Goal: Obtain resource: Download file/media

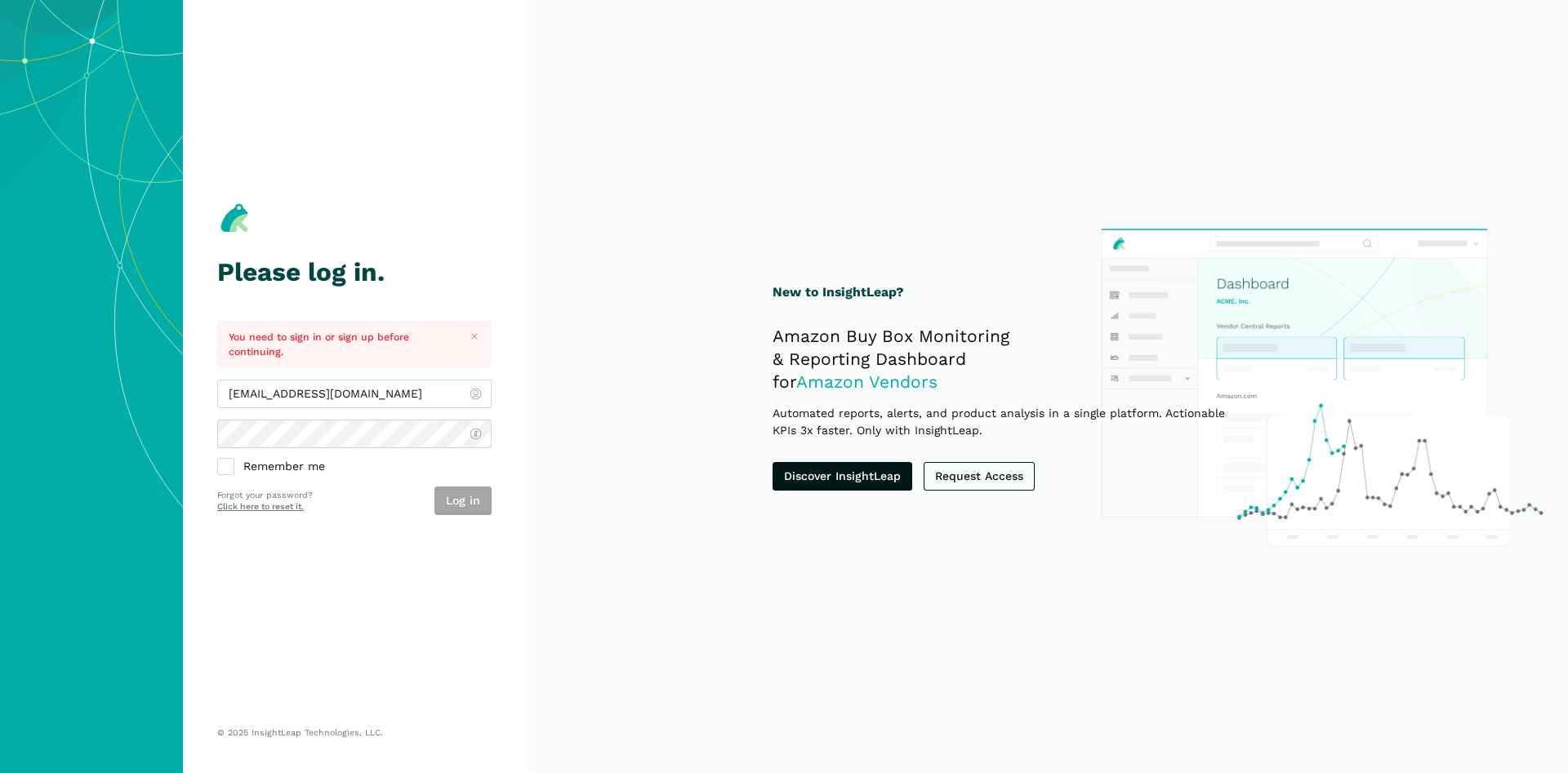
type input "[EMAIL_ADDRESS][DOMAIN_NAME]"
click at [466, 496] on button "Log in" at bounding box center [463, 501] width 58 height 28
click at [457, 494] on button "Log in" at bounding box center [463, 501] width 58 height 28
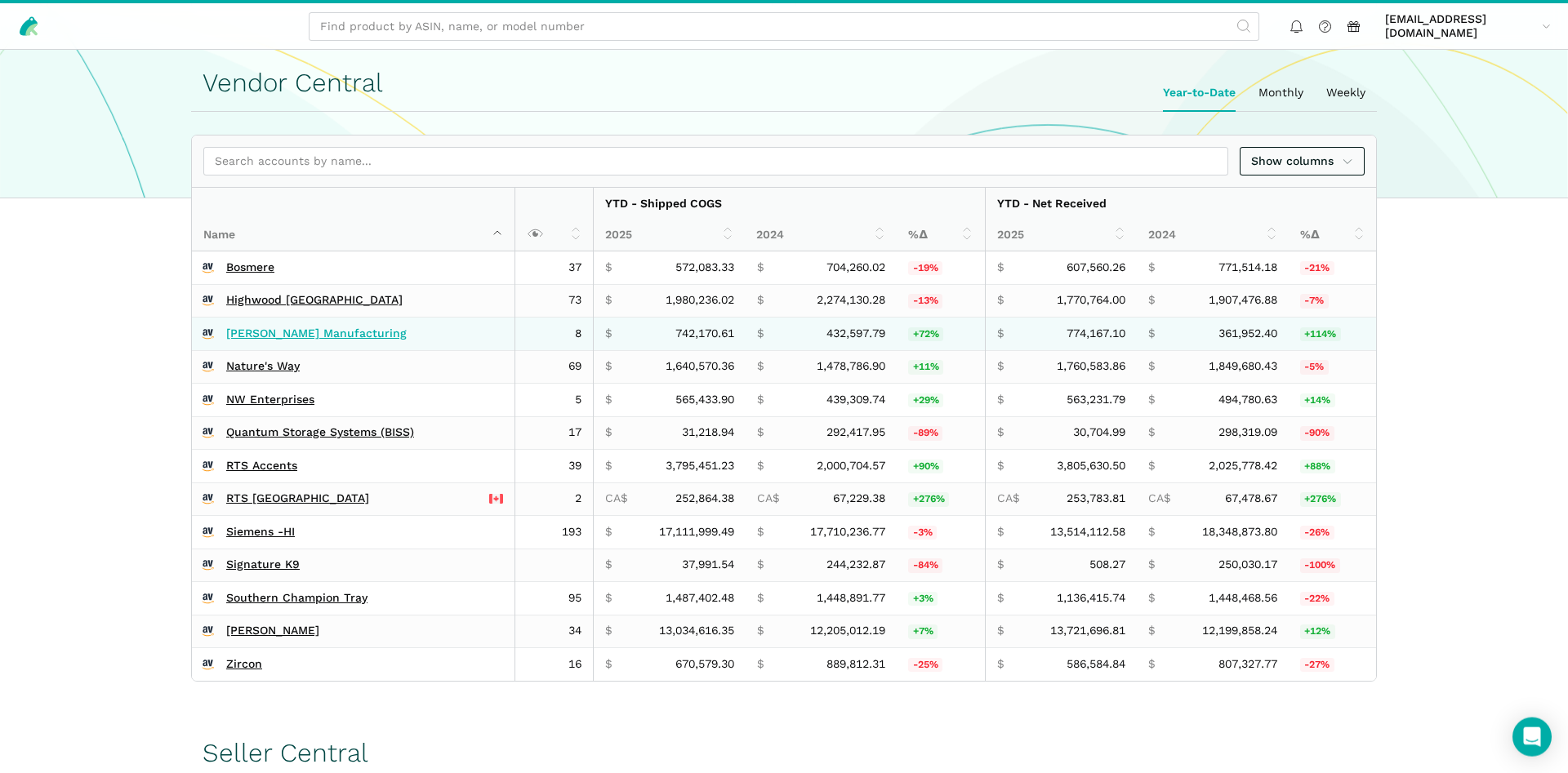
scroll to position [334, 0]
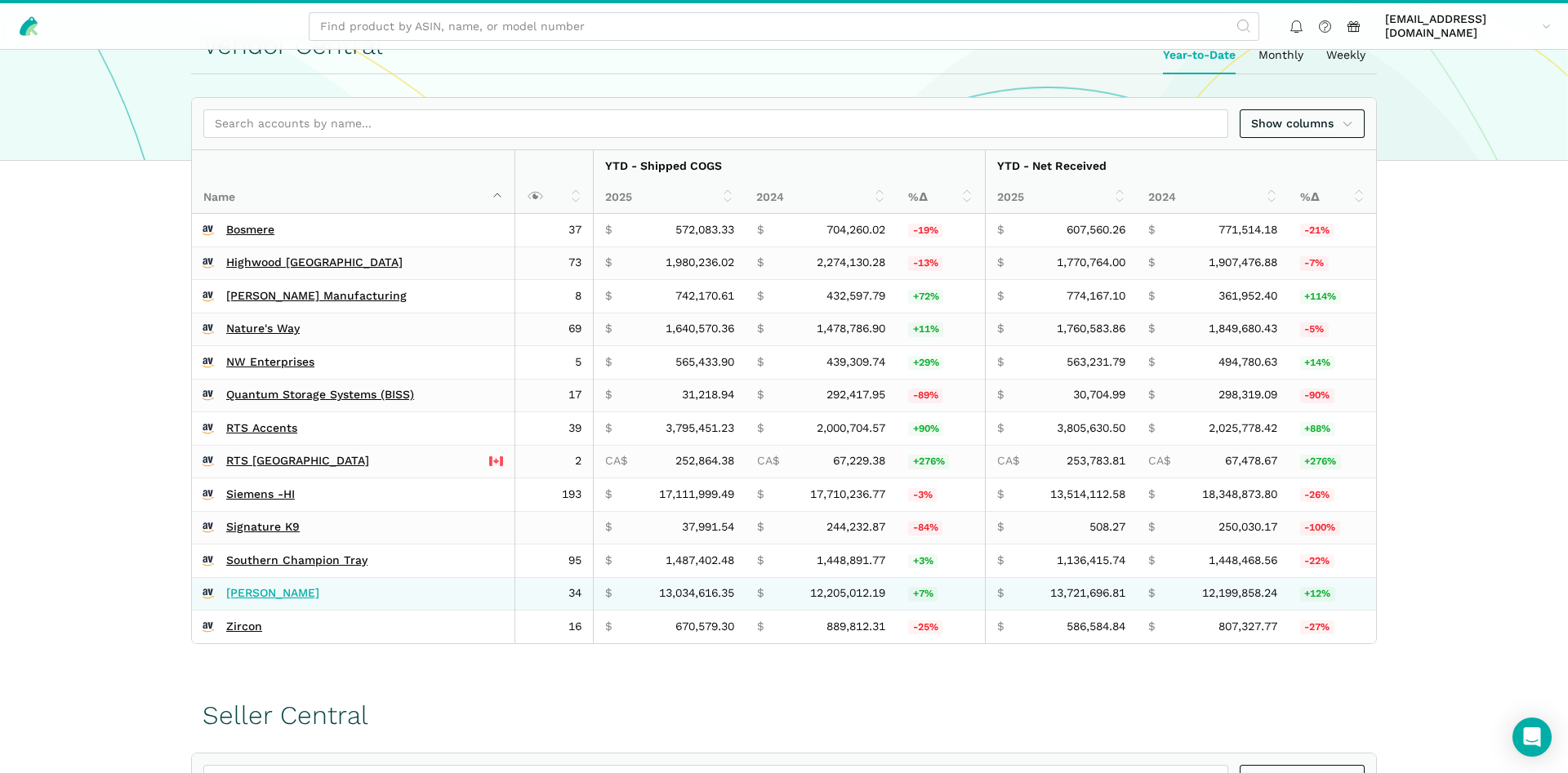
click at [256, 592] on link "[PERSON_NAME]" at bounding box center [273, 594] width 93 height 15
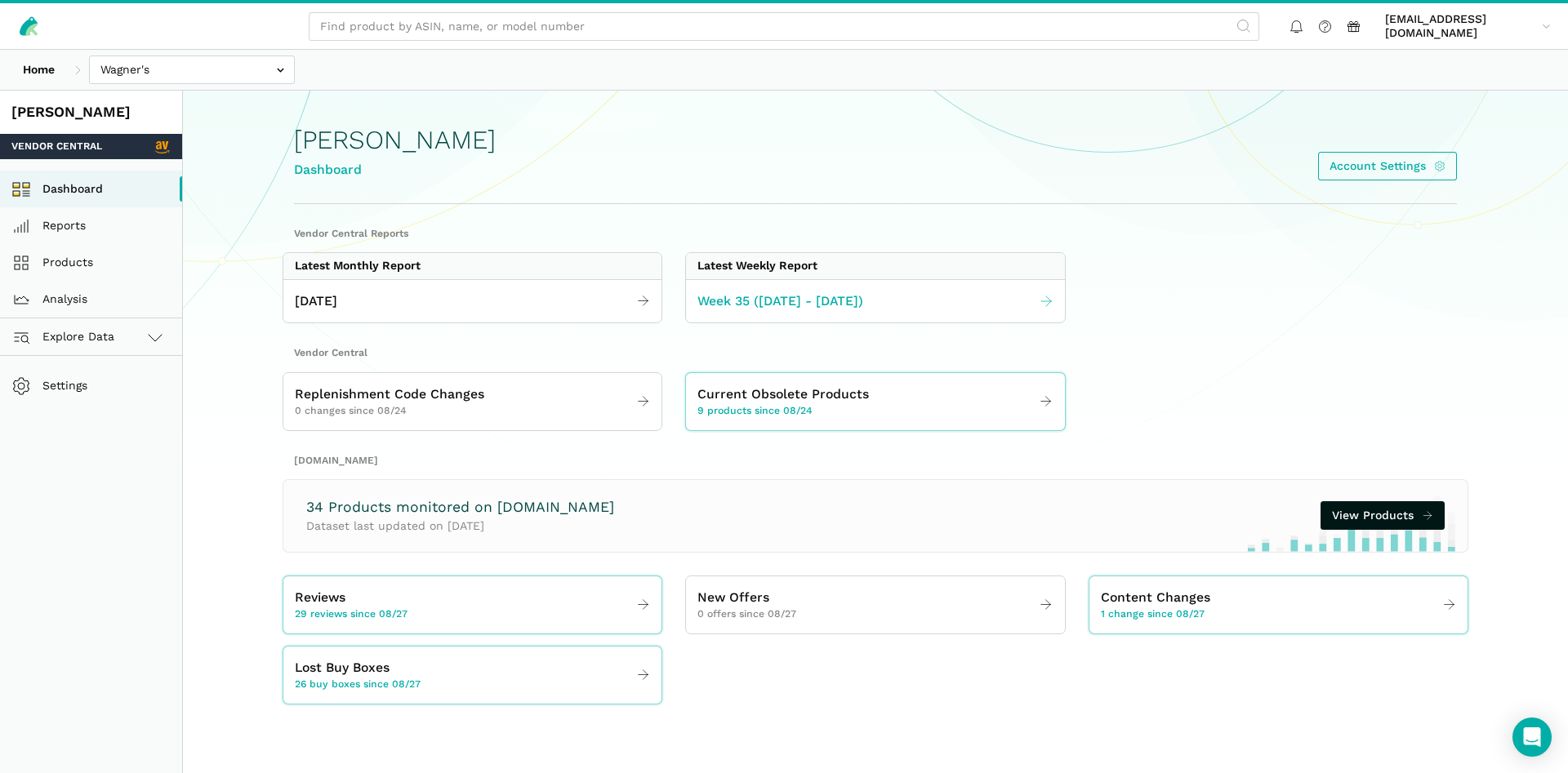
click at [799, 303] on span "Week 35 ([DATE] - [DATE])" at bounding box center [780, 302] width 166 height 20
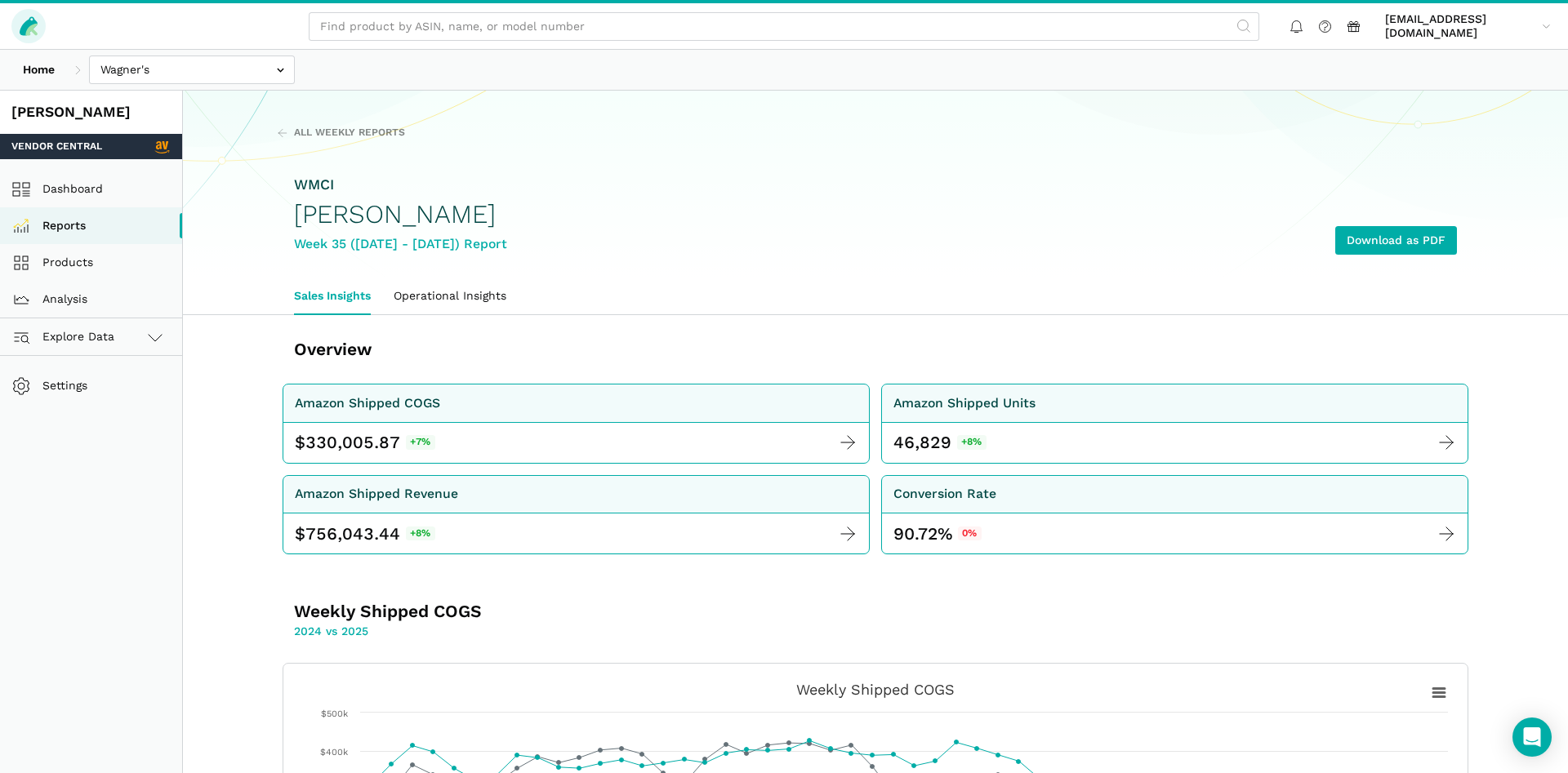
click at [29, 20] on icon at bounding box center [29, 26] width 18 height 19
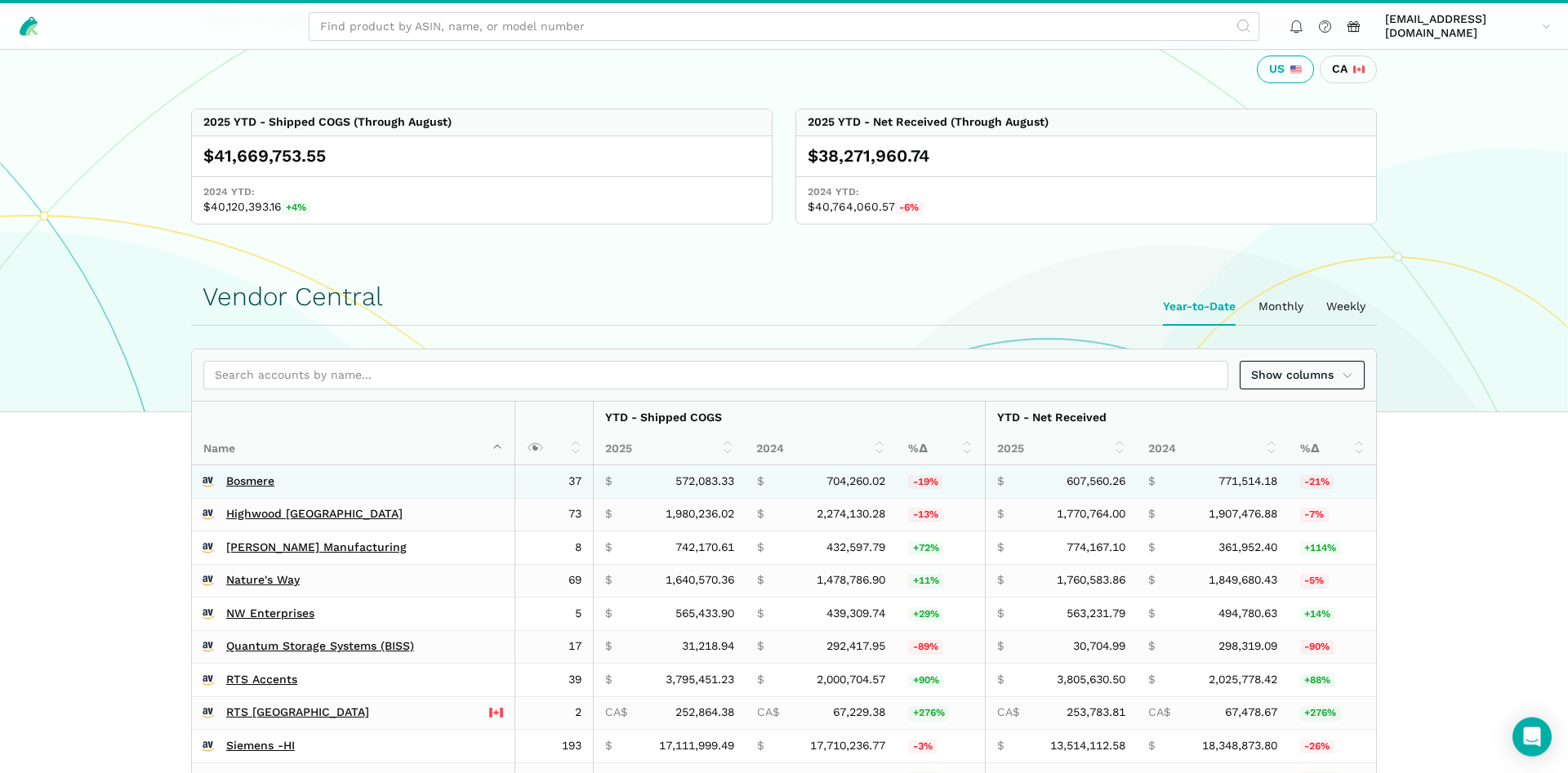
scroll to position [83, 0]
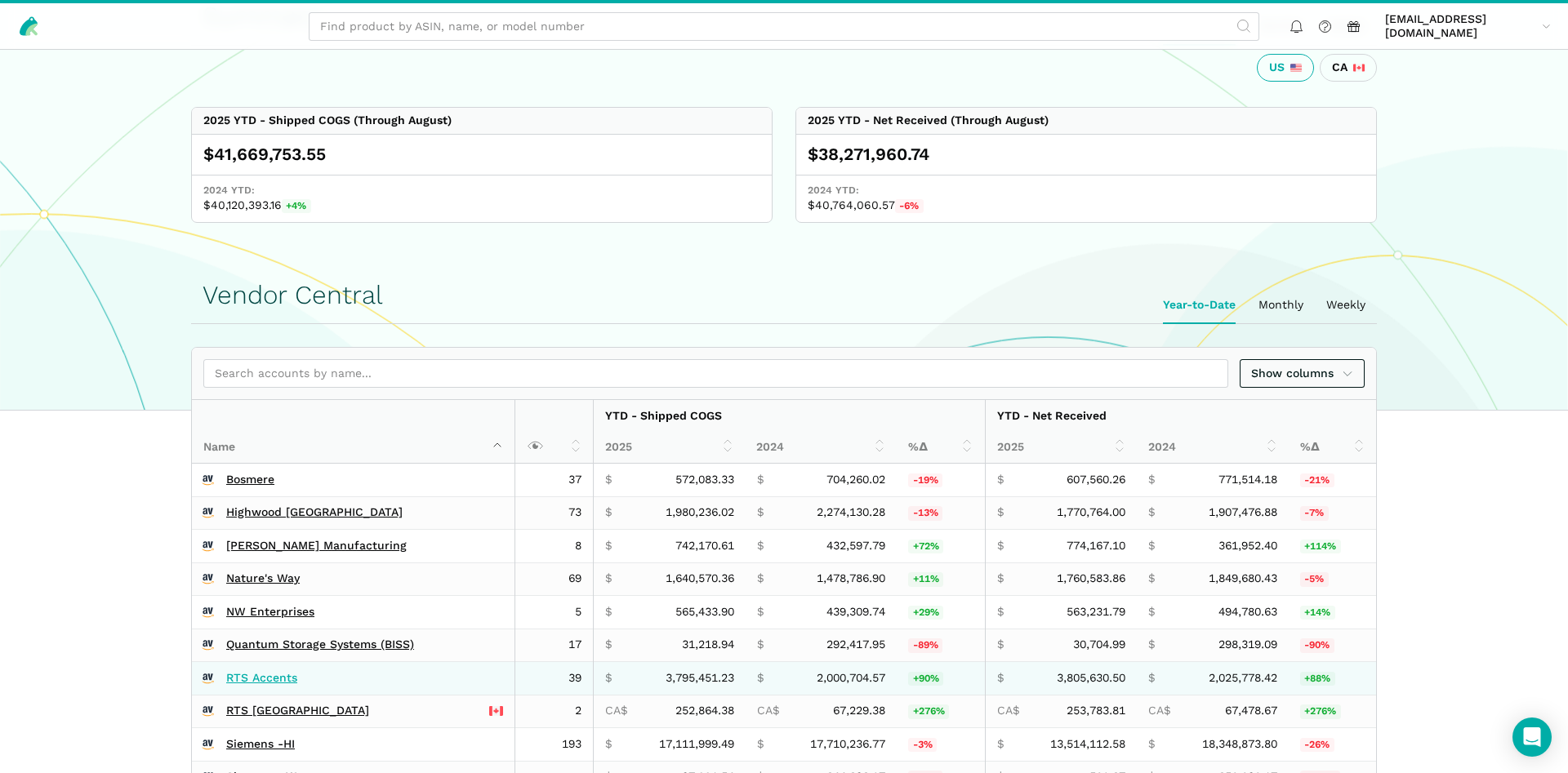
click at [268, 676] on link "RTS Accents" at bounding box center [261, 679] width 71 height 15
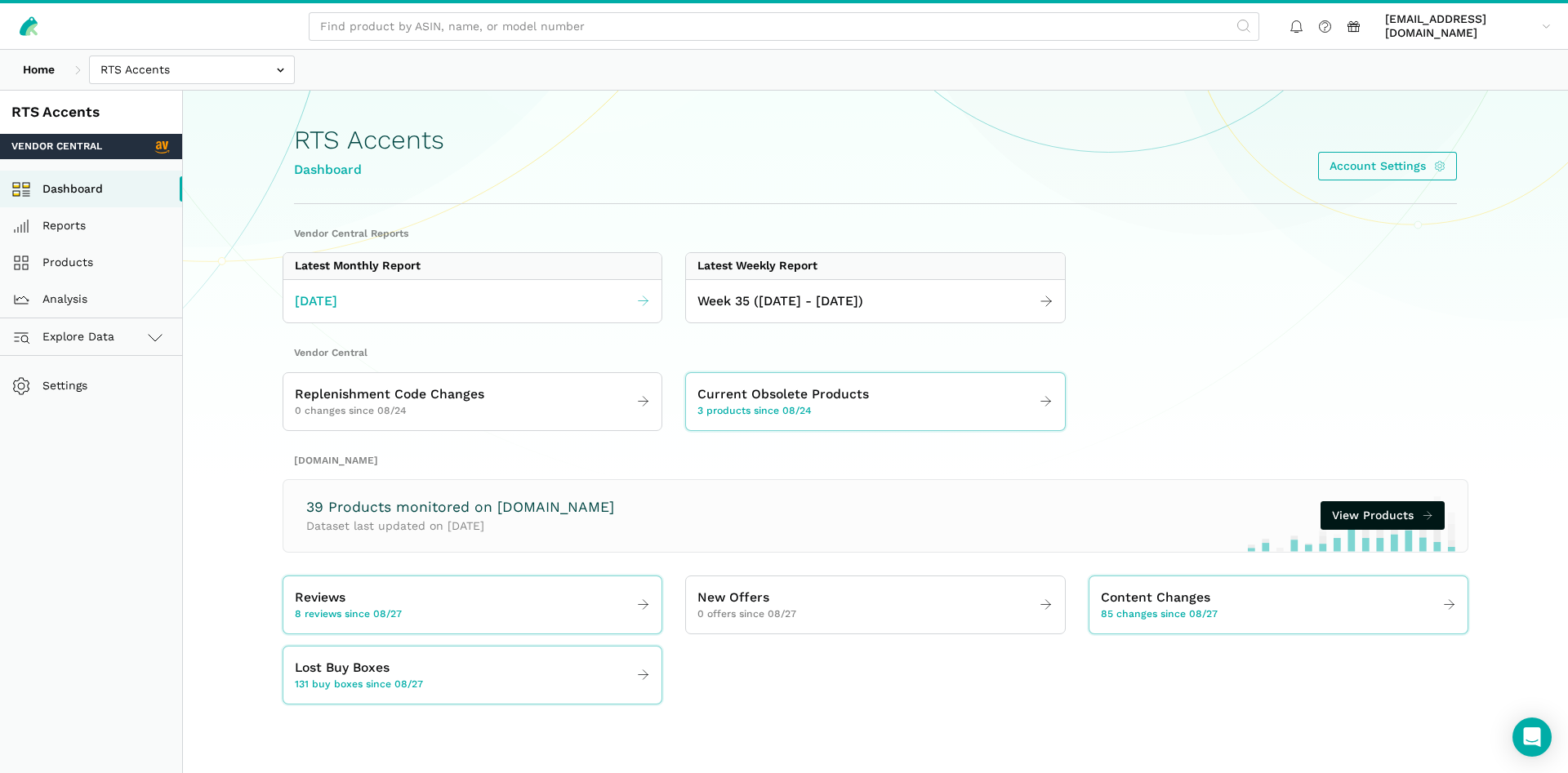
click at [529, 314] on link "[DATE]" at bounding box center [472, 302] width 378 height 32
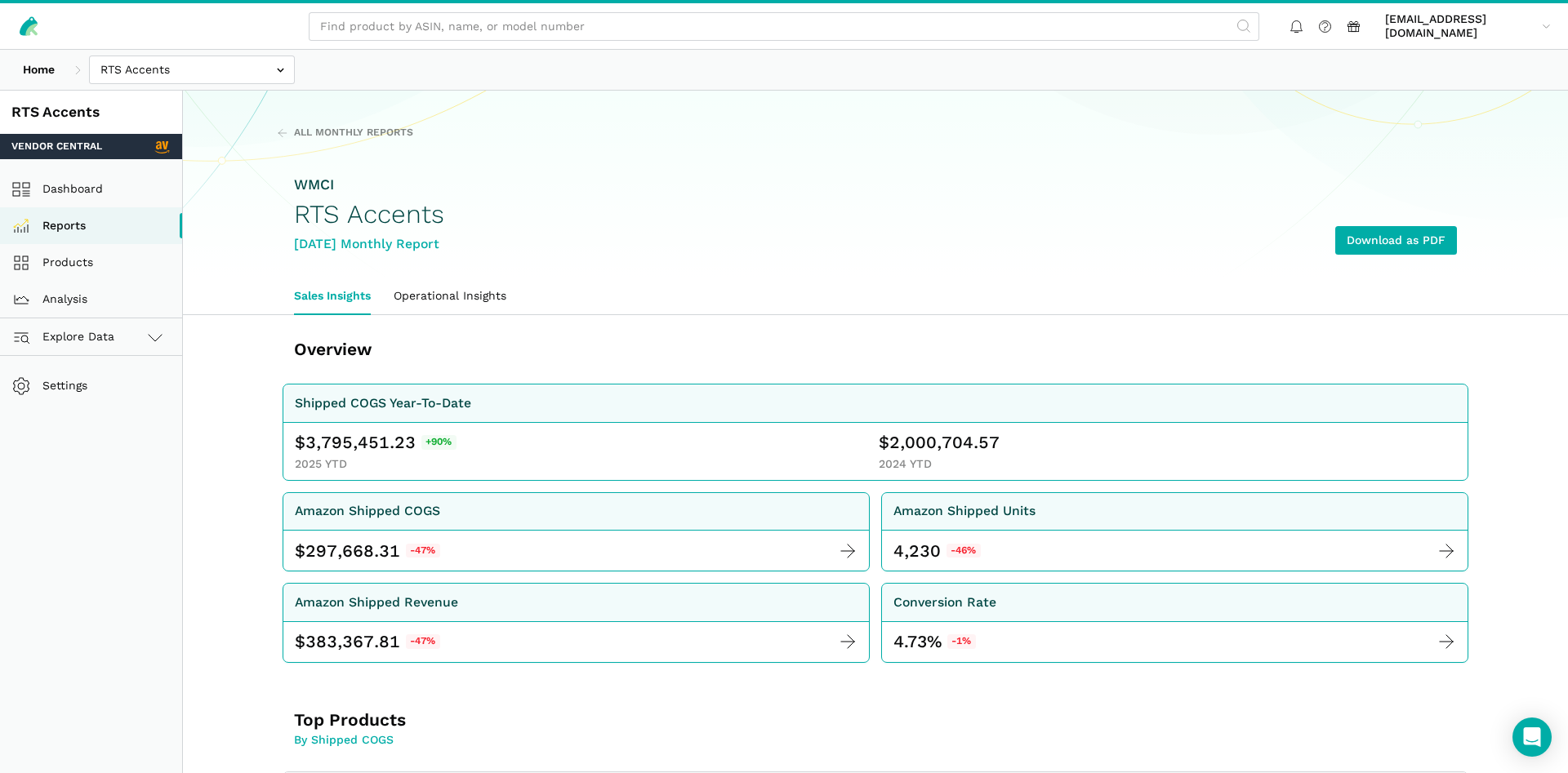
click at [209, 88] on div "Home Bosmere Bosmere Seller Central Gleason - Milwaukee Green Gro Highwood Sell…" at bounding box center [784, 70] width 1568 height 40
click at [88, 186] on link "Dashboard" at bounding box center [91, 189] width 182 height 37
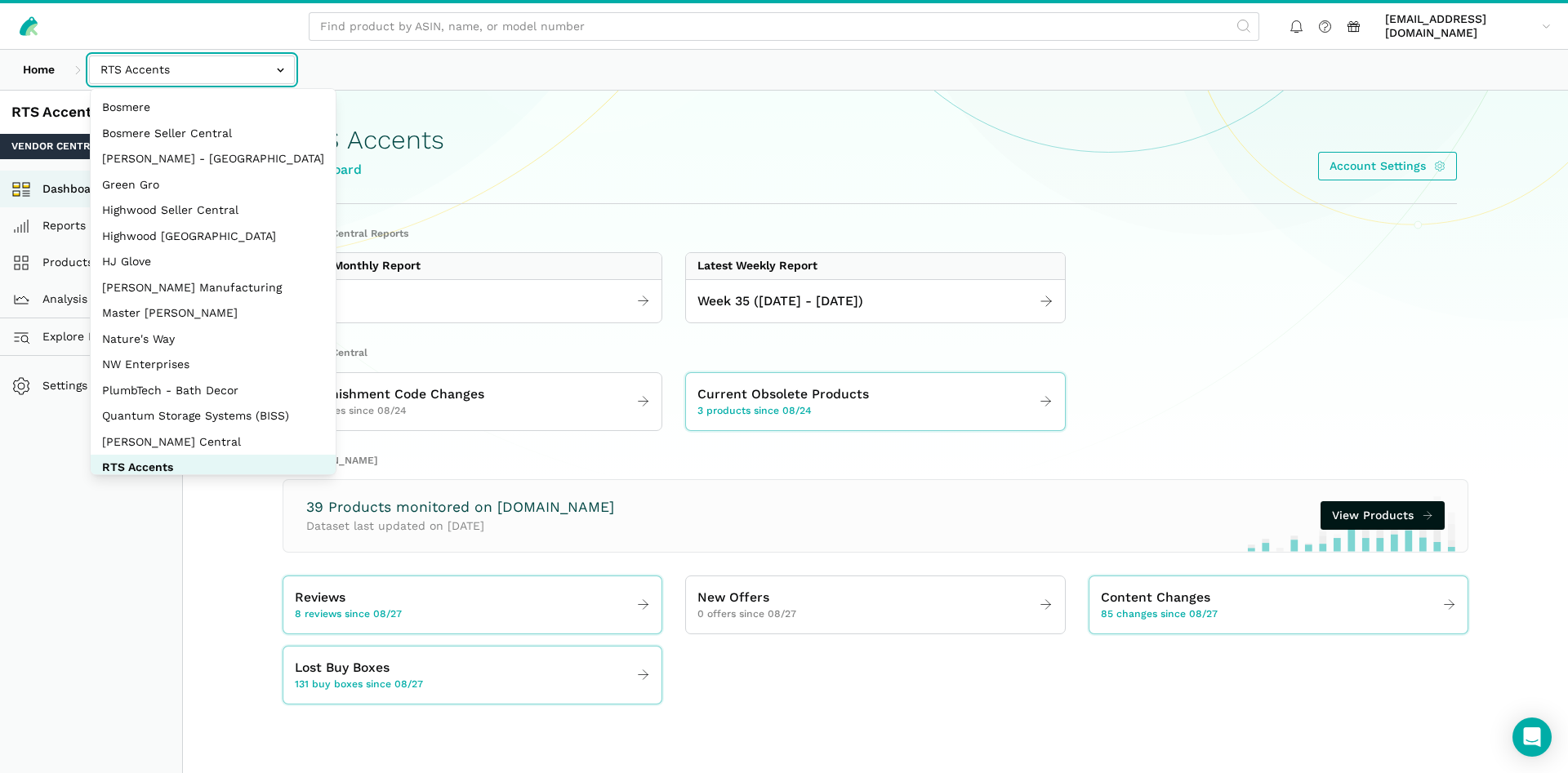
click at [122, 75] on input "text" at bounding box center [192, 70] width 206 height 28
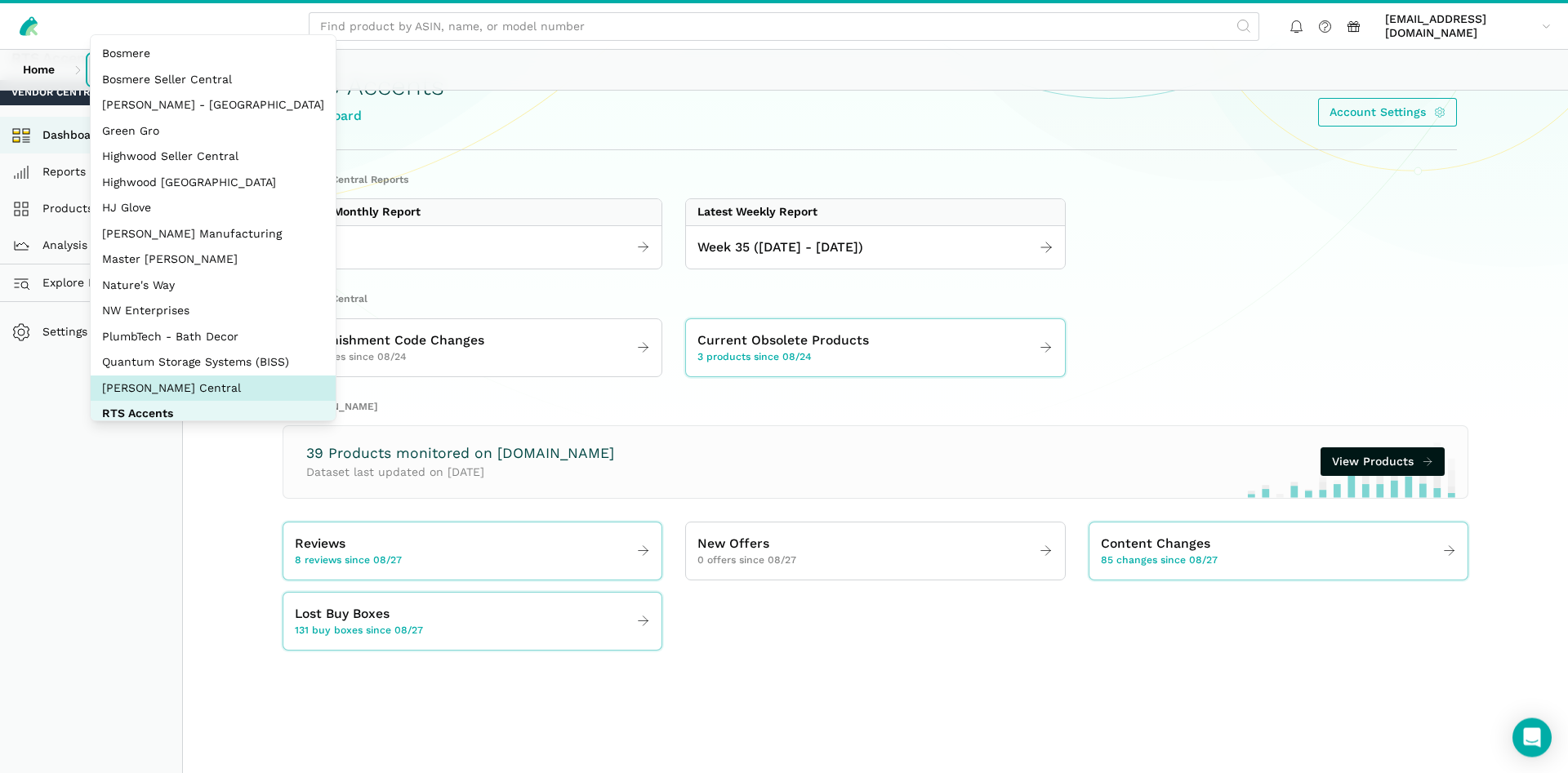
scroll to position [83, 0]
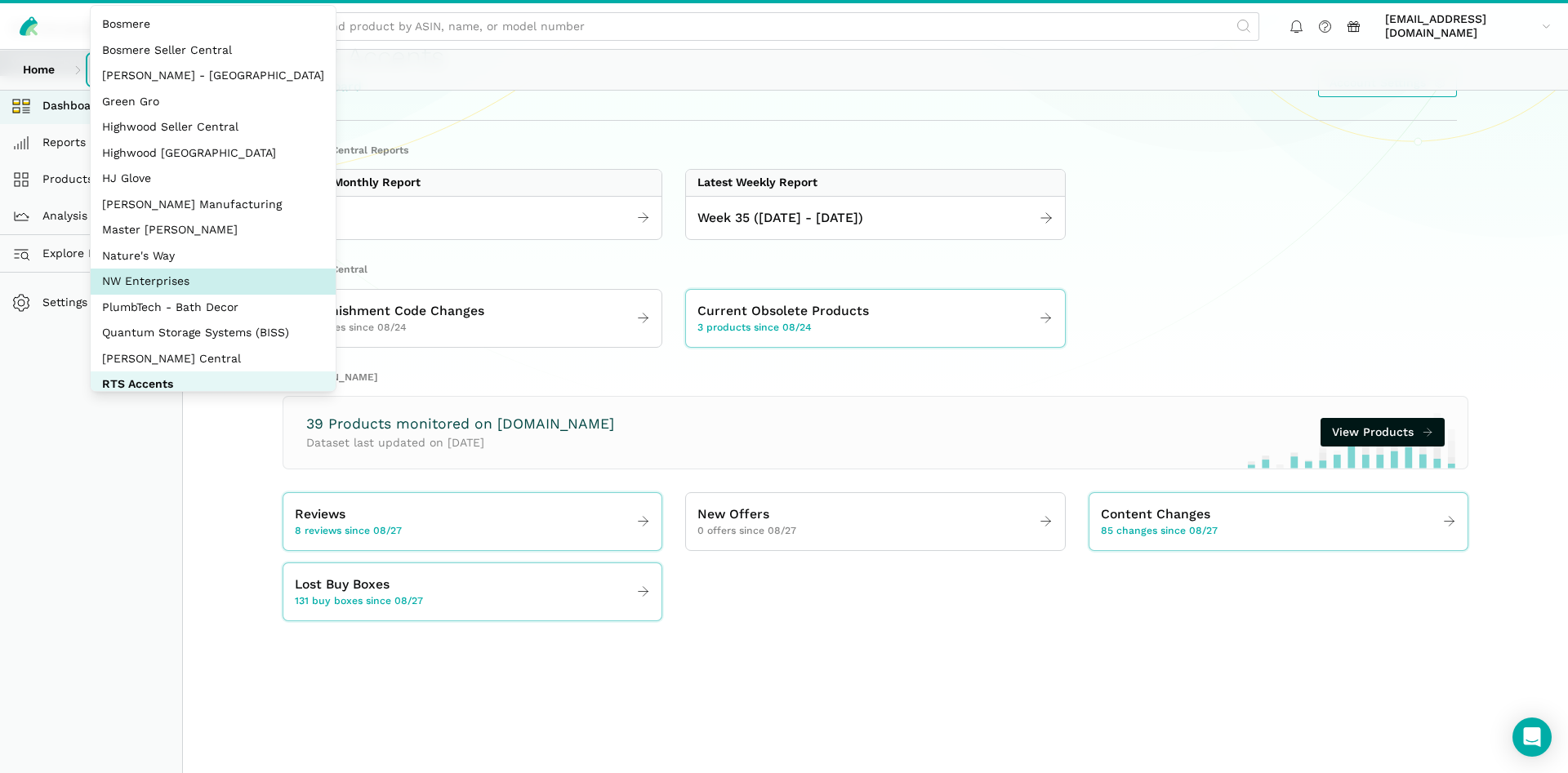
select select "8KcbEGzBHiJ2C1zNfhAn1h3U"
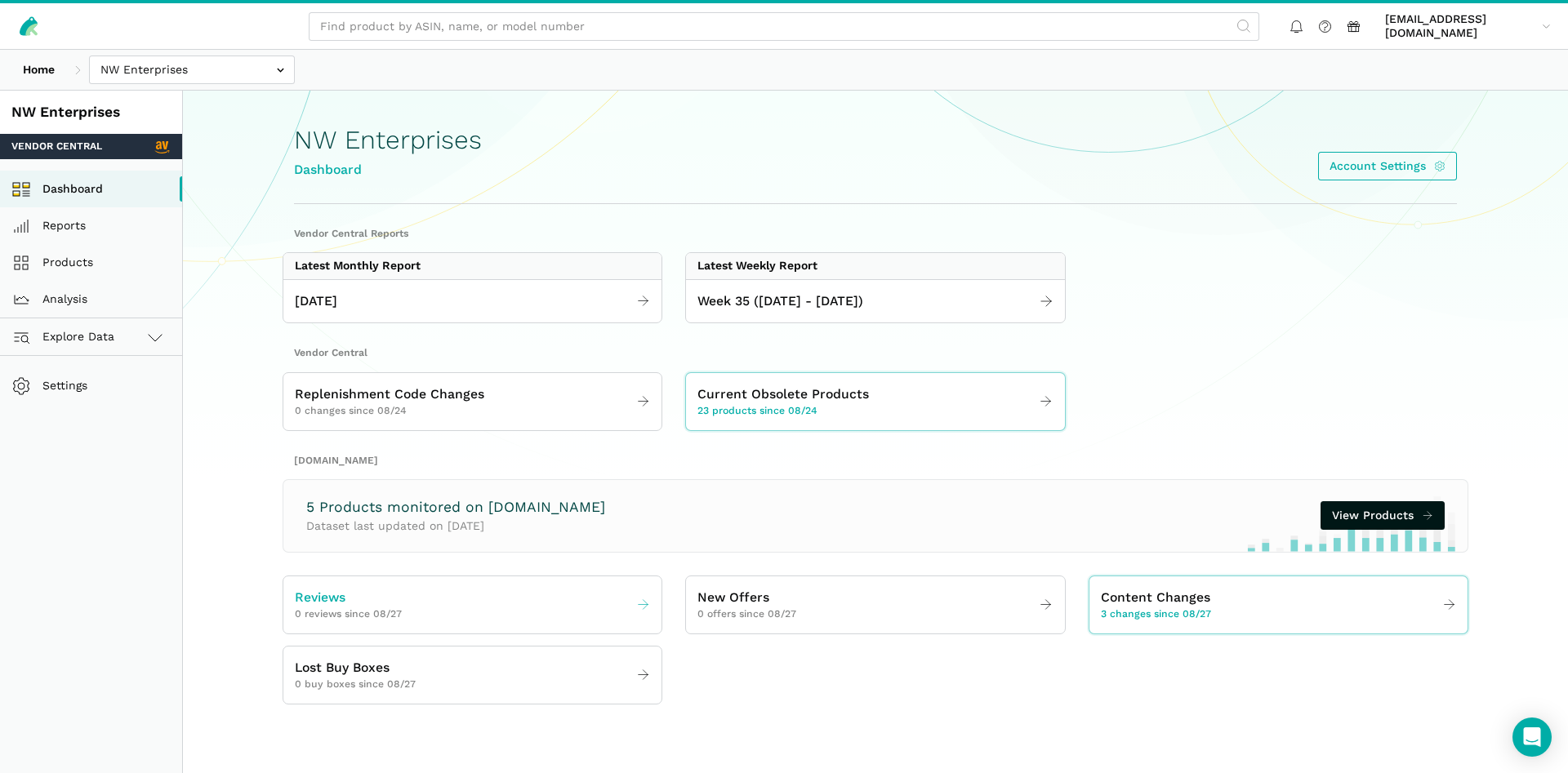
click at [348, 608] on span "0 reviews since 08/27" at bounding box center [349, 615] width 107 height 15
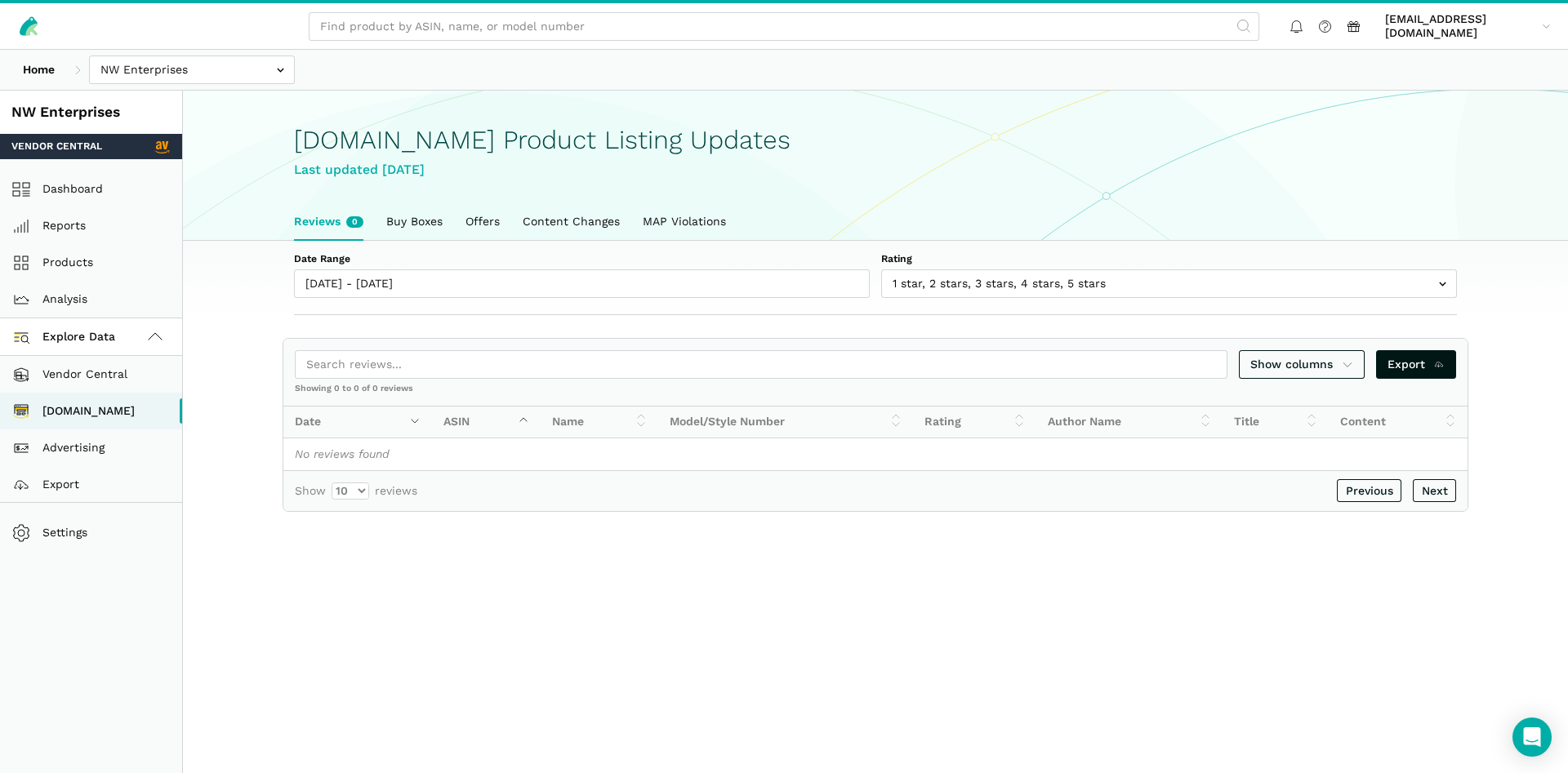
click at [204, 55] on div "Home Bosmere Bosmere Seller Central Gleason - Milwaukee Green Gro Highwood Sell…" at bounding box center [784, 70] width 1568 height 40
click at [201, 73] on input "text" at bounding box center [192, 70] width 206 height 28
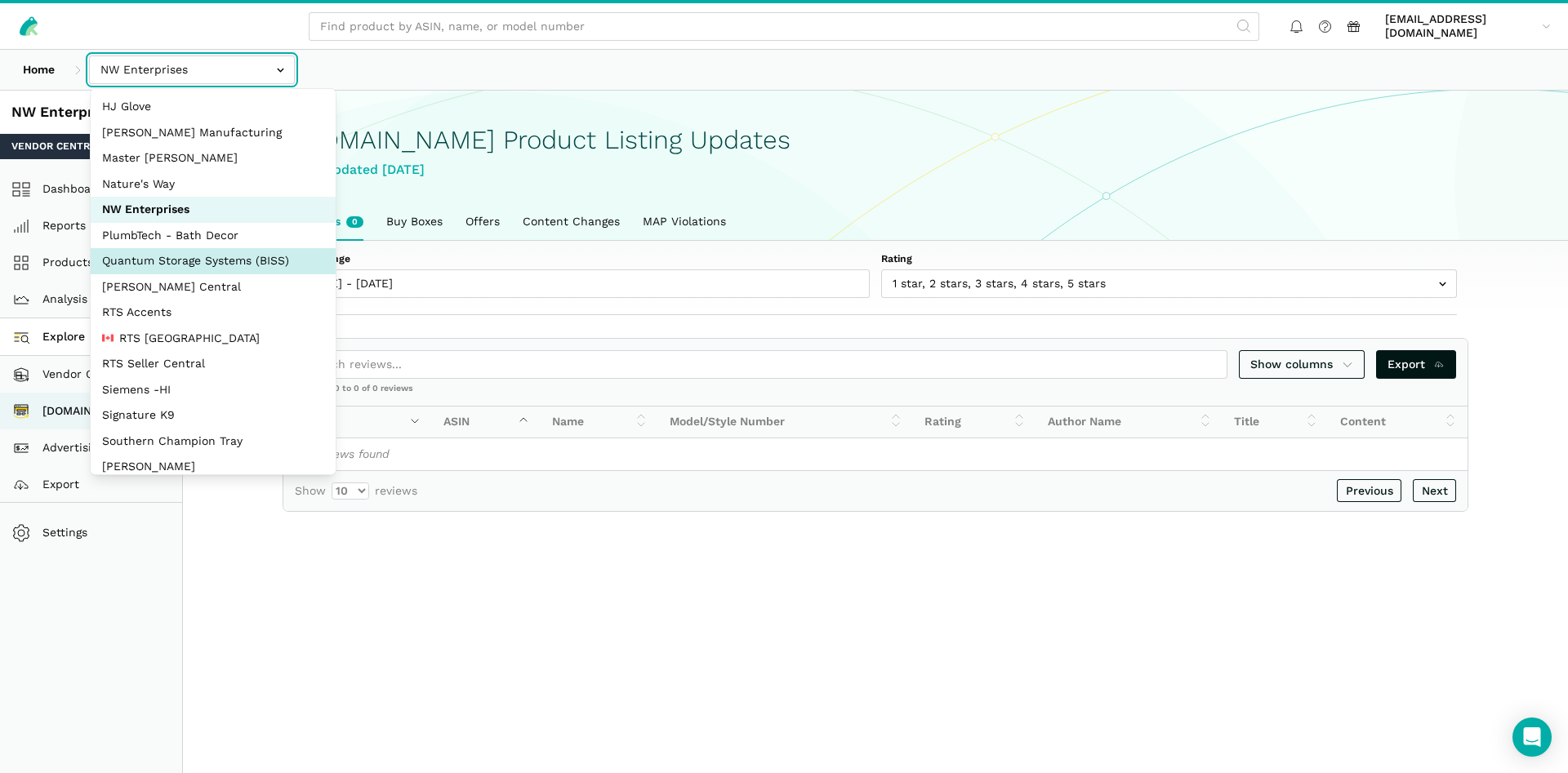
scroll to position [157, 0]
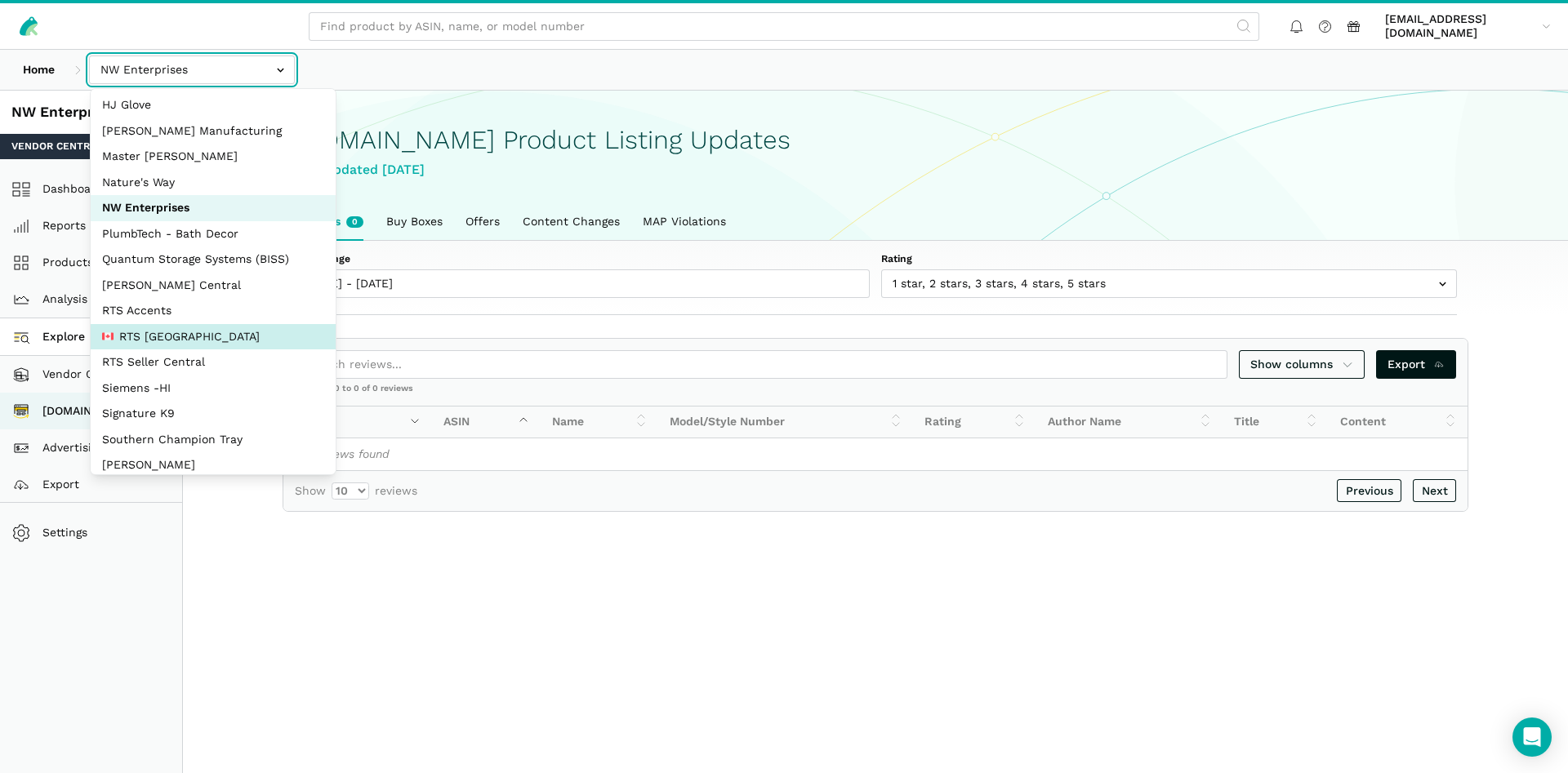
select select "pnjjhdDqPVj5aAaTPiCgBAEB"
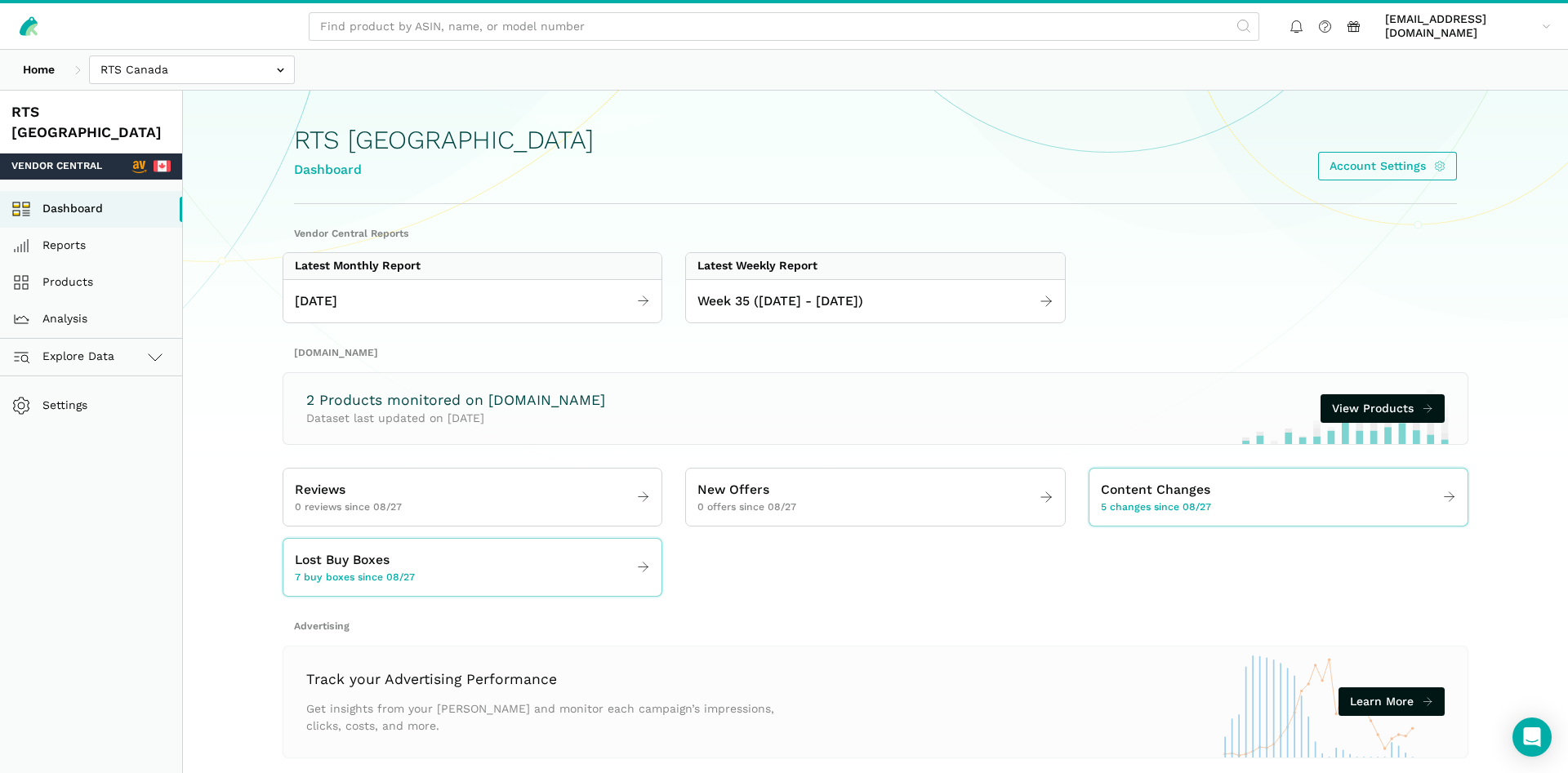
click at [816, 265] on div "Latest Weekly Report" at bounding box center [757, 266] width 120 height 15
click at [796, 312] on link "Week 35 ([DATE] - [DATE])" at bounding box center [875, 302] width 378 height 32
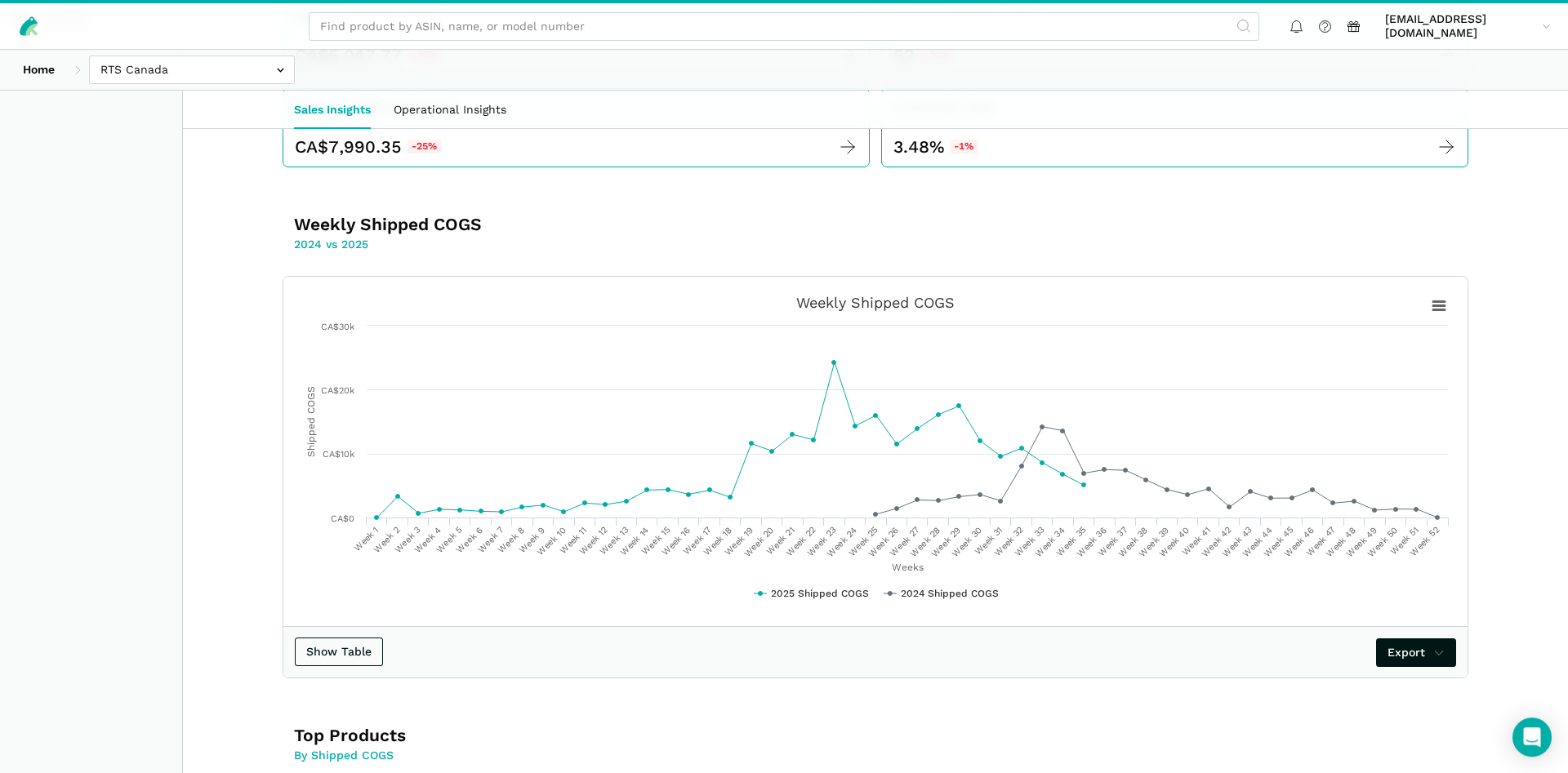
scroll to position [380, 0]
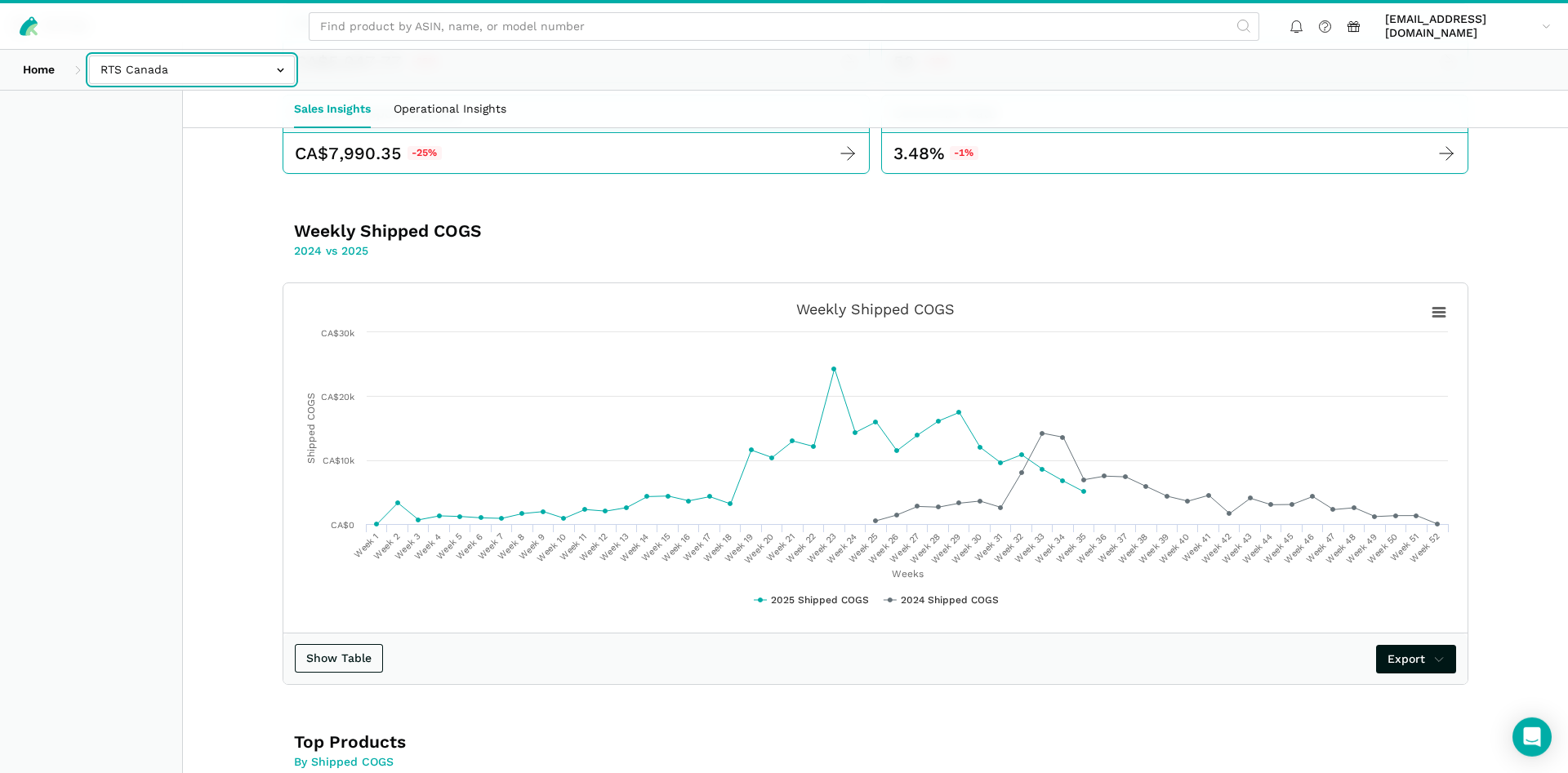
click at [162, 67] on input "text" at bounding box center [192, 70] width 206 height 28
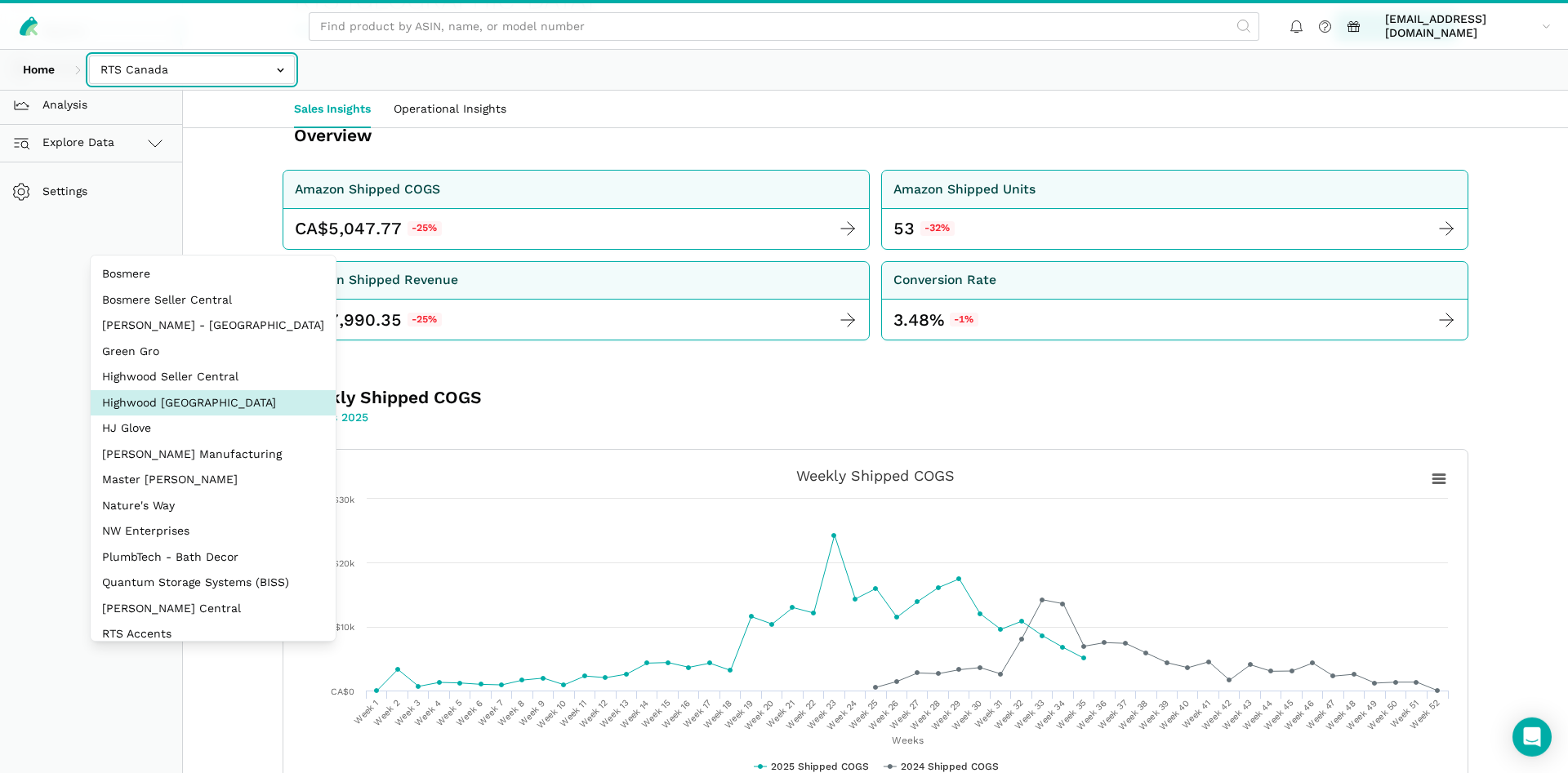
scroll to position [78, 0]
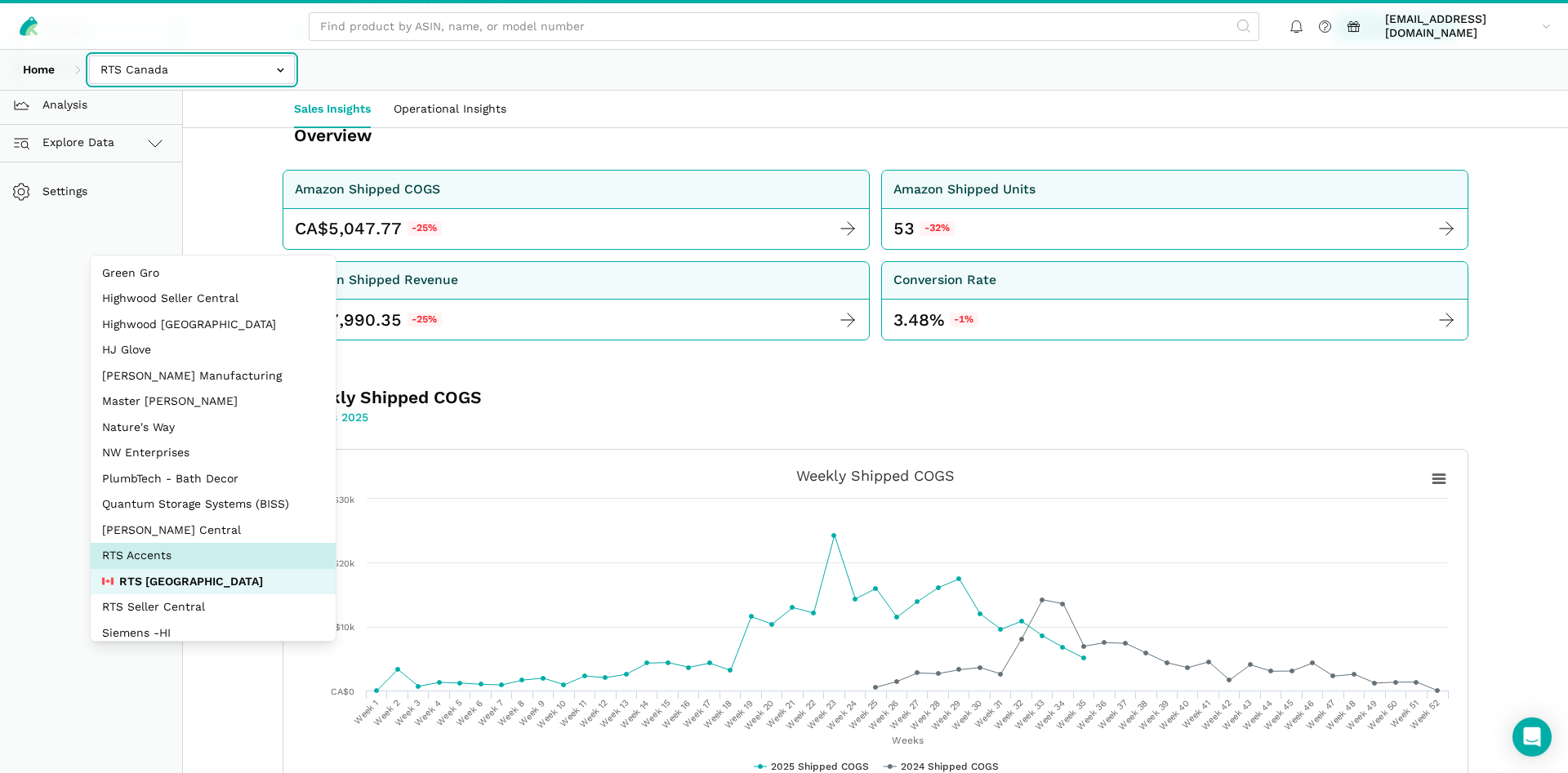
select select "DPHNLGULfjdmZCda3GrCfans"
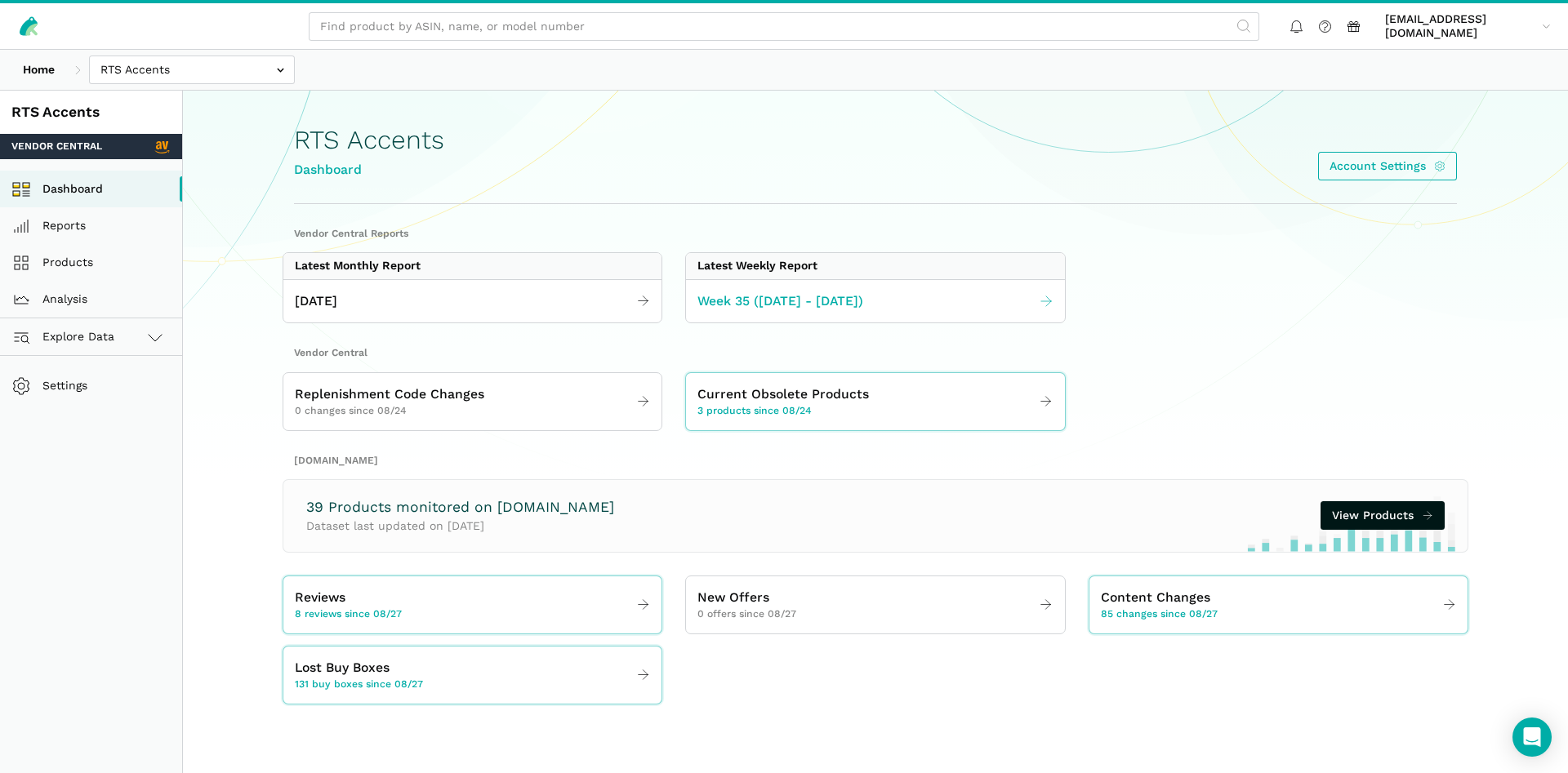
click at [746, 295] on span "Week 35 ([DATE] - [DATE])" at bounding box center [780, 302] width 166 height 20
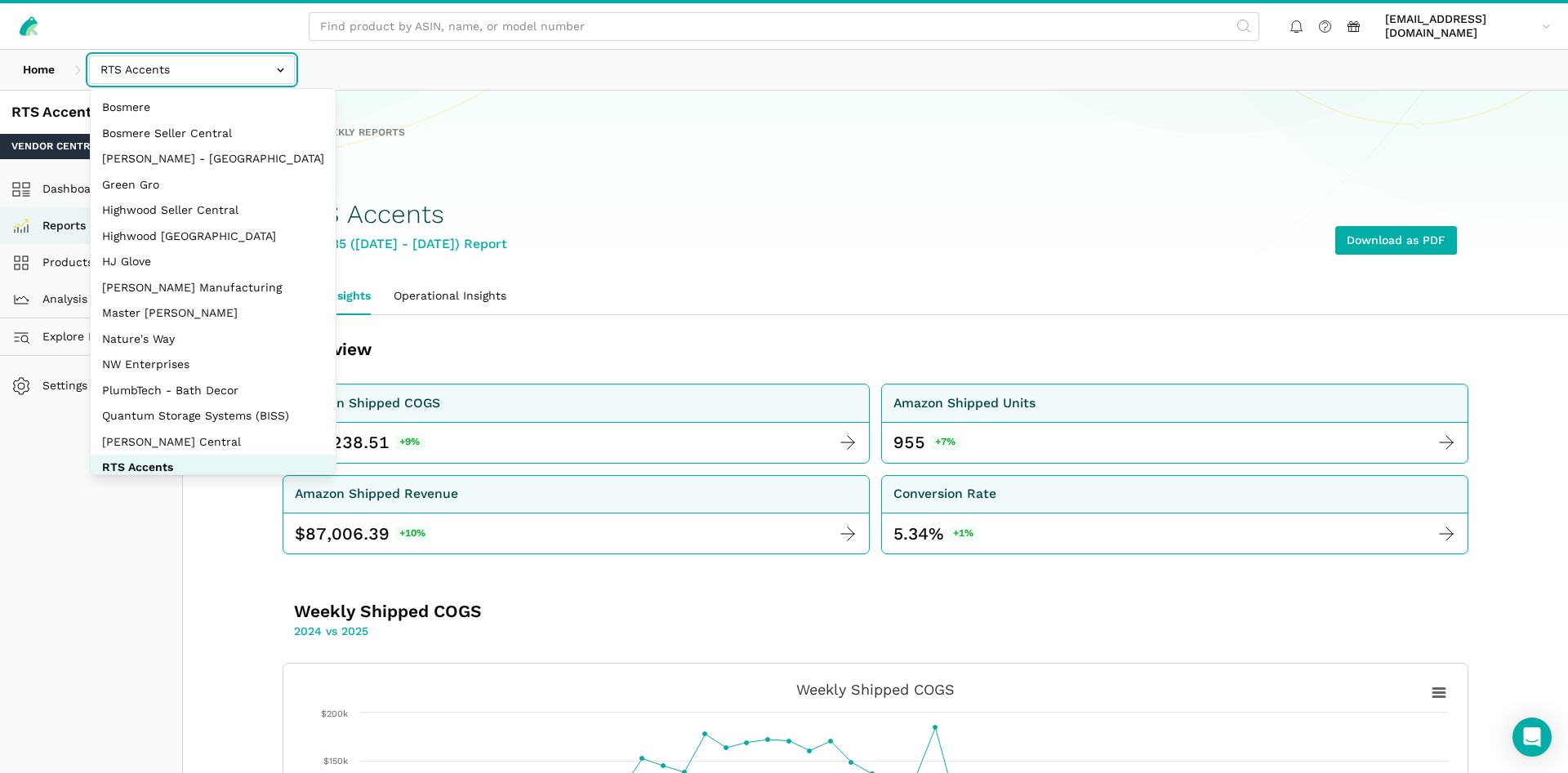
click at [210, 79] on input "text" at bounding box center [192, 70] width 206 height 28
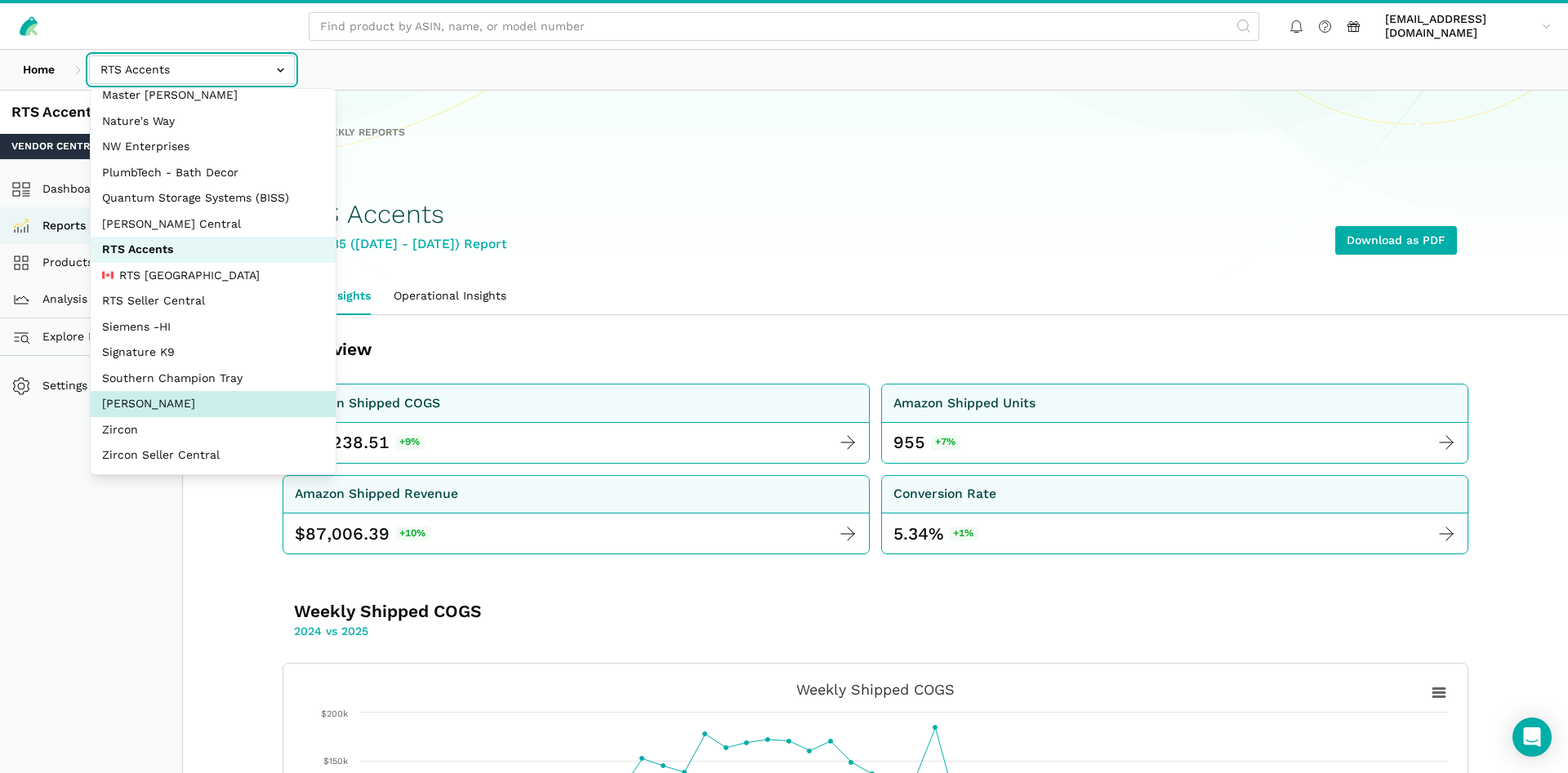
select select "5moWWUoXWPPauPLKpEqKhGJ3"
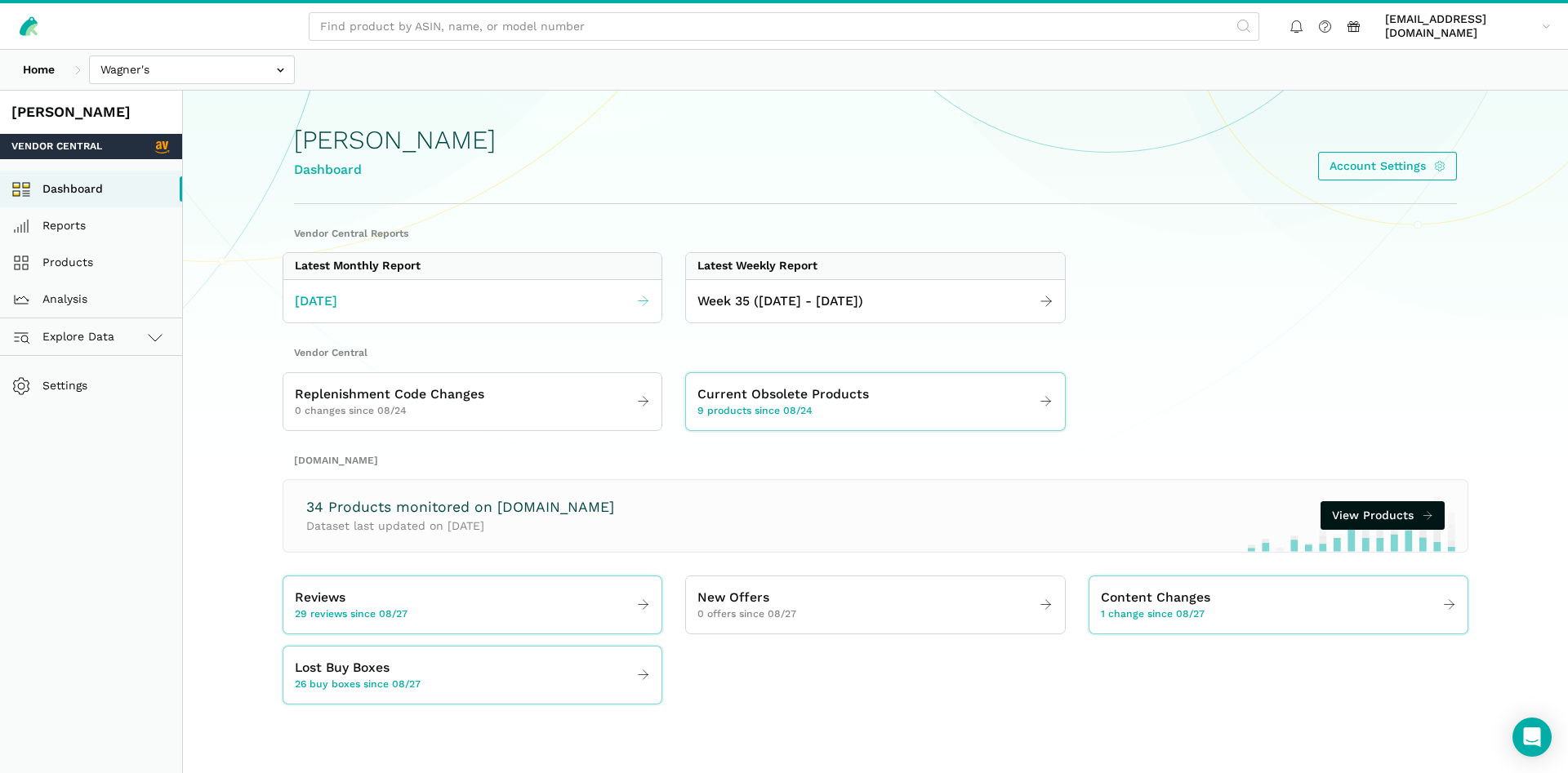
click at [601, 306] on link "August 2025" at bounding box center [472, 302] width 378 height 32
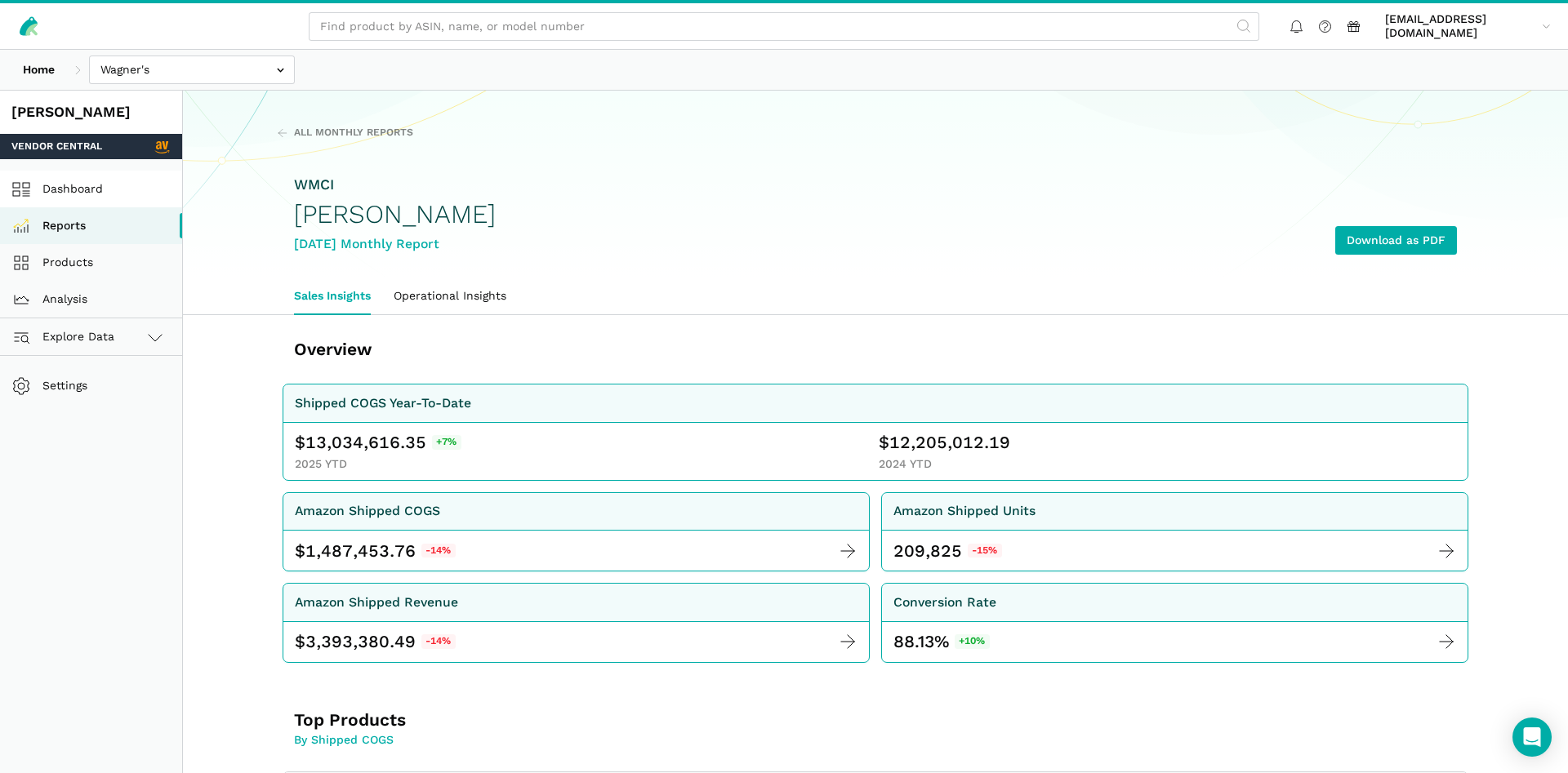
click at [84, 192] on link "Dashboard" at bounding box center [91, 189] width 182 height 37
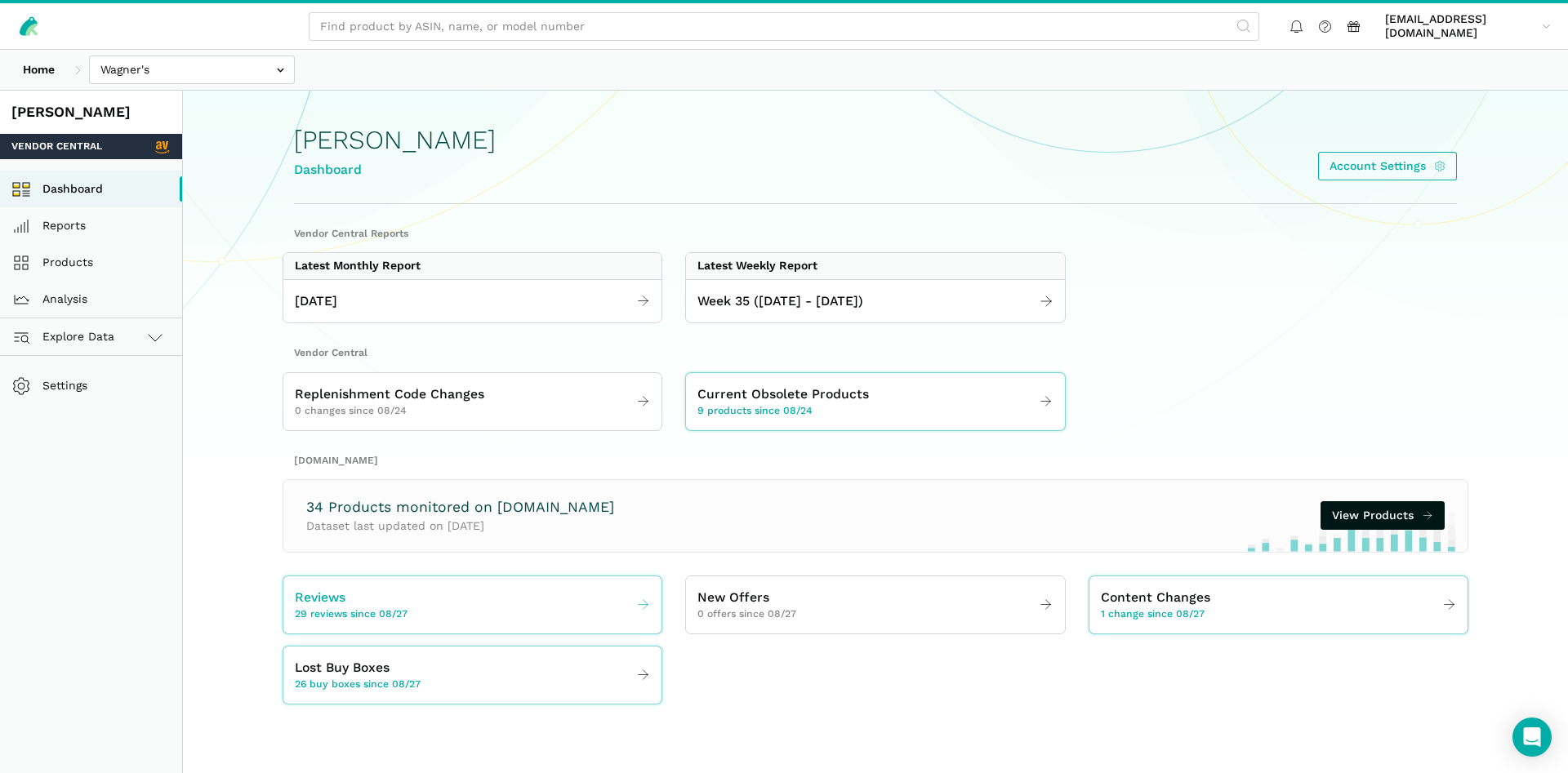
click at [374, 613] on span "29 reviews since 08/27" at bounding box center [351, 615] width 113 height 15
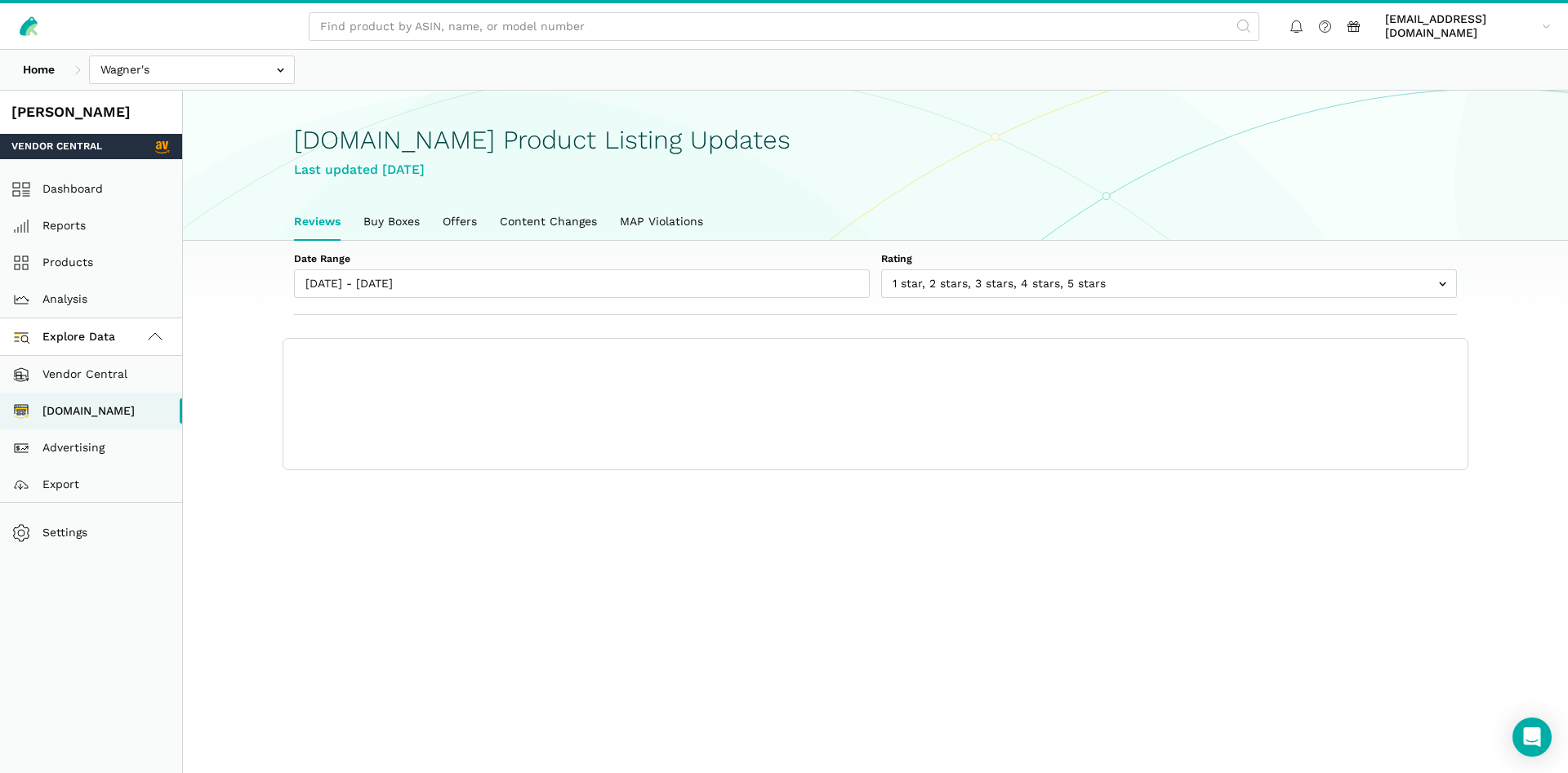
scroll to position [6, 0]
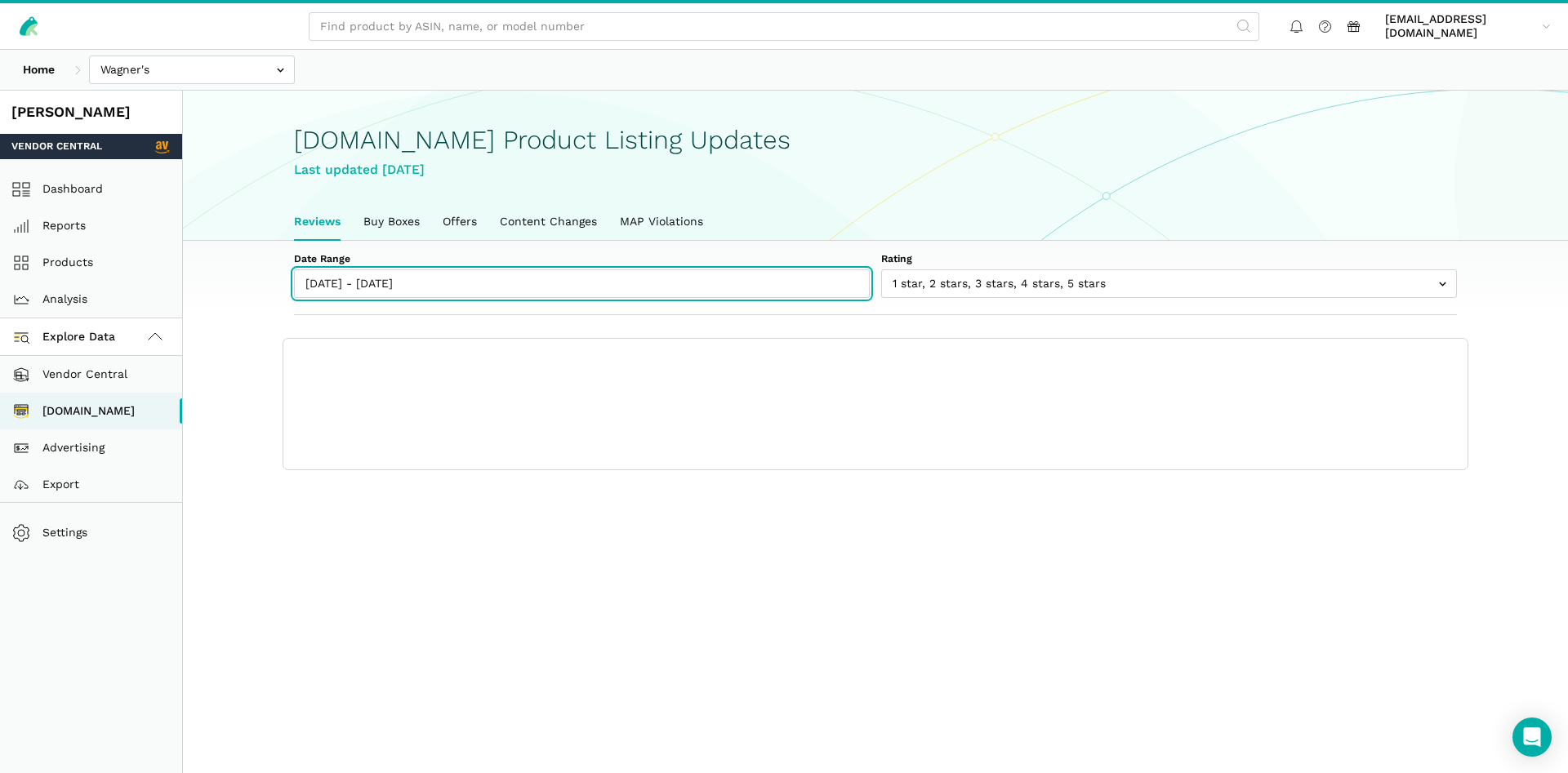
type input "08/27/2025"
type input "09/02/2025"
click at [356, 289] on input "08/27/2025 - 09/02/2025" at bounding box center [582, 284] width 575 height 28
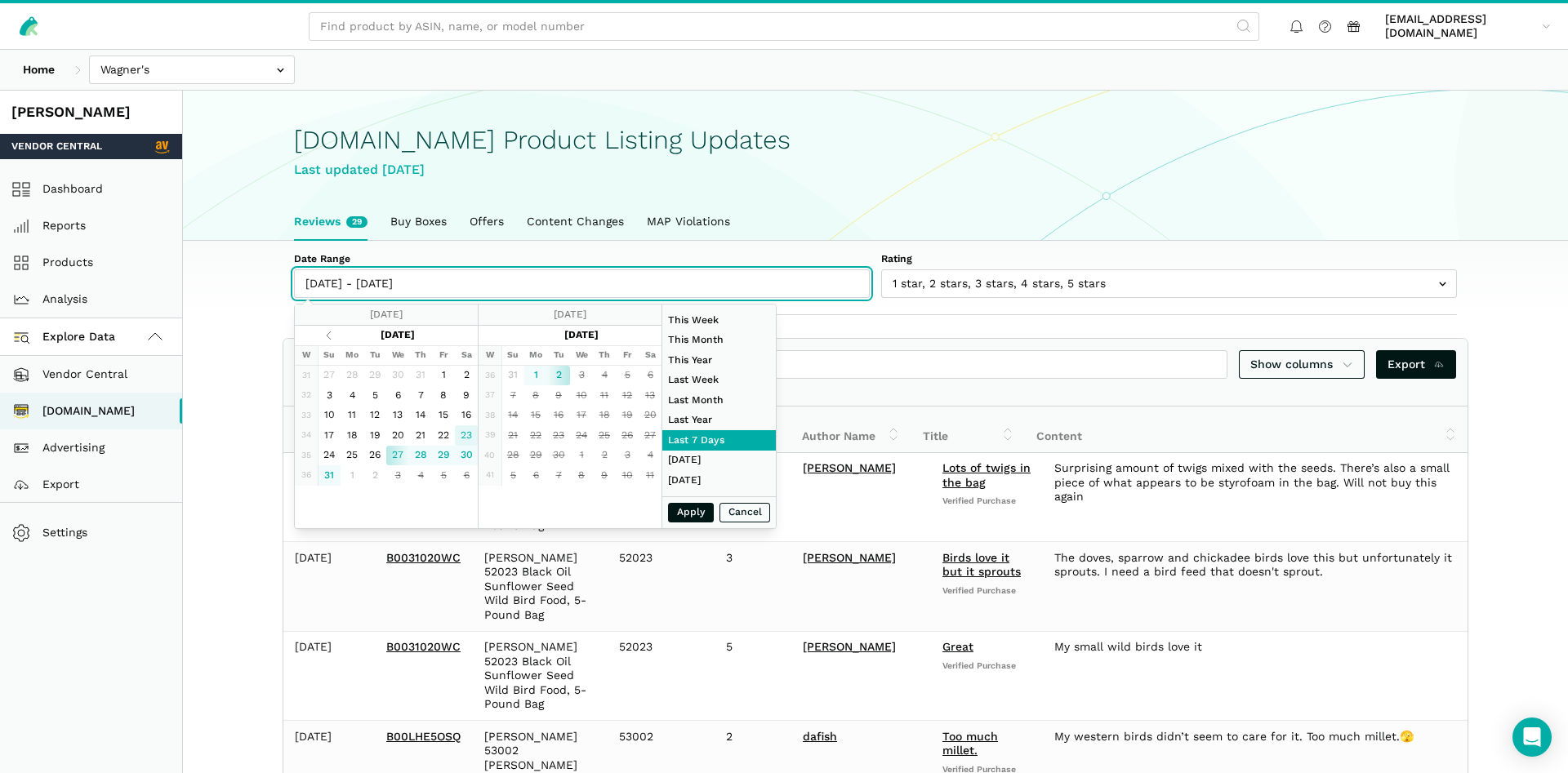
type input "08/23/2025"
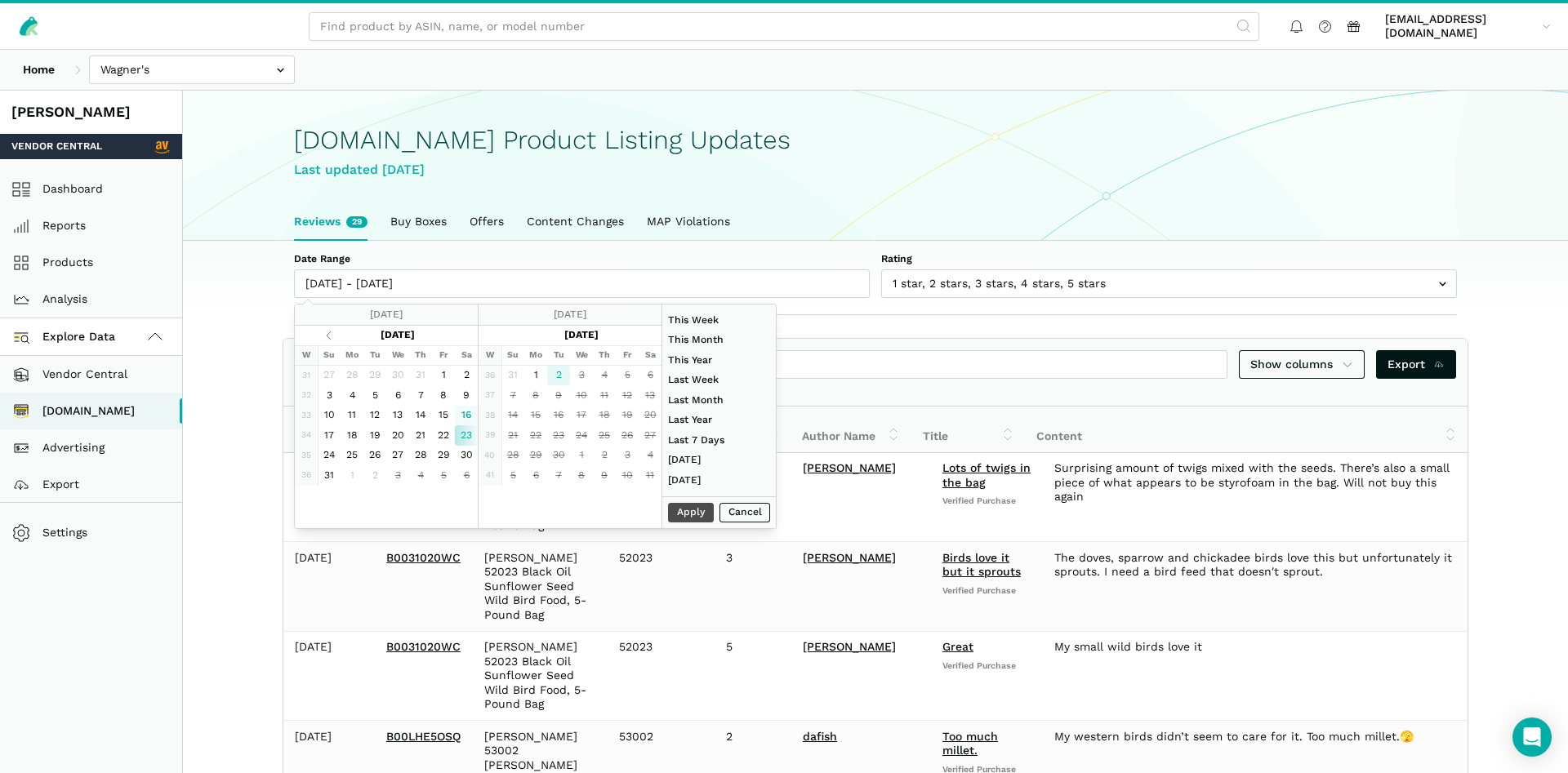
type input "09/02/2025"
drag, startPoint x: 573, startPoint y: 380, endPoint x: 576, endPoint y: 393, distance: 13.3
click at [576, 385] on tbody "36 31 1 2 3 4 5 6 37 7 8 9 10 11 12 13 38 14 15 16 17 18 19 20 39 21 22 23 24 2…" at bounding box center [570, 426] width 183 height 120
type input "08/23/2025"
click at [682, 509] on button "Apply" at bounding box center [691, 513] width 46 height 20
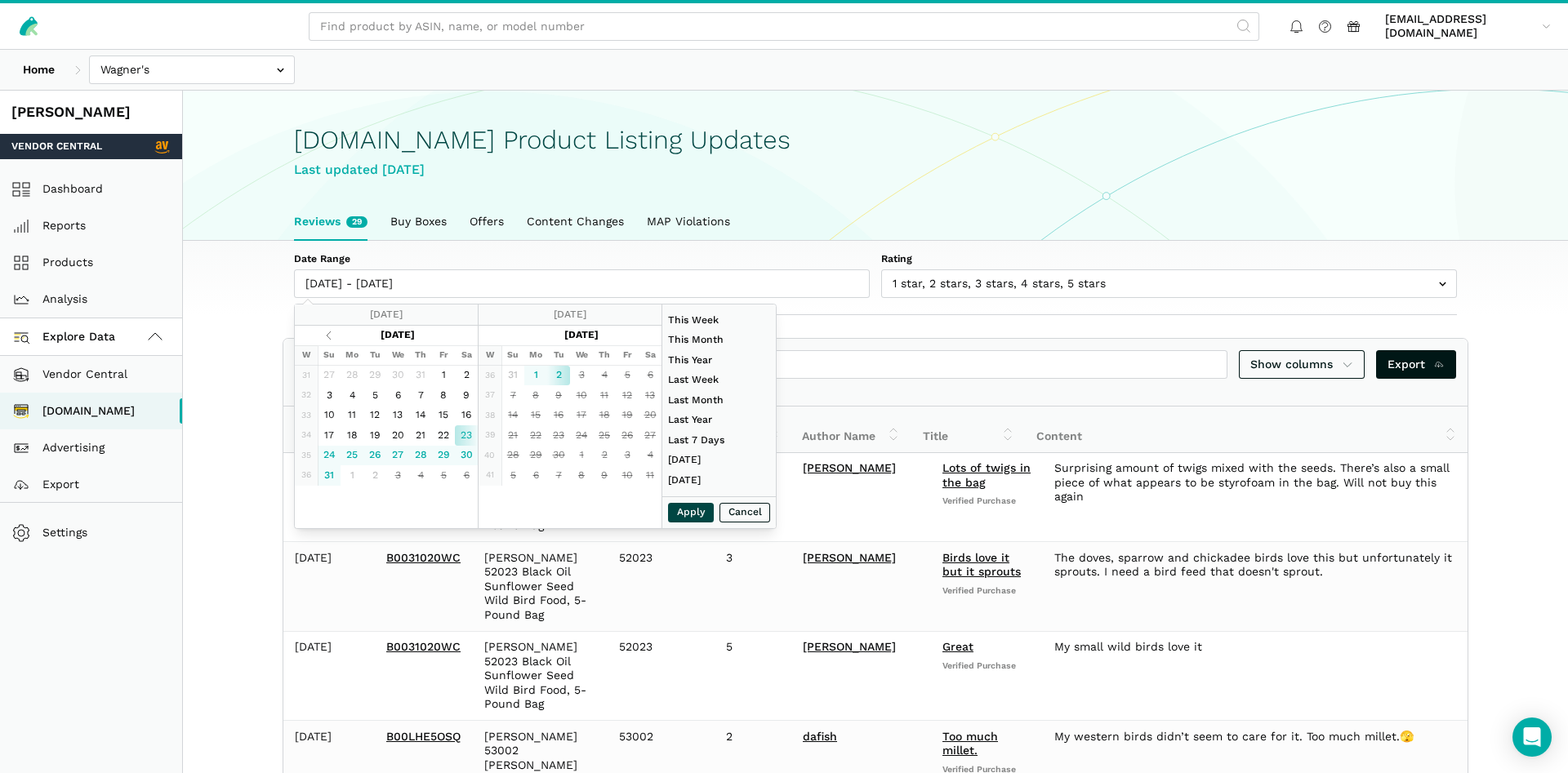
type input "08/23/2025 - 09/02/2025"
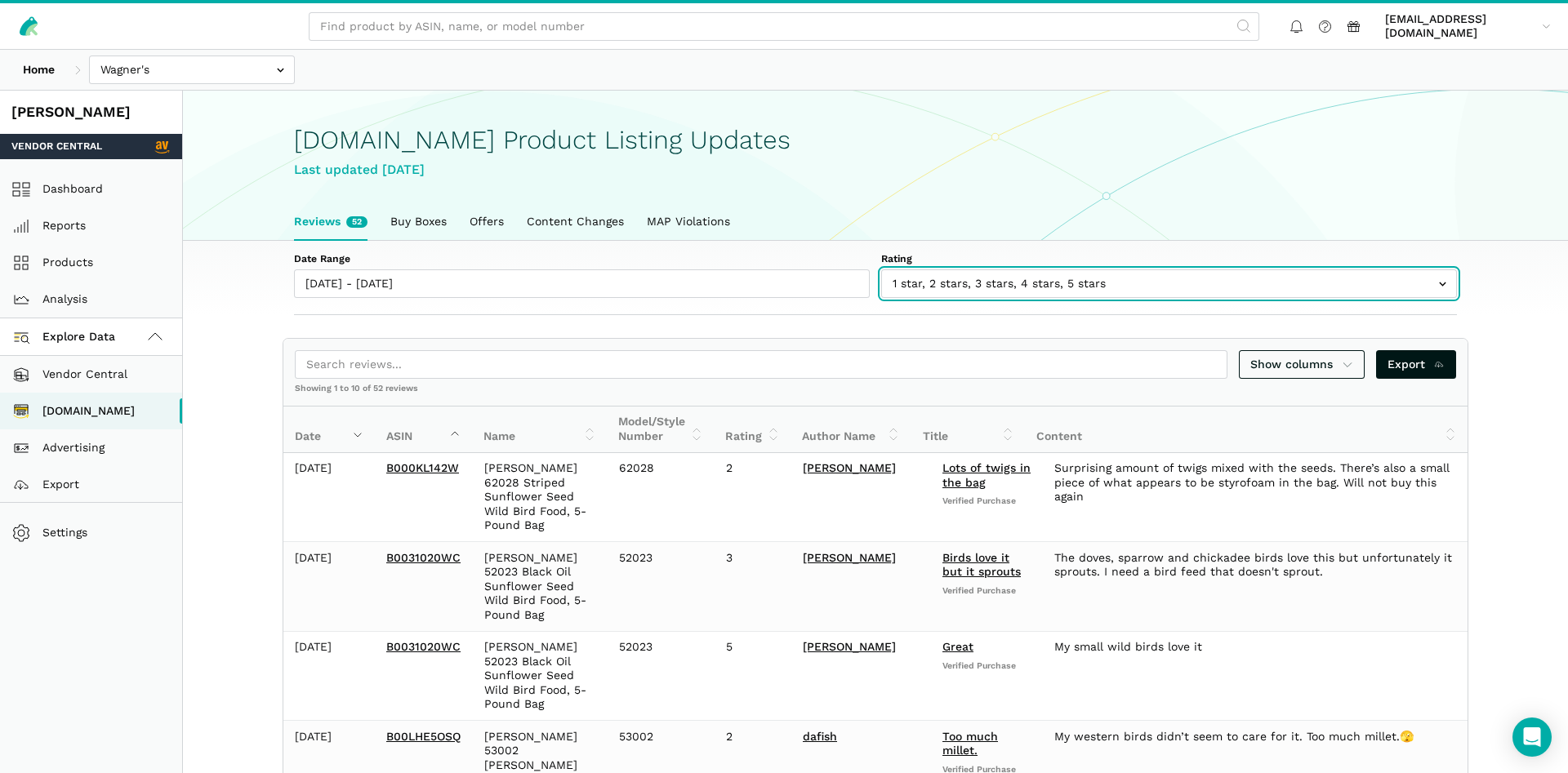
click at [1048, 289] on input "text" at bounding box center [1169, 284] width 575 height 28
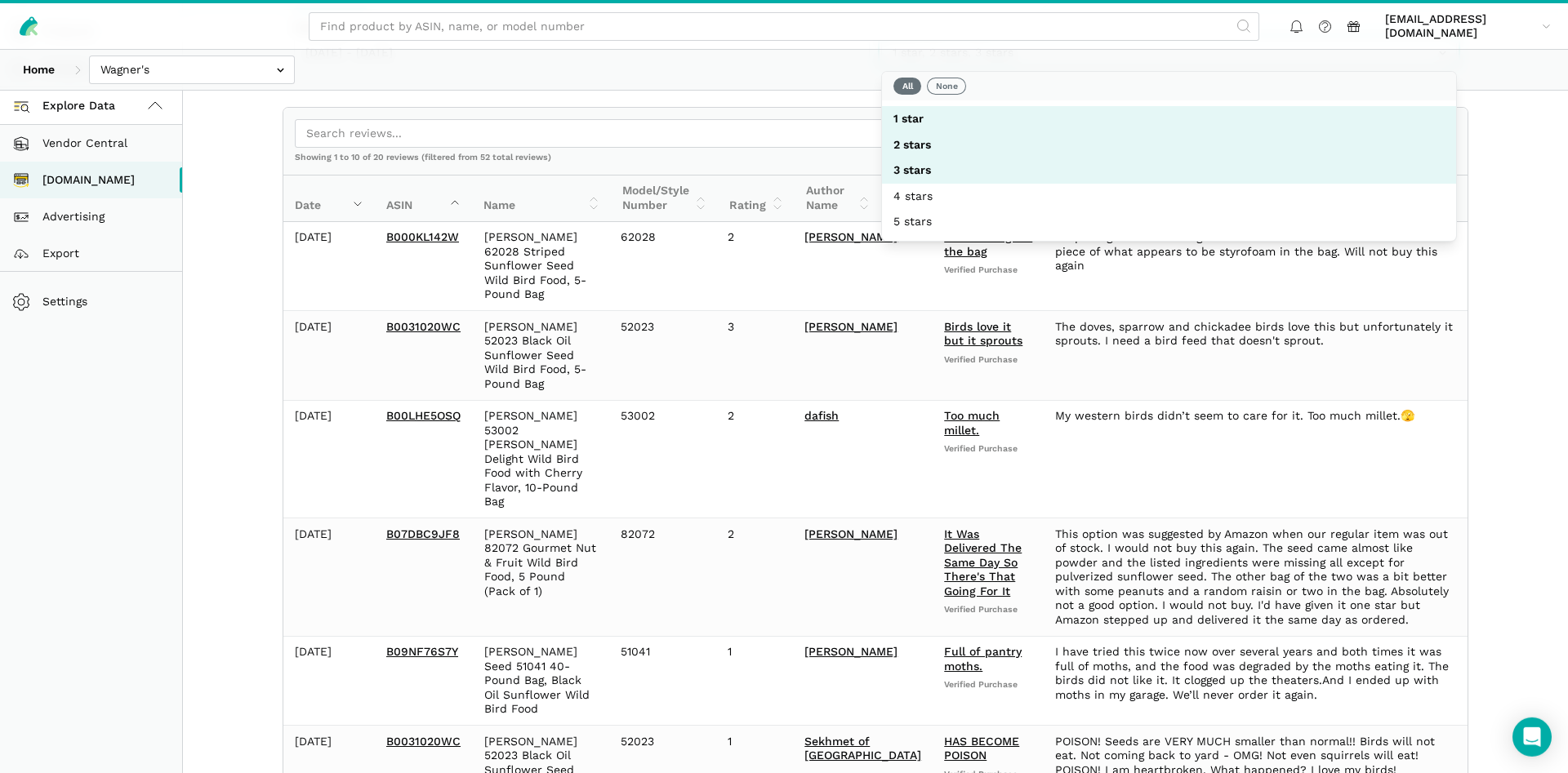
scroll to position [620, 0]
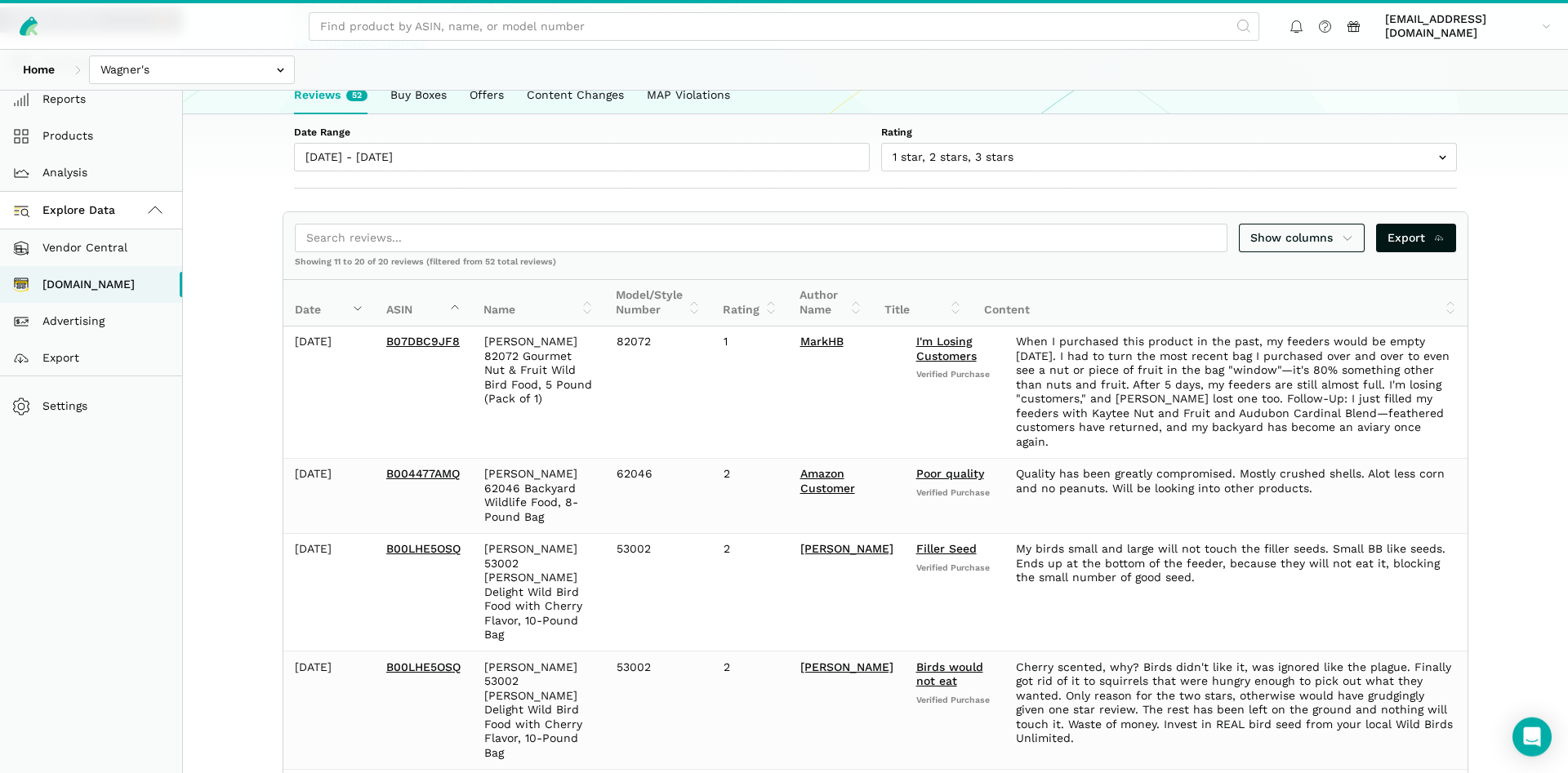
scroll to position [38, 0]
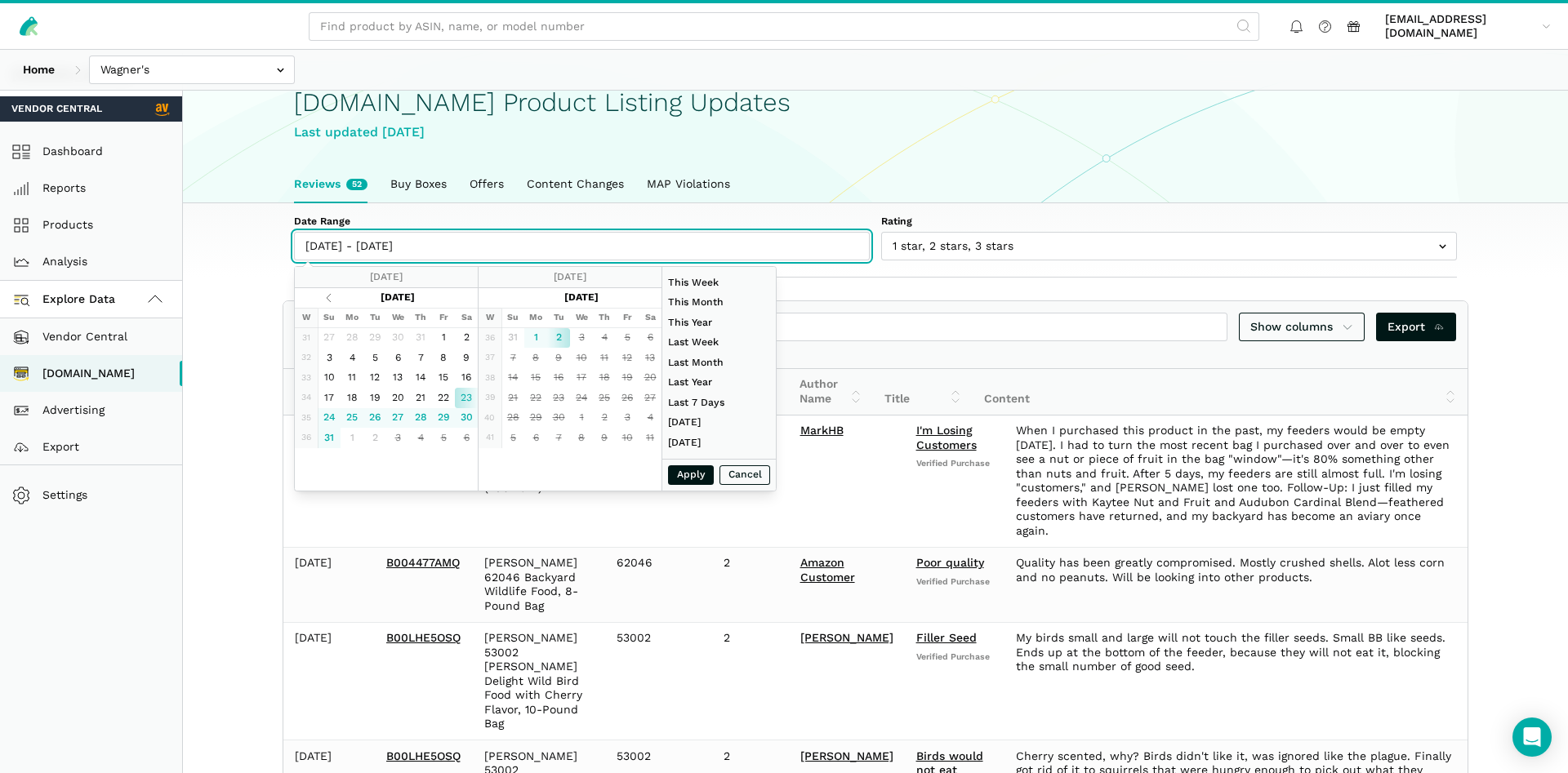
click at [531, 248] on input "08/23/2025 - 09/02/2025" at bounding box center [582, 246] width 575 height 28
type input "08/24/2025"
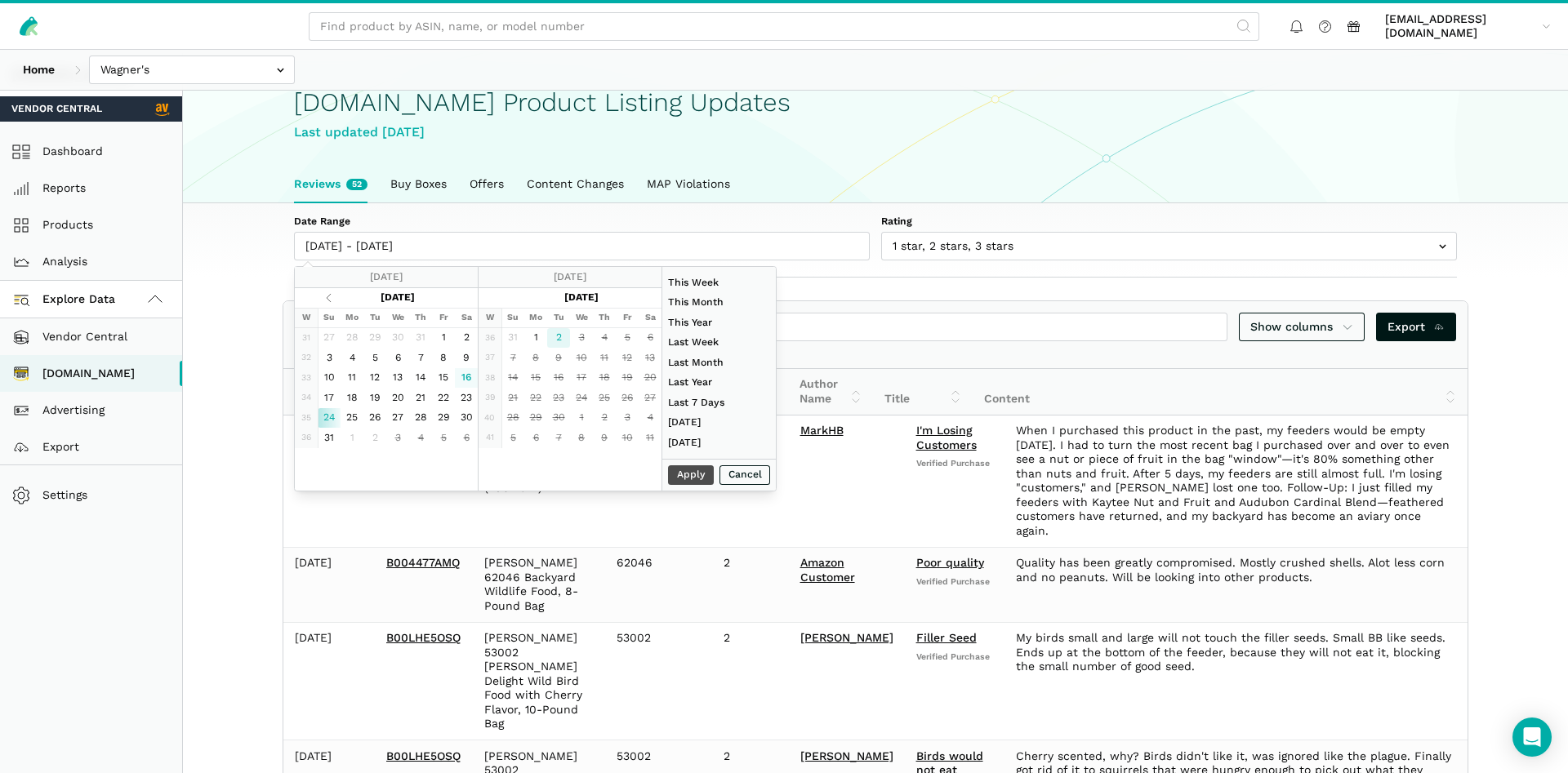
type input "09/02/2025"
type input "08/24/2025"
click at [673, 474] on button "Apply" at bounding box center [691, 475] width 46 height 20
type input "08/24/2025 - 09/02/2025"
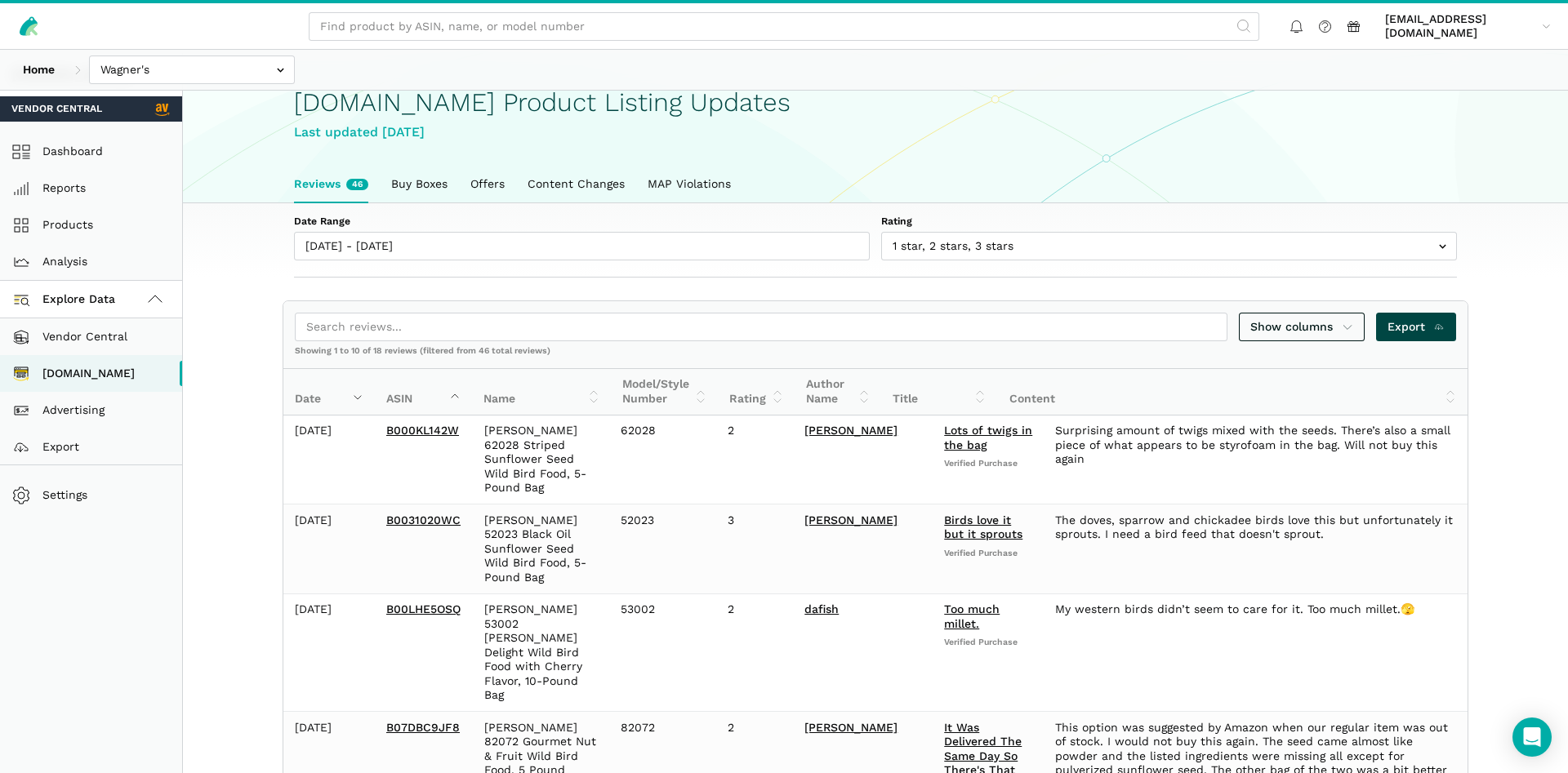
click at [1424, 324] on span "Export" at bounding box center [1417, 327] width 58 height 18
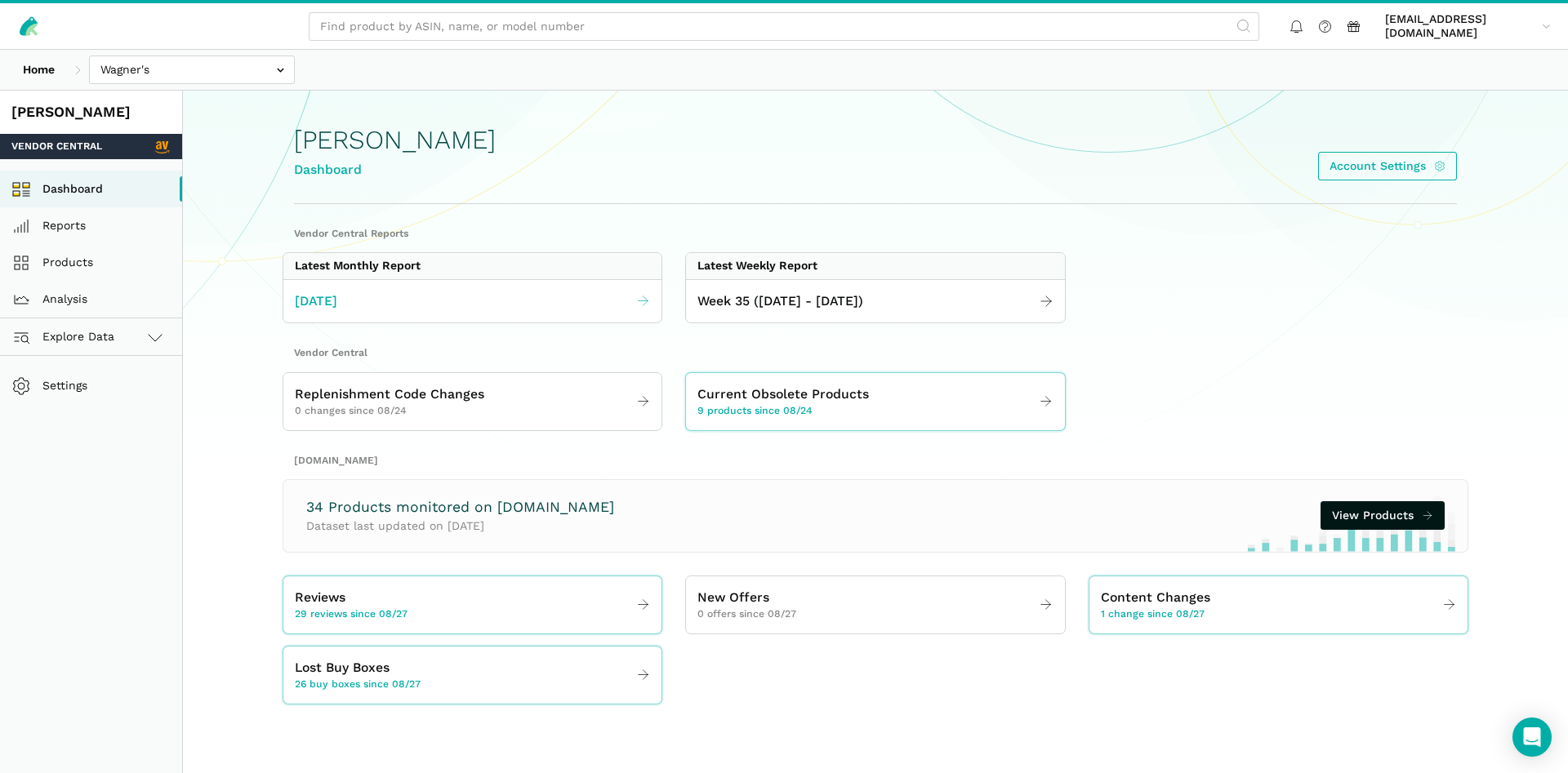
click at [430, 302] on link "[DATE]" at bounding box center [472, 302] width 378 height 32
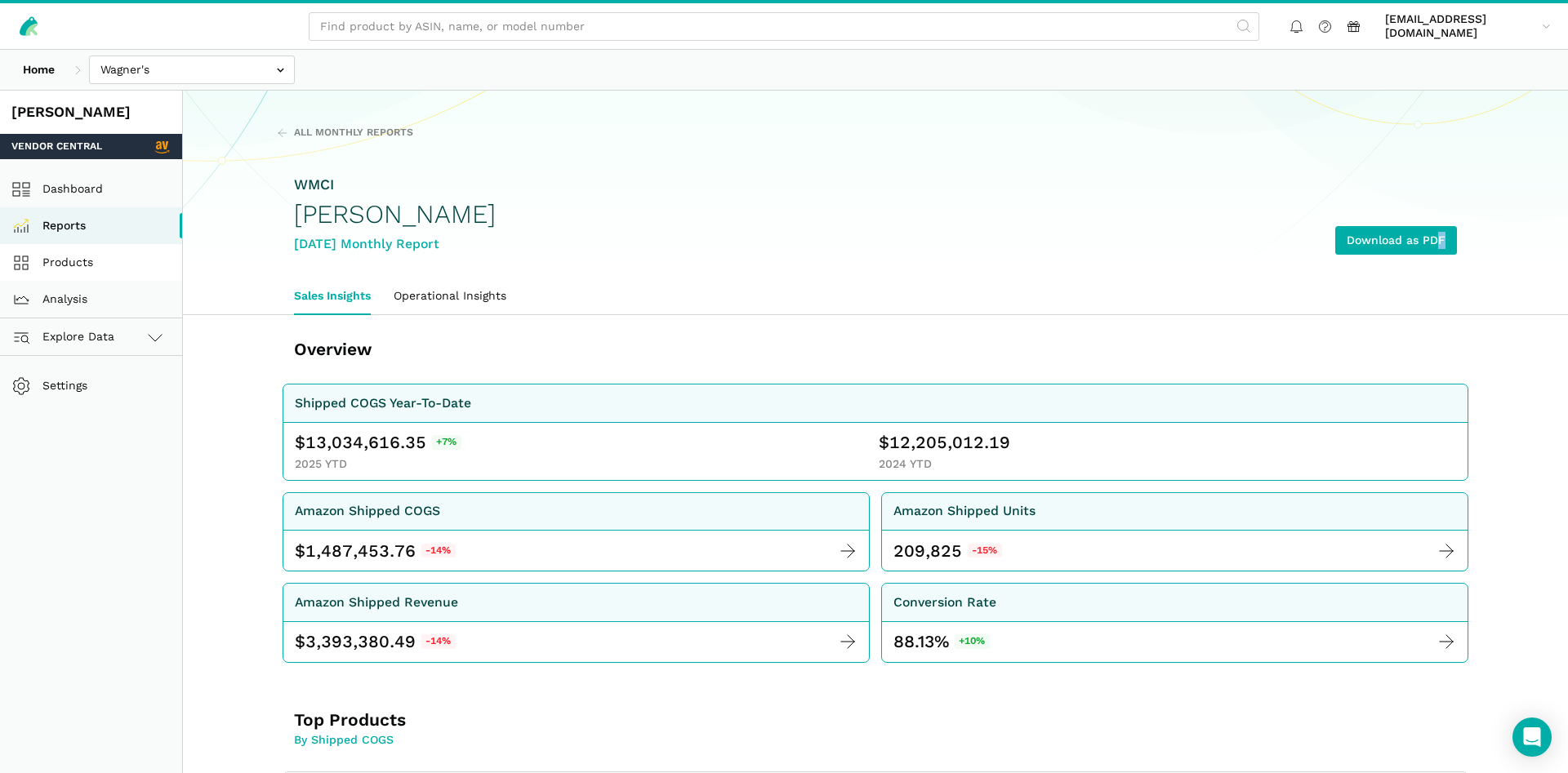
click at [83, 260] on link "Products" at bounding box center [91, 263] width 182 height 37
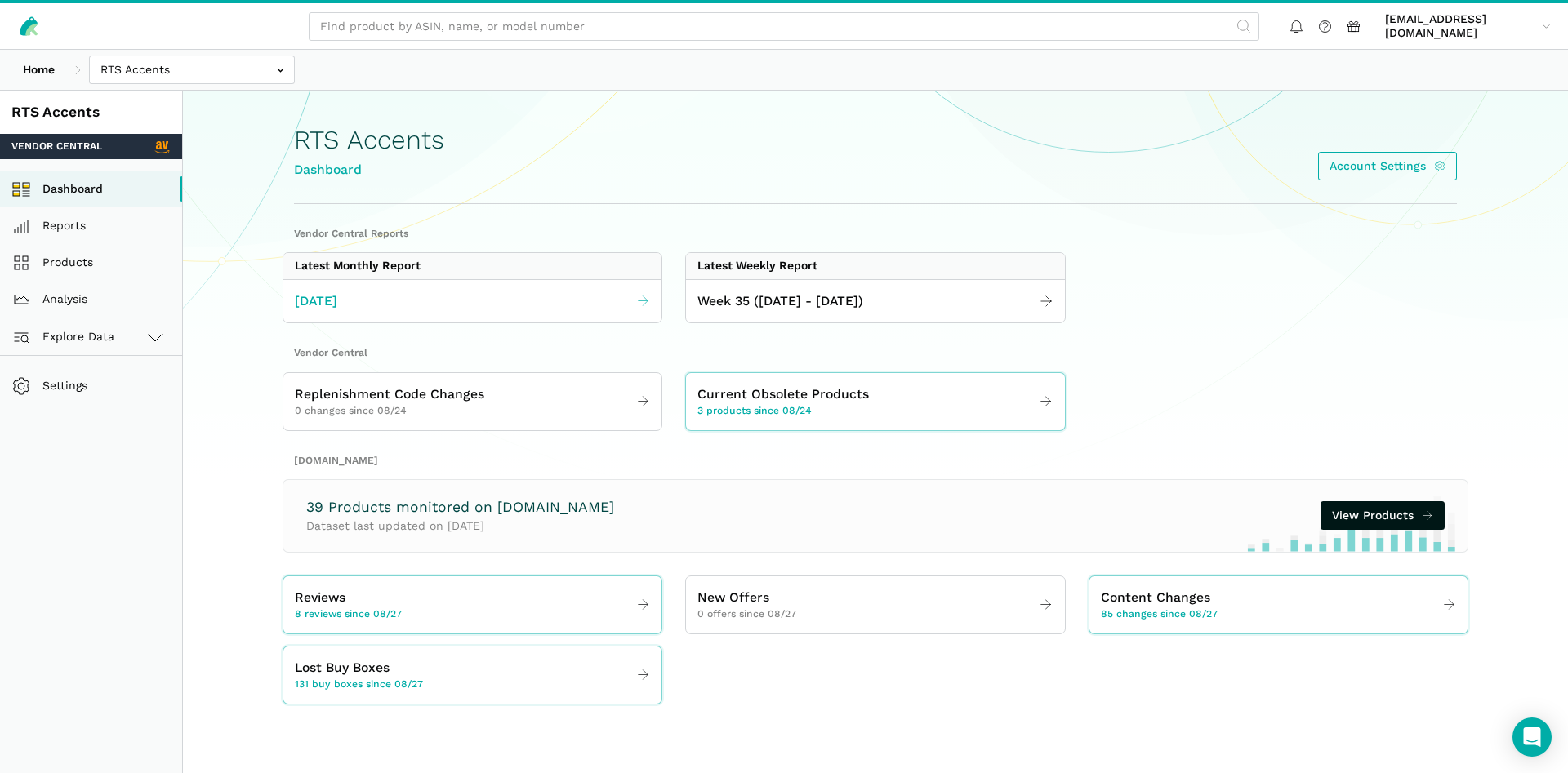
click at [405, 301] on link "[DATE]" at bounding box center [472, 302] width 378 height 32
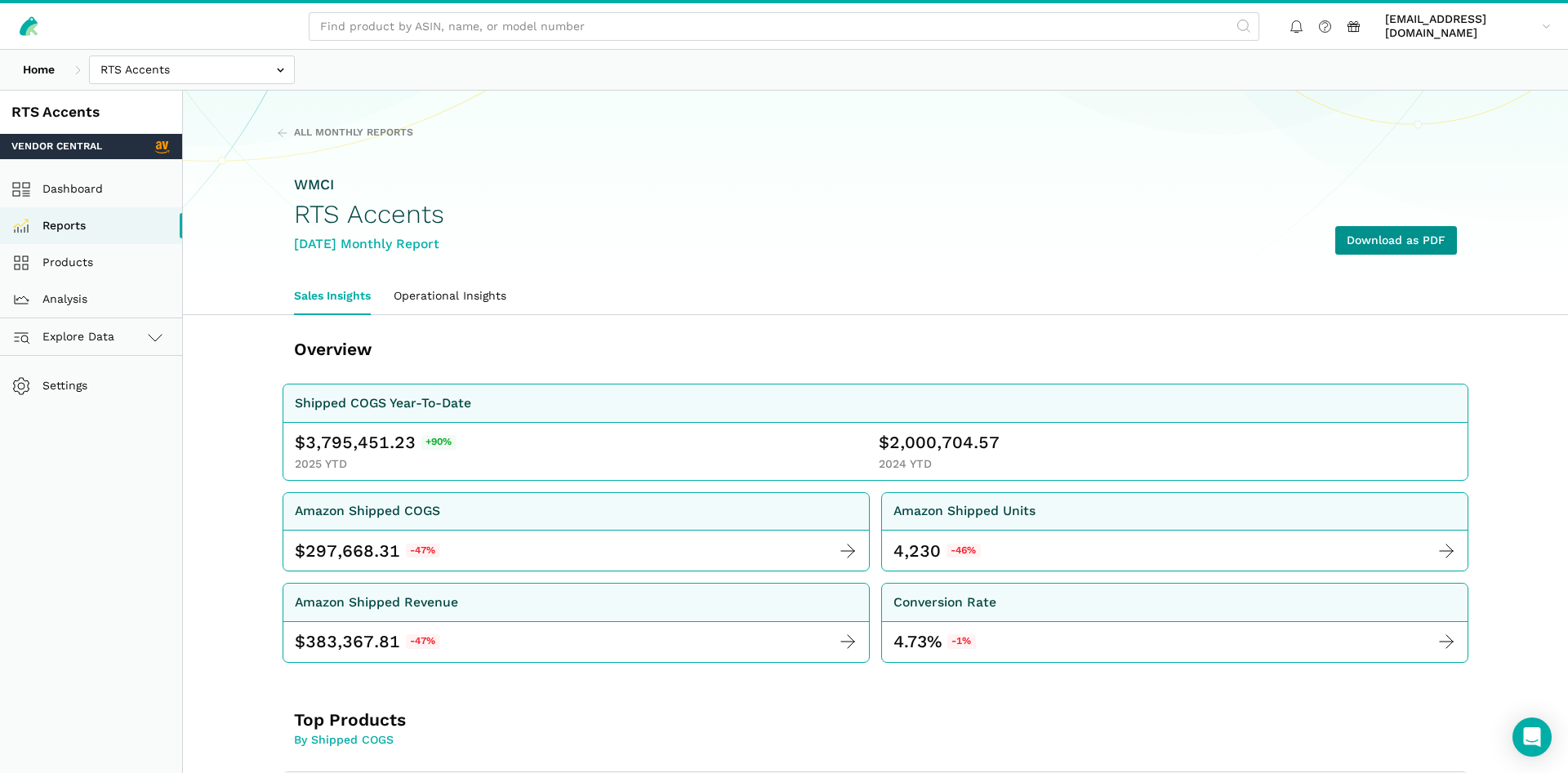
click at [1358, 233] on link "Download as PDF" at bounding box center [1396, 240] width 122 height 28
click at [57, 251] on link "Products" at bounding box center [91, 263] width 182 height 37
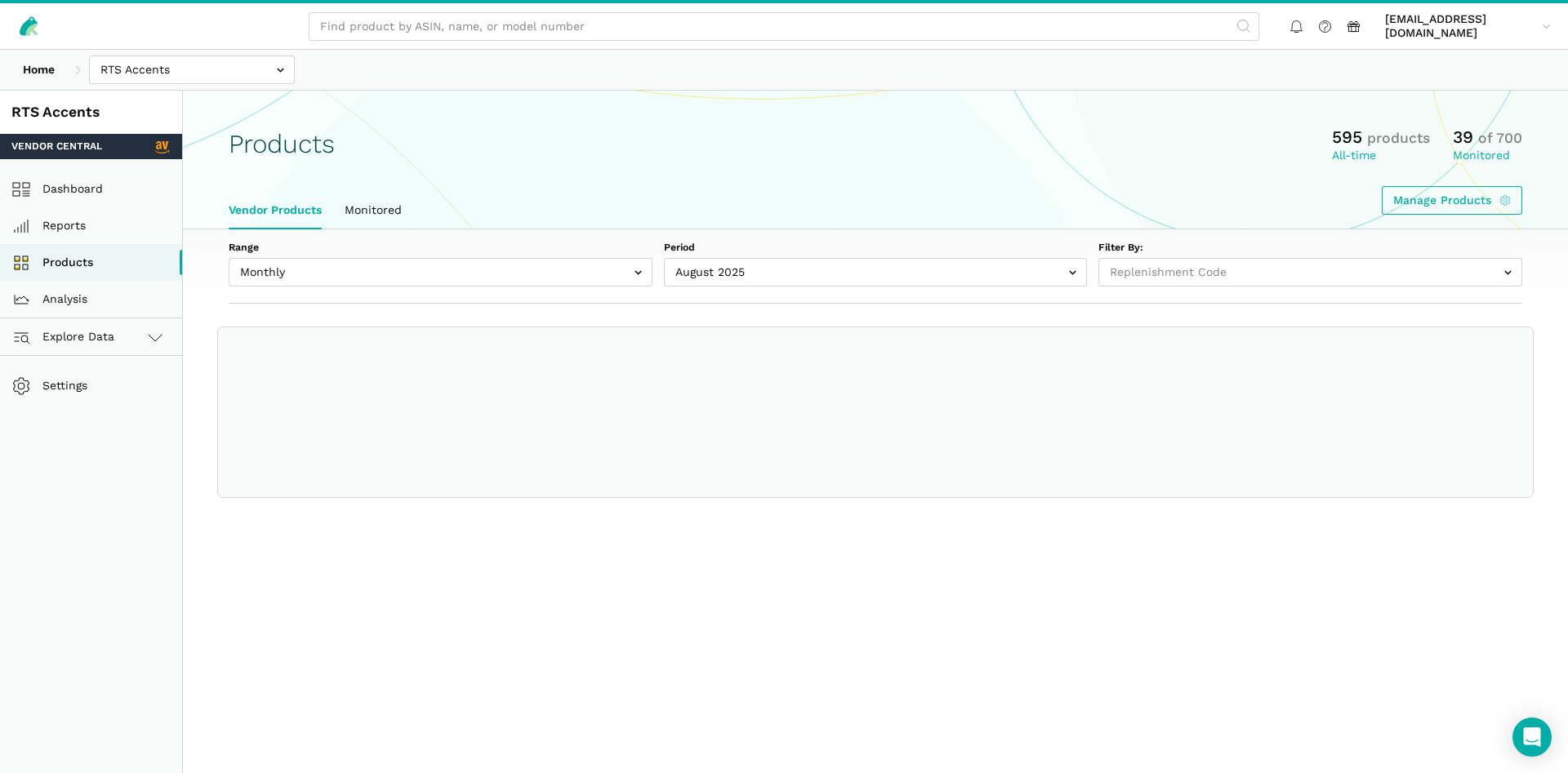
select select
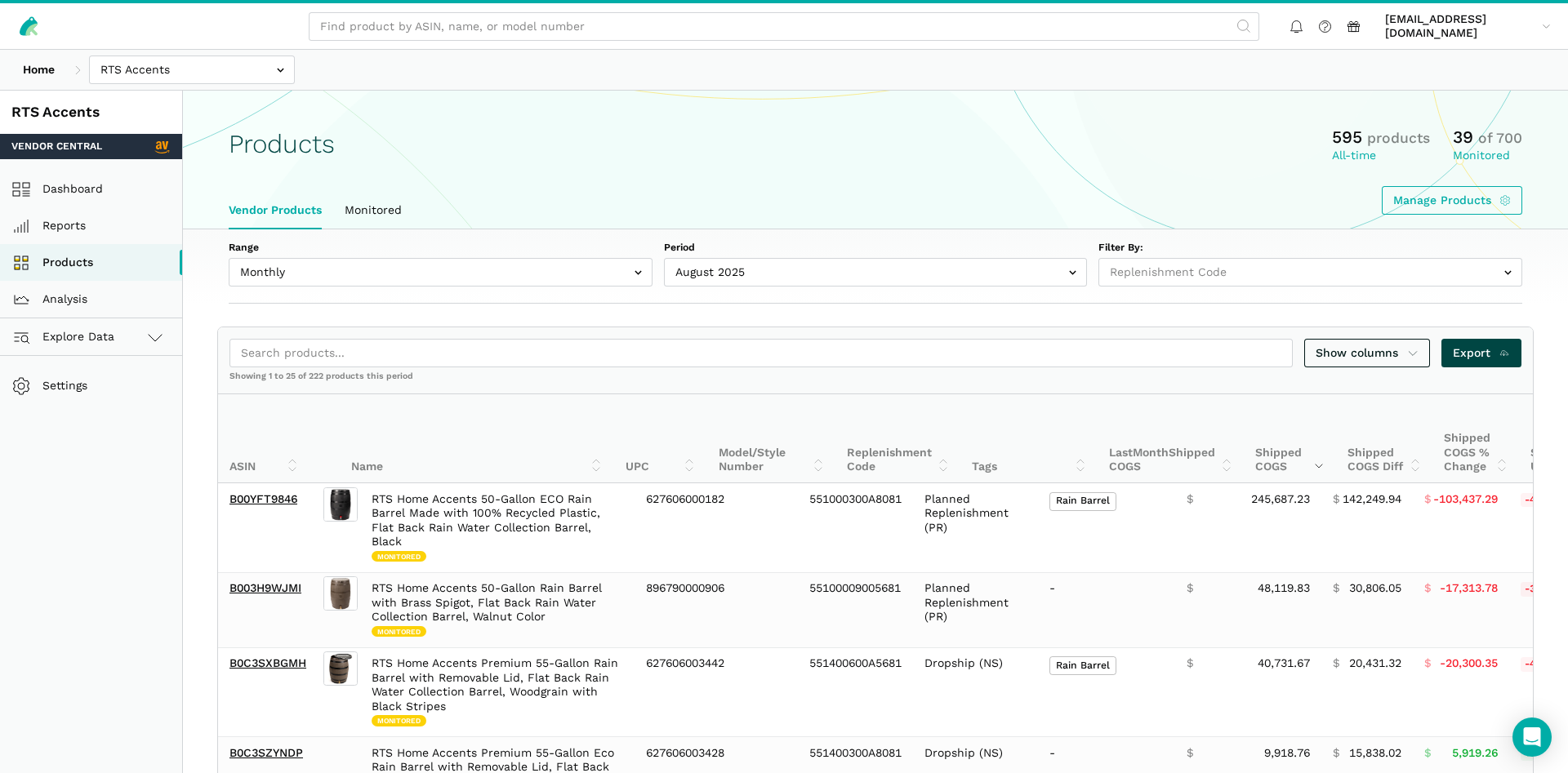
click at [1496, 350] on span "Export" at bounding box center [1482, 353] width 58 height 18
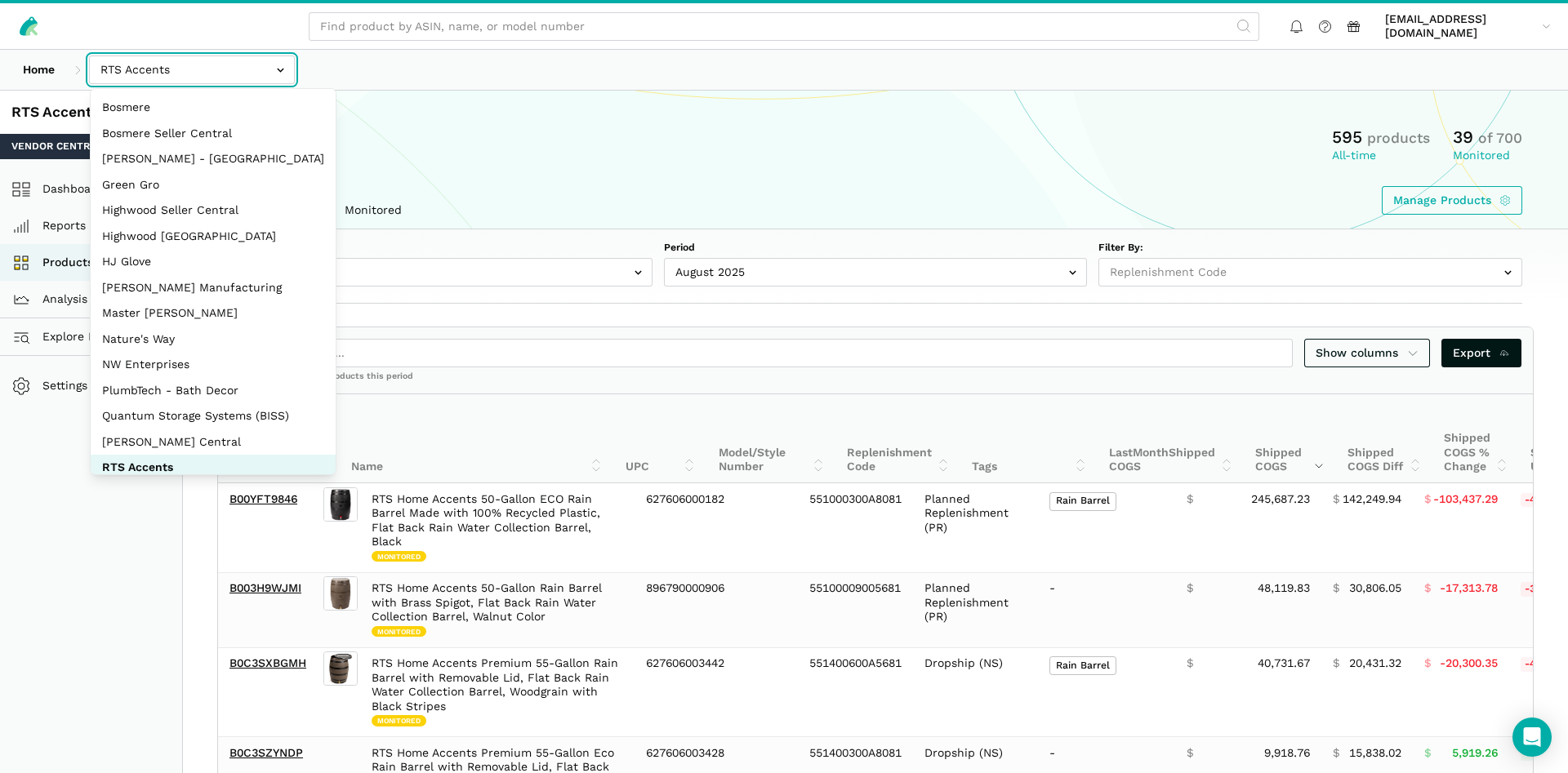
click at [118, 79] on input "text" at bounding box center [192, 70] width 206 height 28
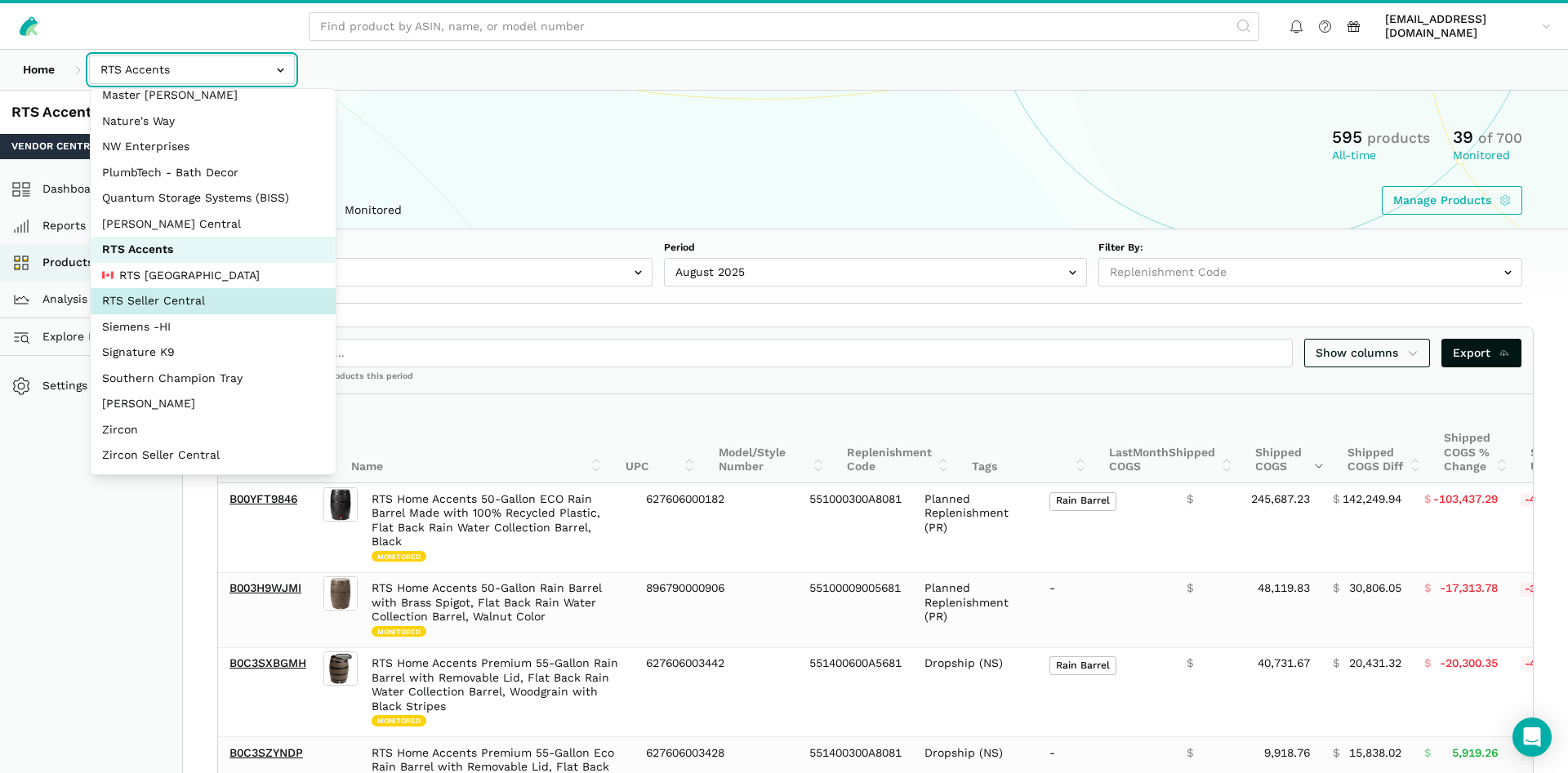
select select "DYdfgEtk9xdbXk9WgFd319bF"
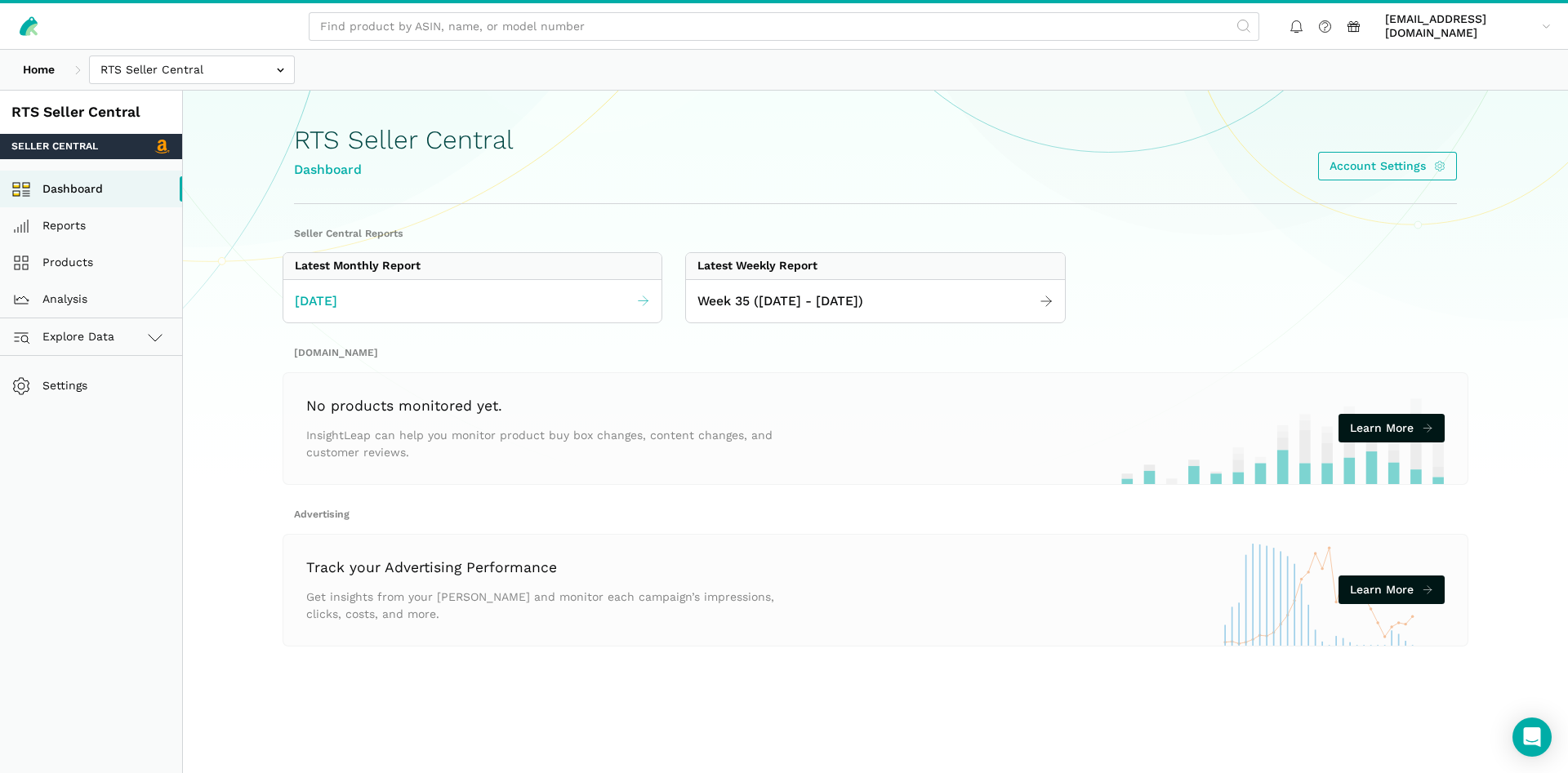
click at [492, 289] on link "[DATE]" at bounding box center [472, 302] width 378 height 32
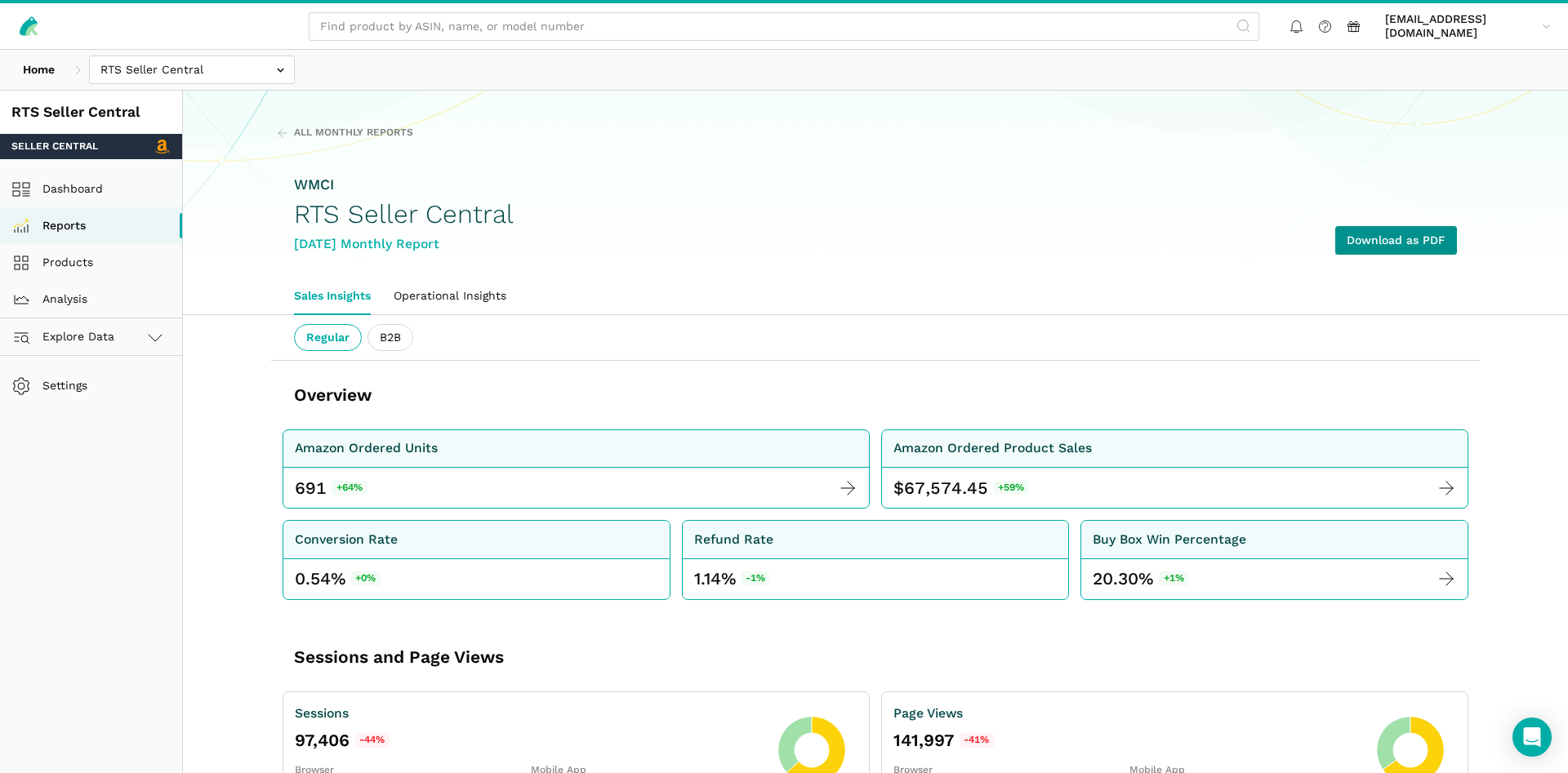
click at [1407, 241] on link "Download as PDF" at bounding box center [1396, 240] width 122 height 28
click at [195, 77] on input "text" at bounding box center [192, 70] width 206 height 28
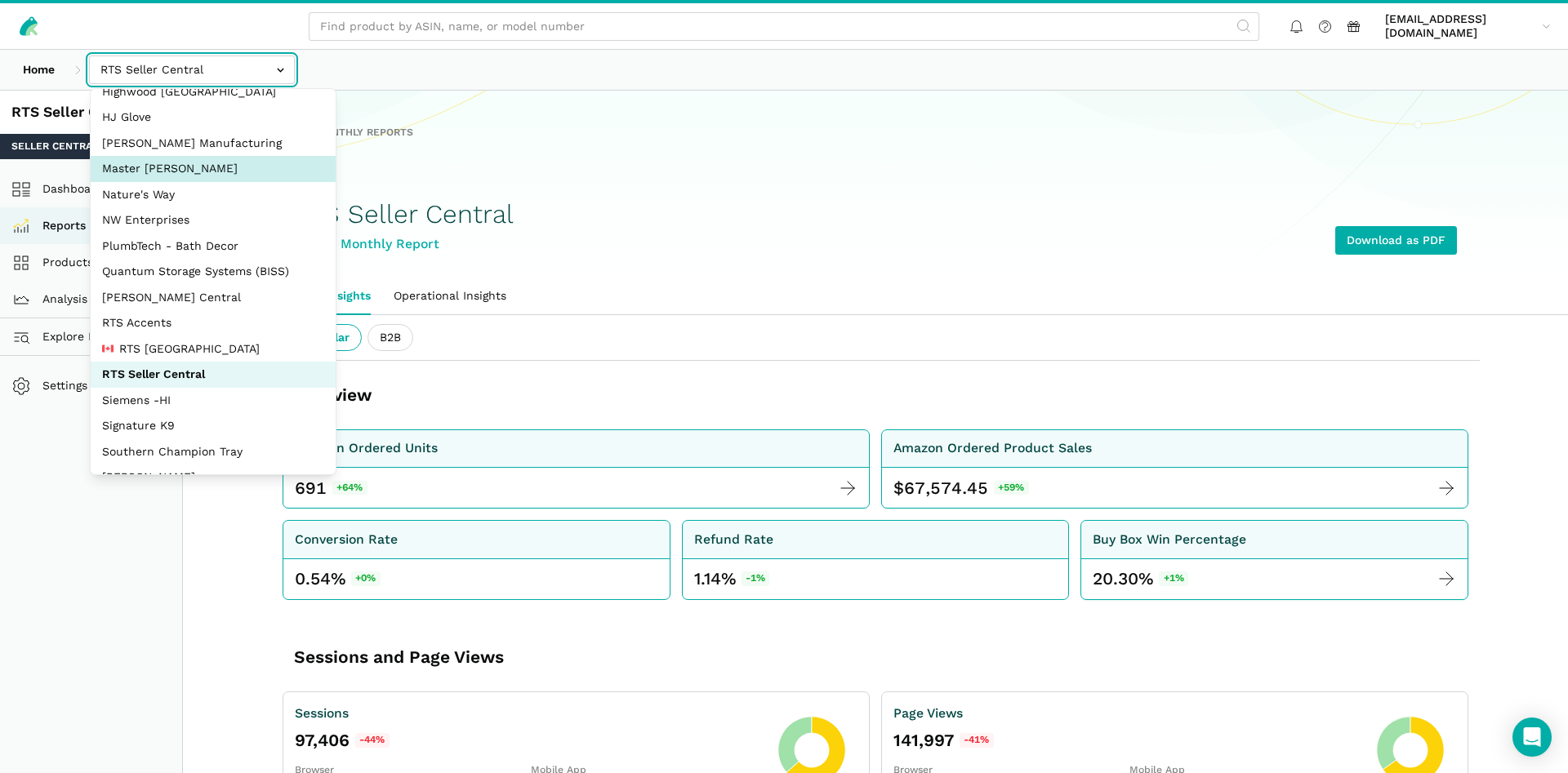
scroll to position [157, 0]
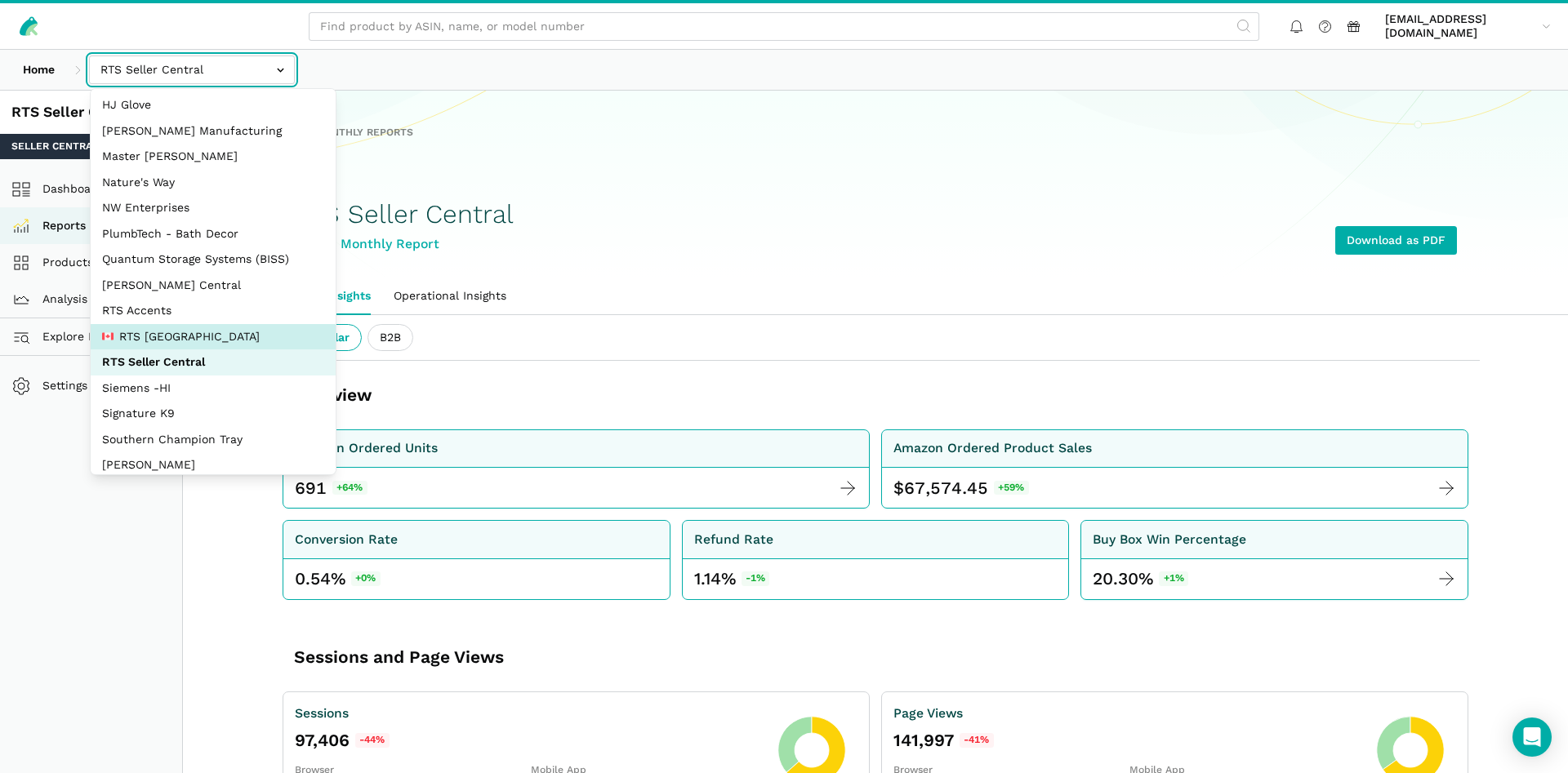
select select "pnjjhdDqPVj5aAaTPiCgBAEB"
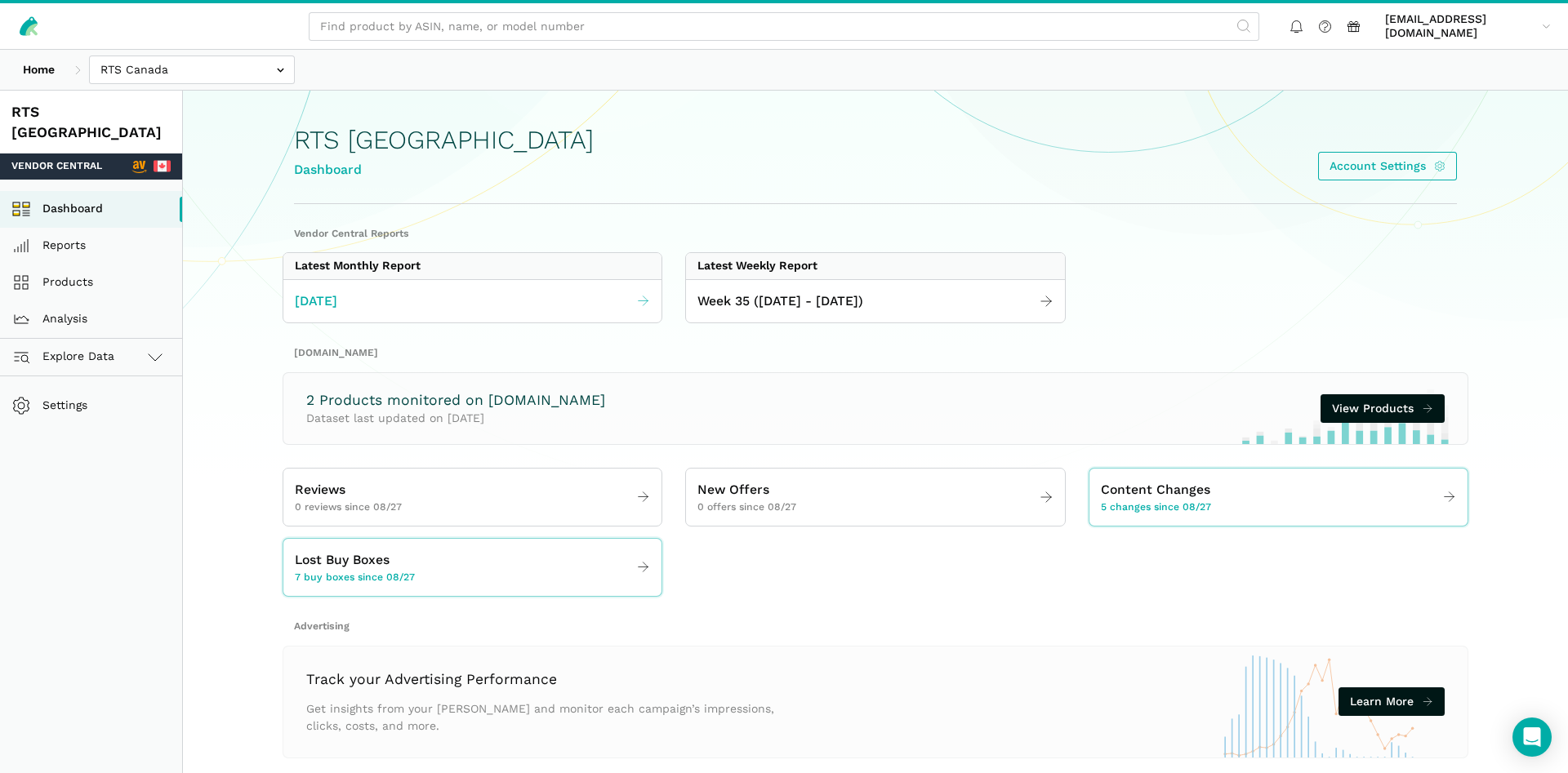
click at [536, 303] on link "[DATE]" at bounding box center [472, 302] width 378 height 32
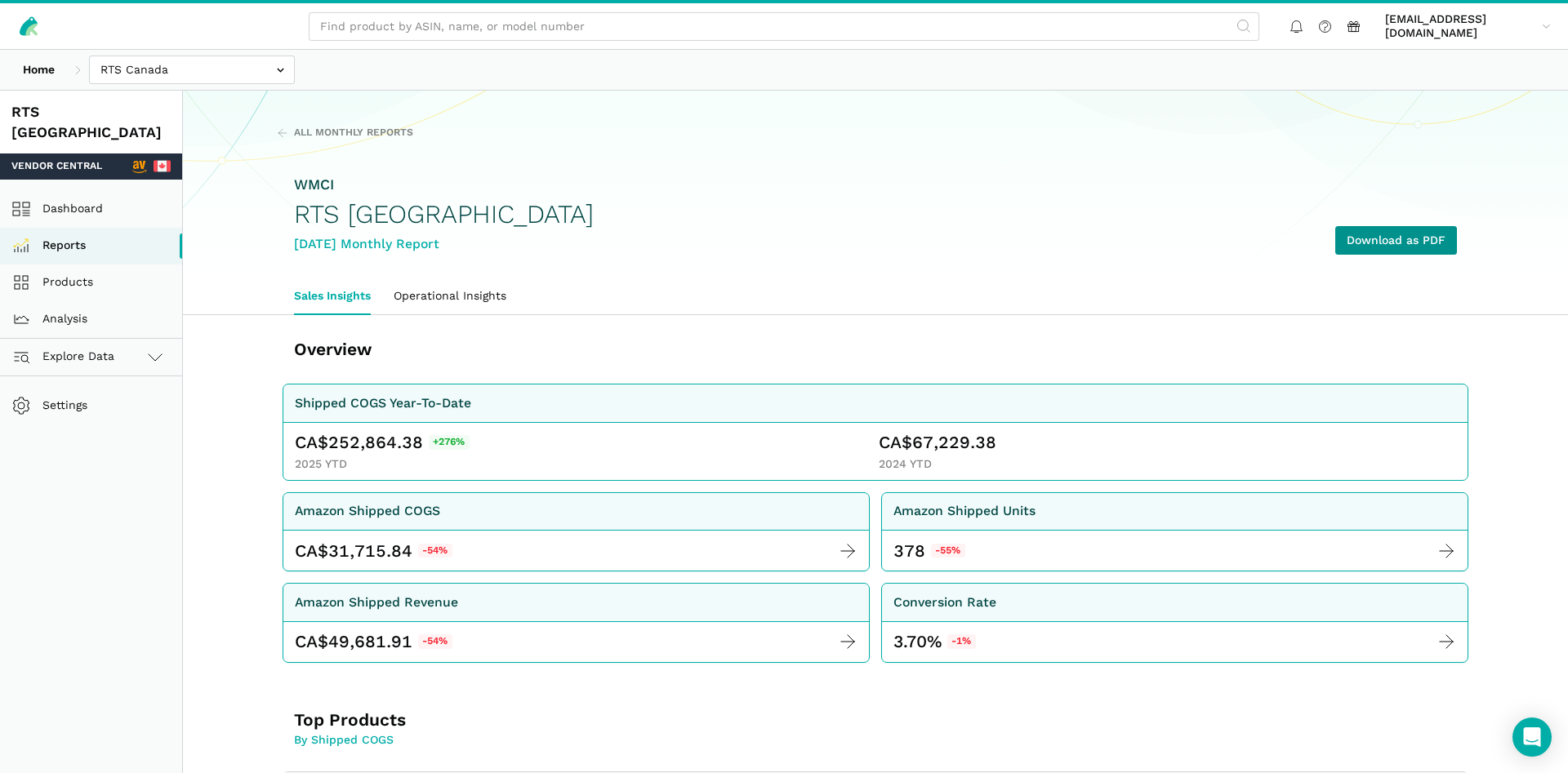
click at [1373, 233] on link "Download as PDF" at bounding box center [1396, 240] width 122 height 28
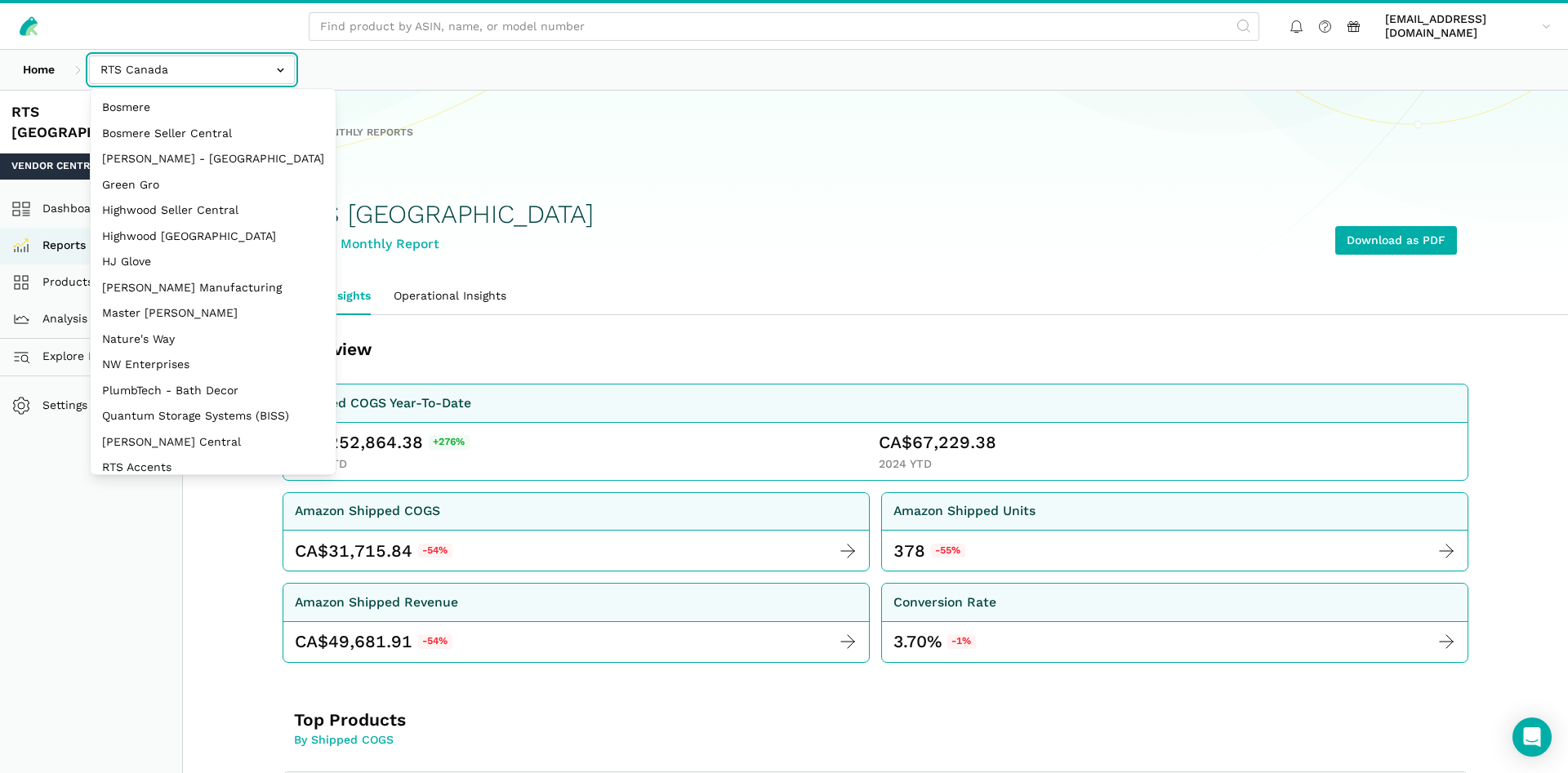
click at [238, 73] on input "text" at bounding box center [192, 70] width 206 height 28
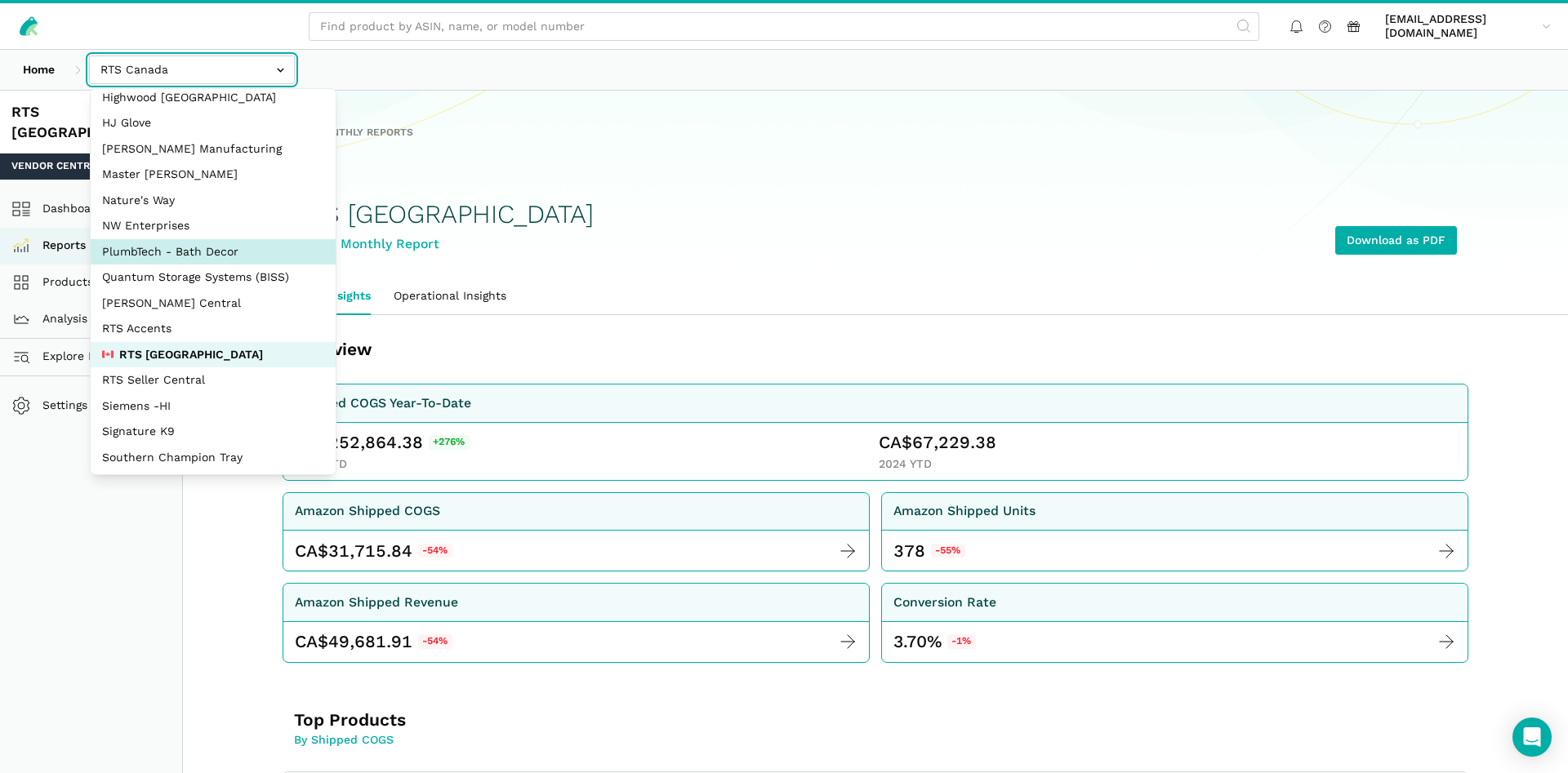
scroll to position [218, 0]
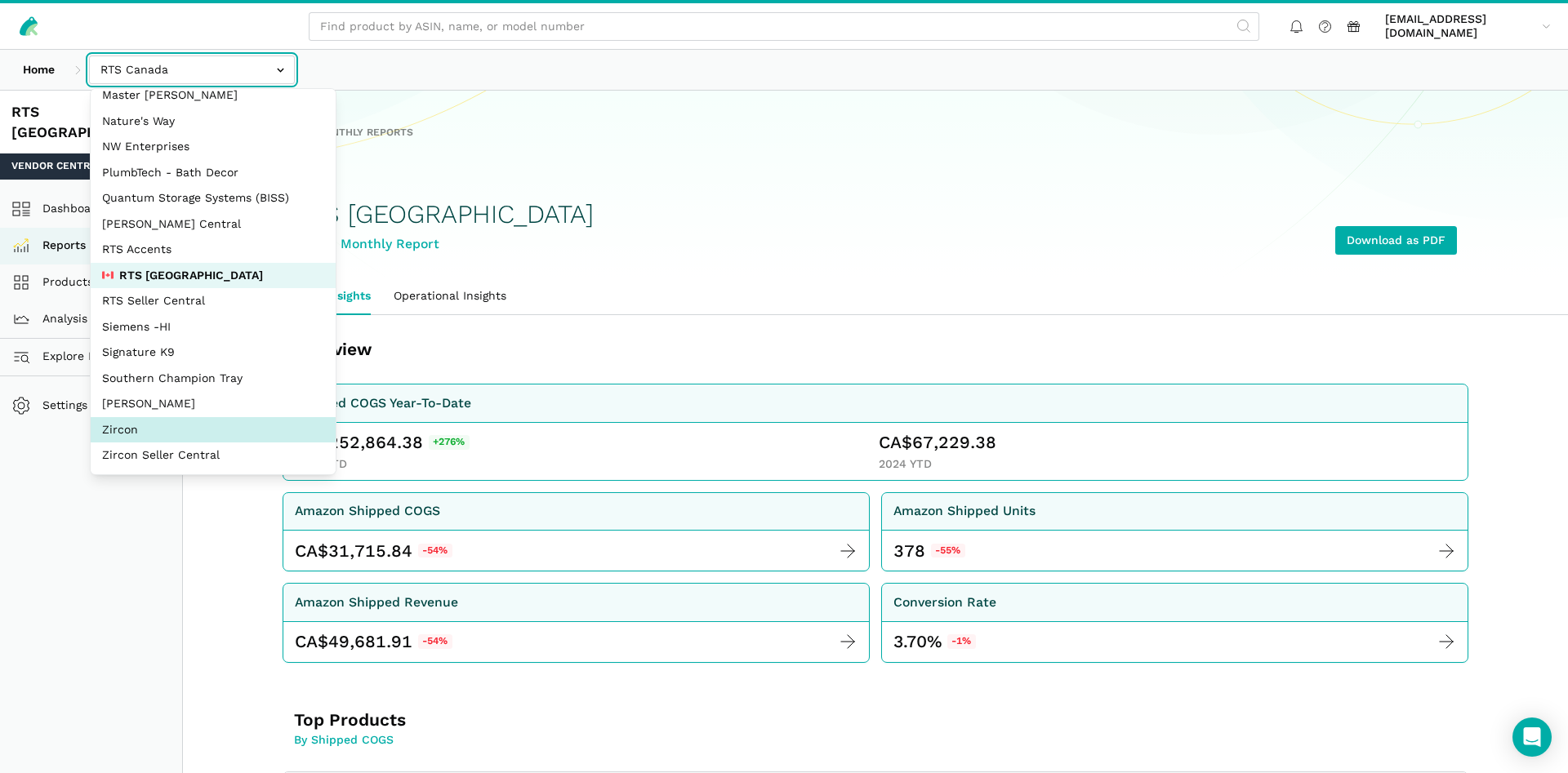
select select "DM38AQ3CPtVJ89bBDkVCzKzE"
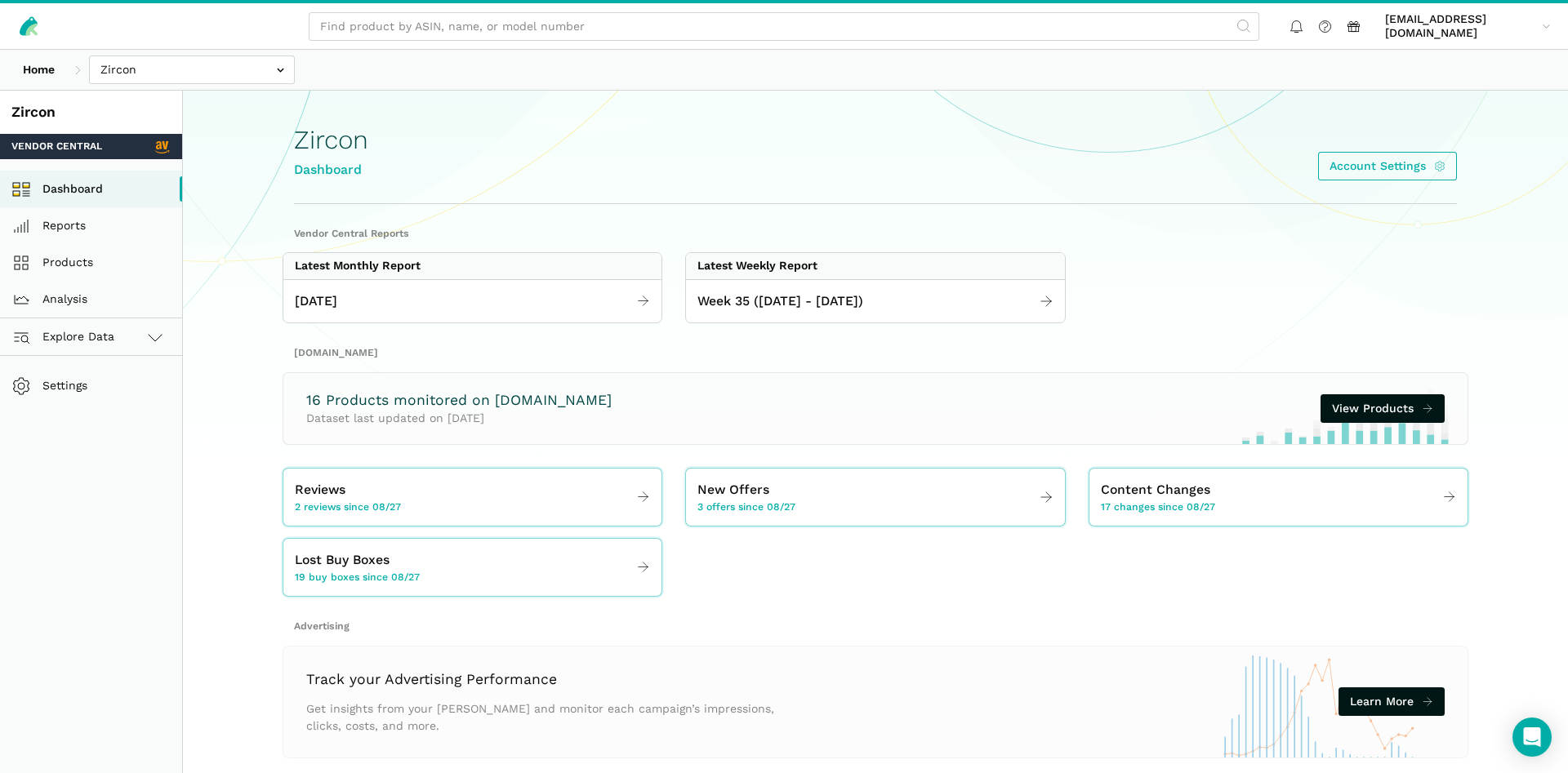
click at [434, 283] on div "[DATE]" at bounding box center [472, 301] width 378 height 44
click at [427, 298] on link "[DATE]" at bounding box center [472, 302] width 378 height 32
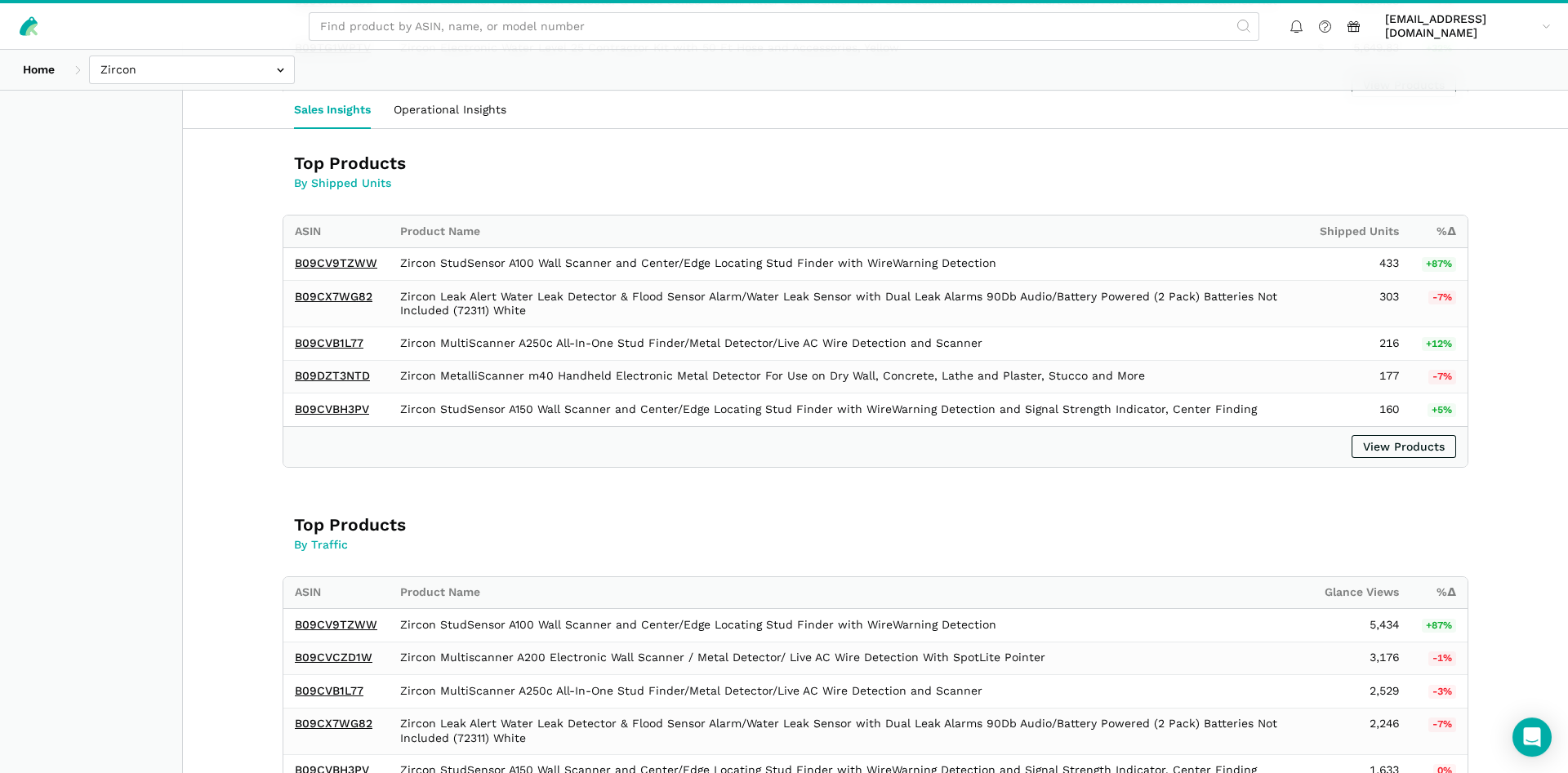
scroll to position [916, 0]
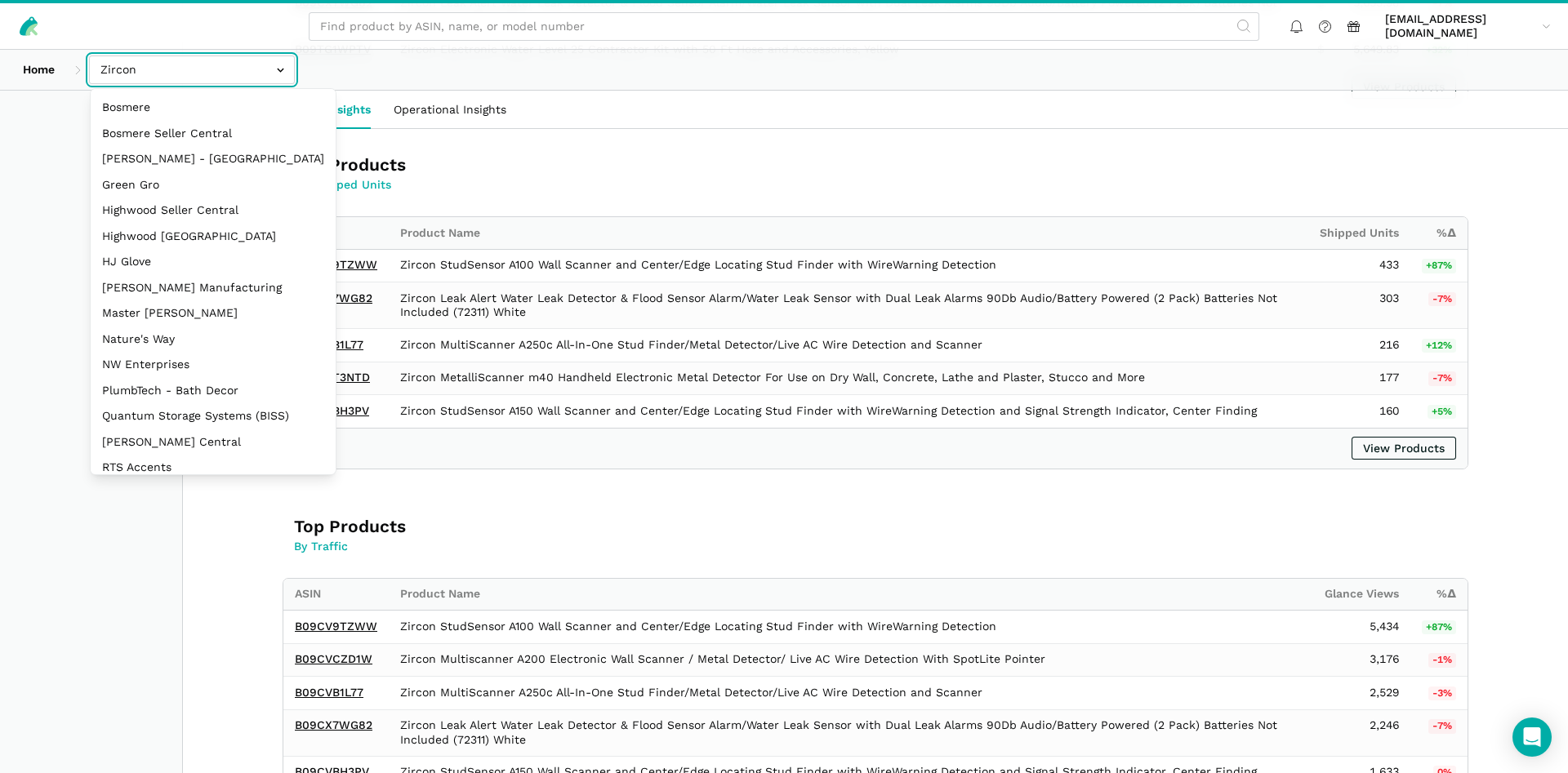
click at [221, 70] on input "text" at bounding box center [192, 70] width 206 height 28
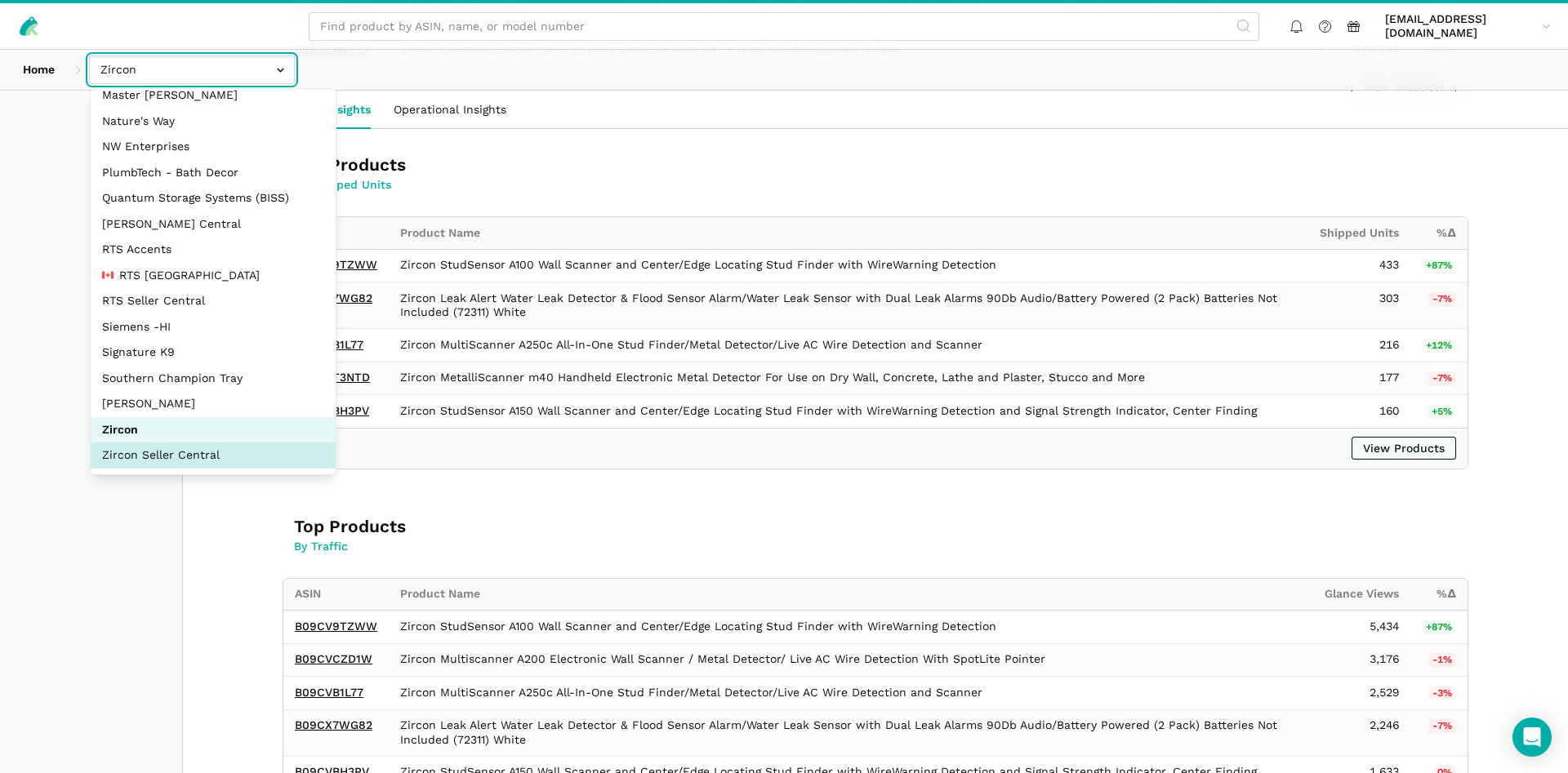
select select "sxXy7QUnd3DBseUermwZGXsL"
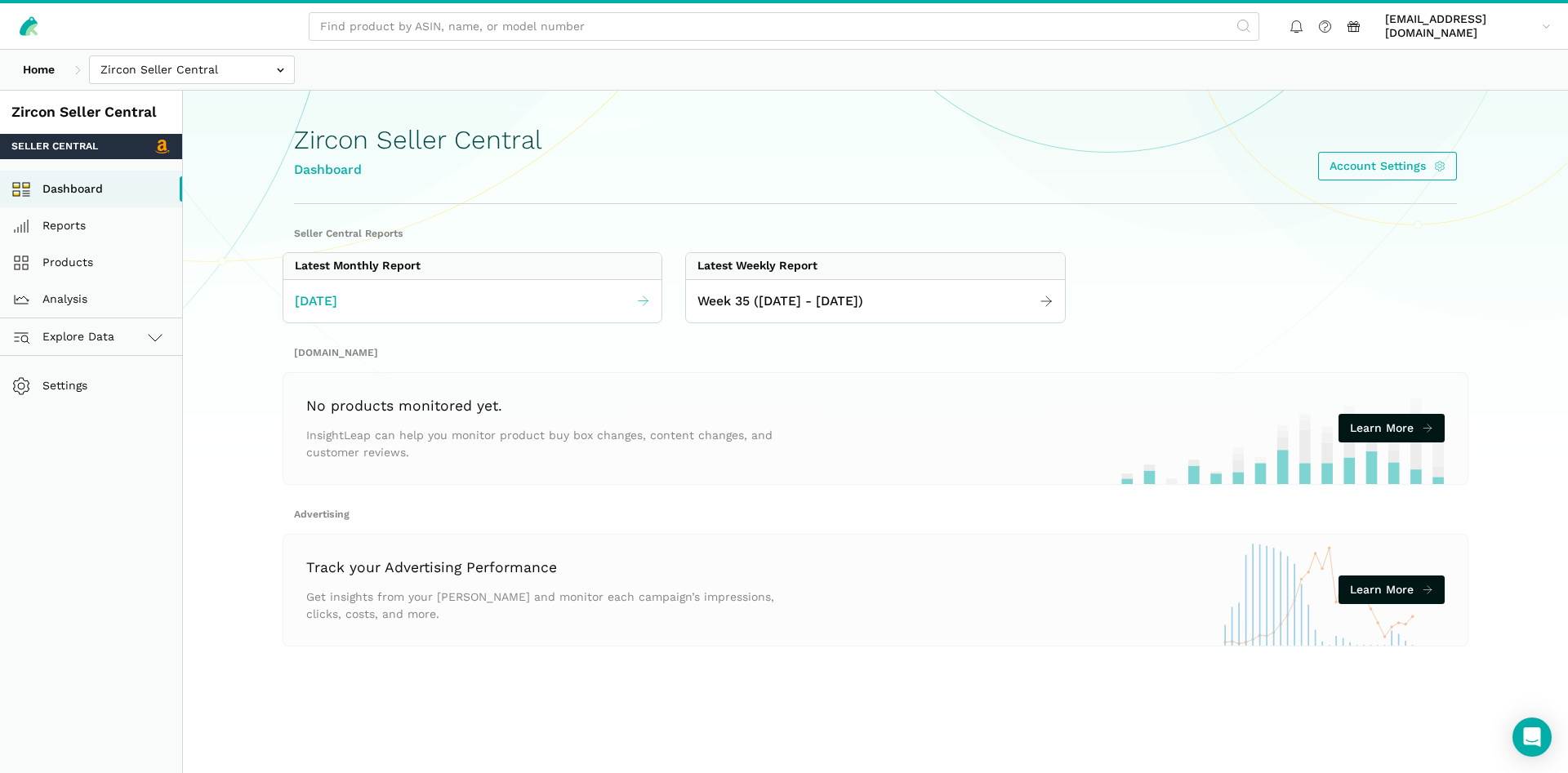
click at [480, 314] on link "[DATE]" at bounding box center [472, 302] width 378 height 32
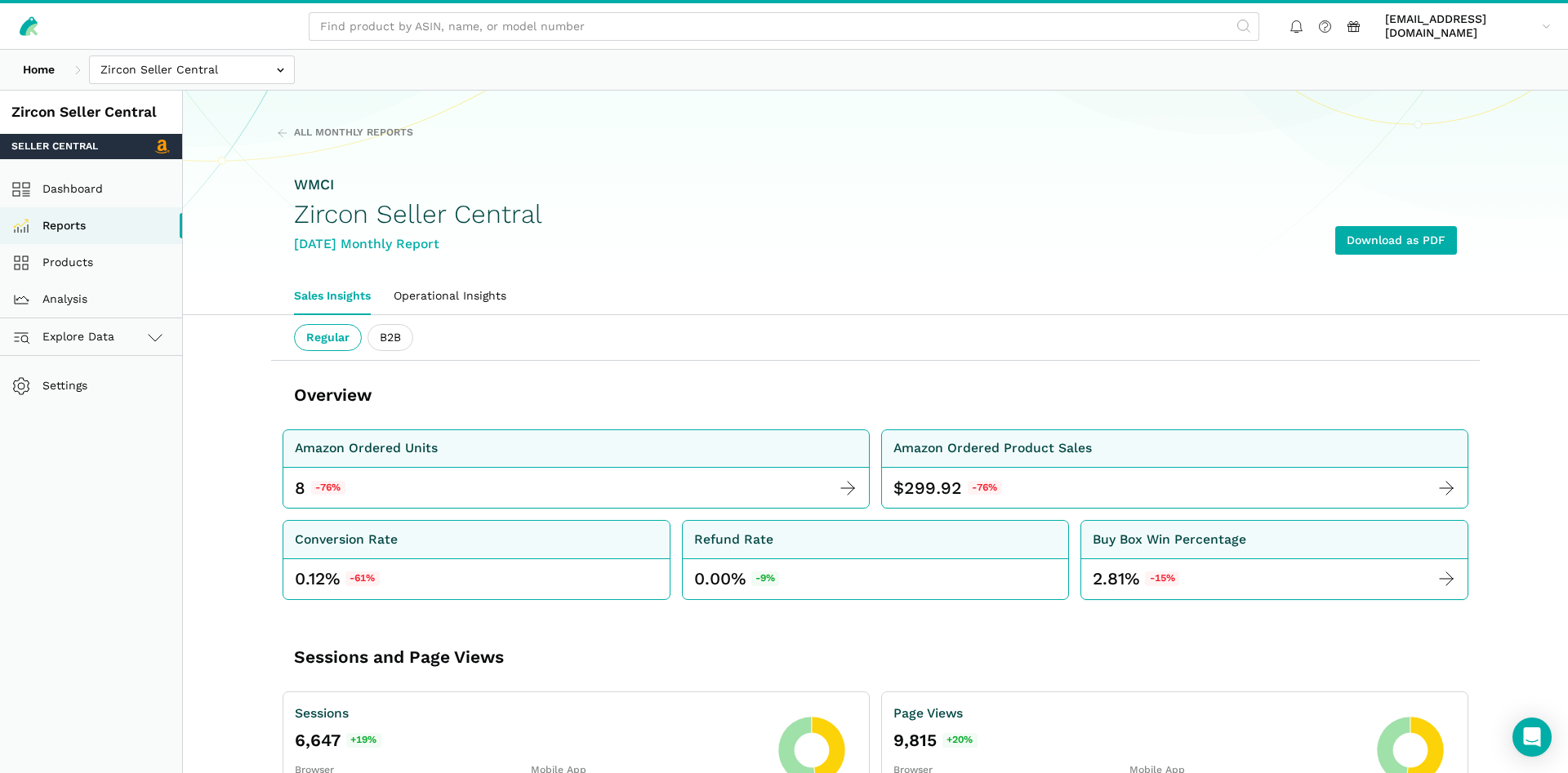
click at [224, 49] on header "jhoyos@wmciinc.com jhoyos@wmciinc.com Settings Team Settings Log out" at bounding box center [784, 25] width 1568 height 50
click at [216, 77] on input "text" at bounding box center [192, 70] width 206 height 28
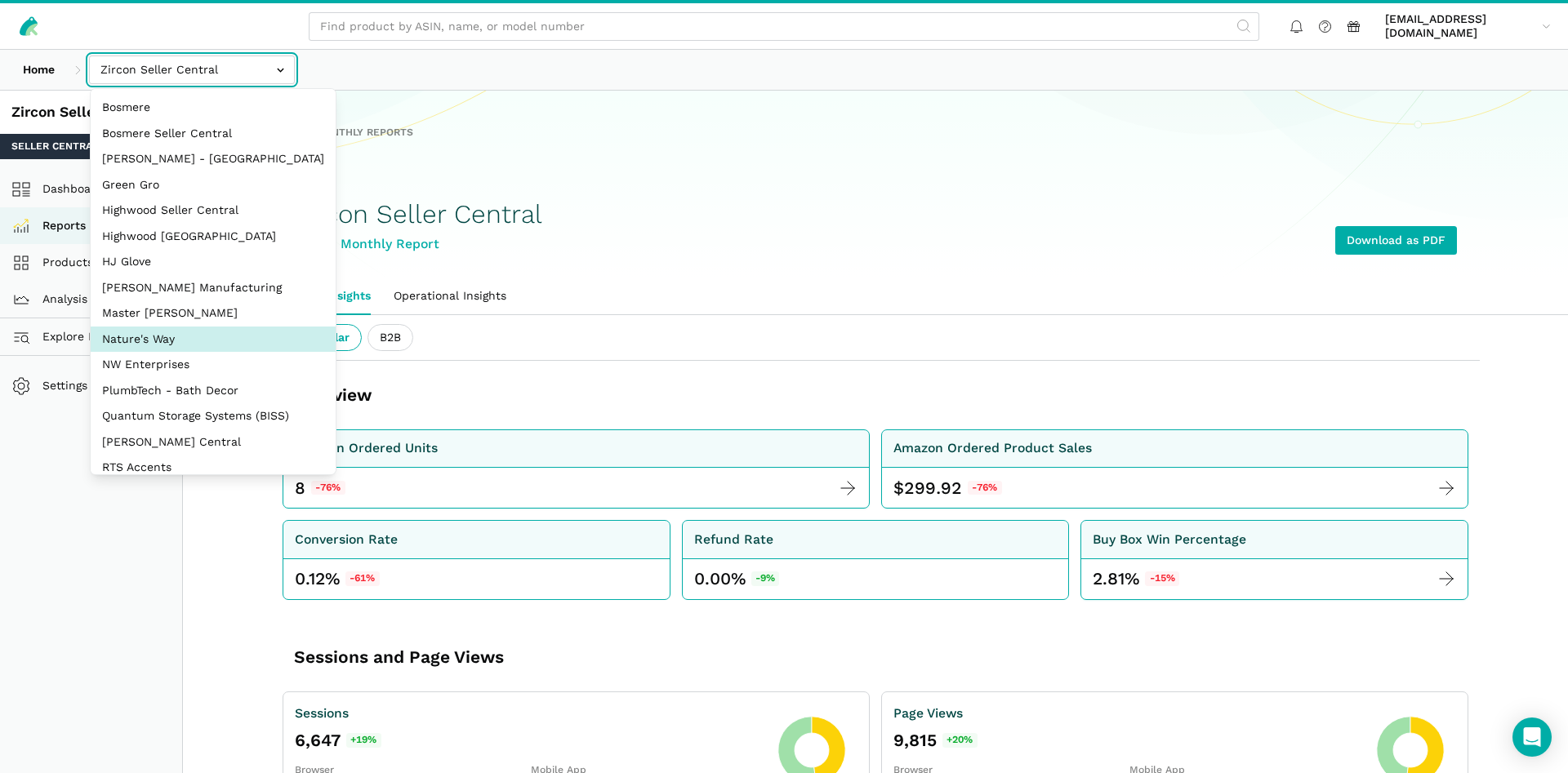
select select "3t6bg6GamSTDovWwD6pnZB2o"
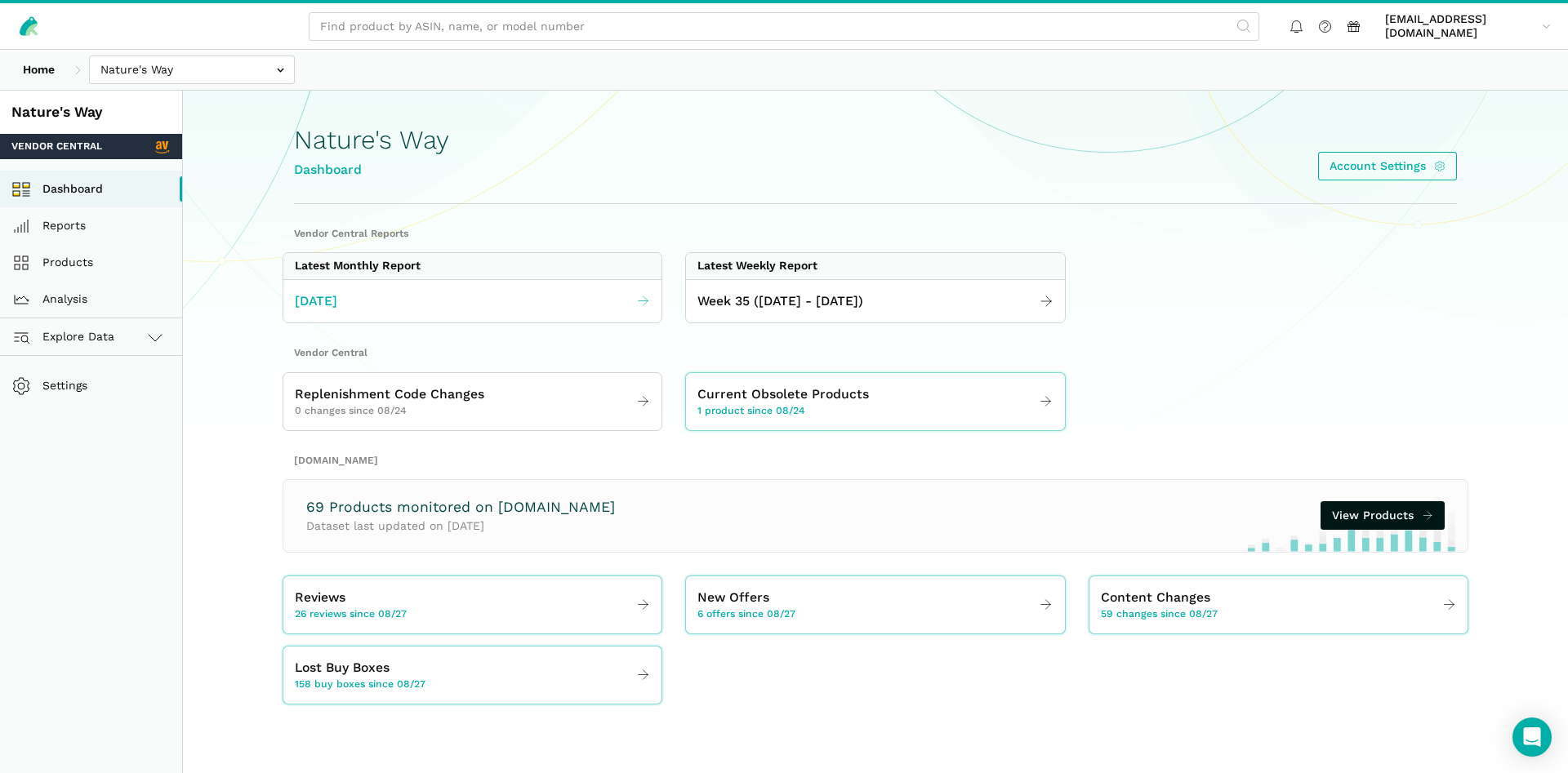
click at [410, 299] on link "[DATE]" at bounding box center [472, 302] width 378 height 32
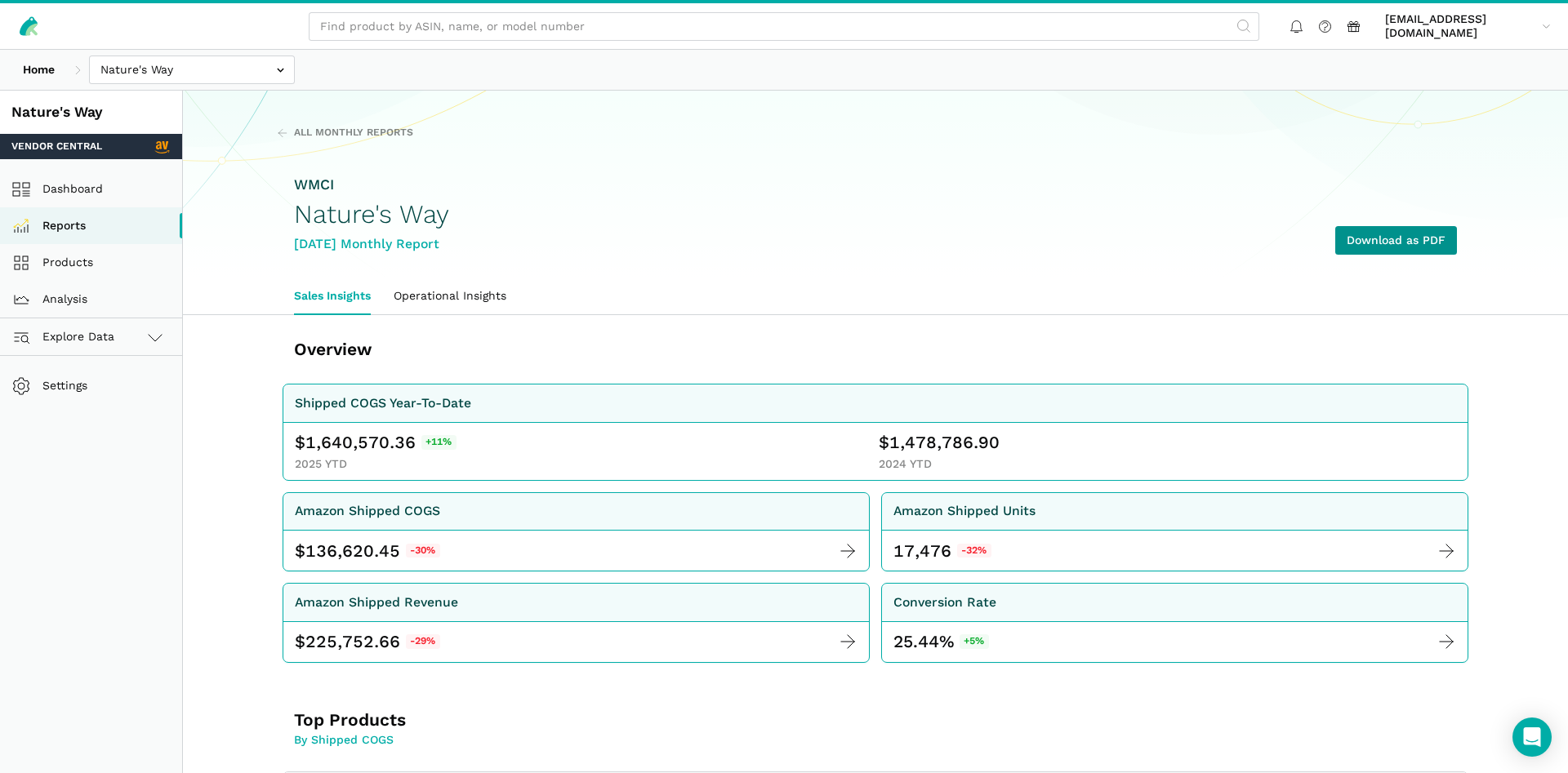
click at [1410, 251] on link "Download as PDF" at bounding box center [1396, 240] width 122 height 28
click at [72, 259] on link "Products" at bounding box center [91, 263] width 182 height 37
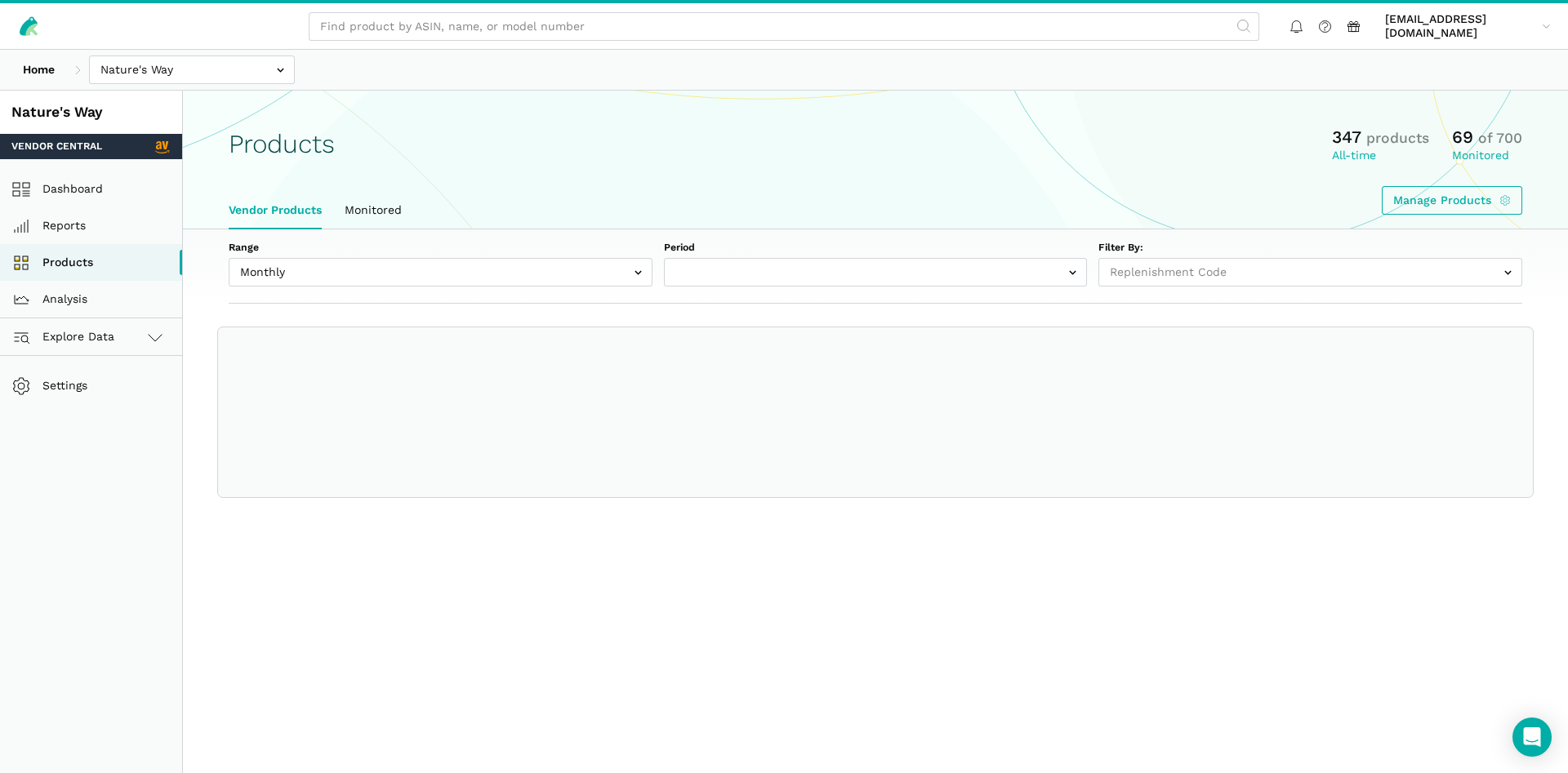
select select
select select "Monthly|2025-08-01"
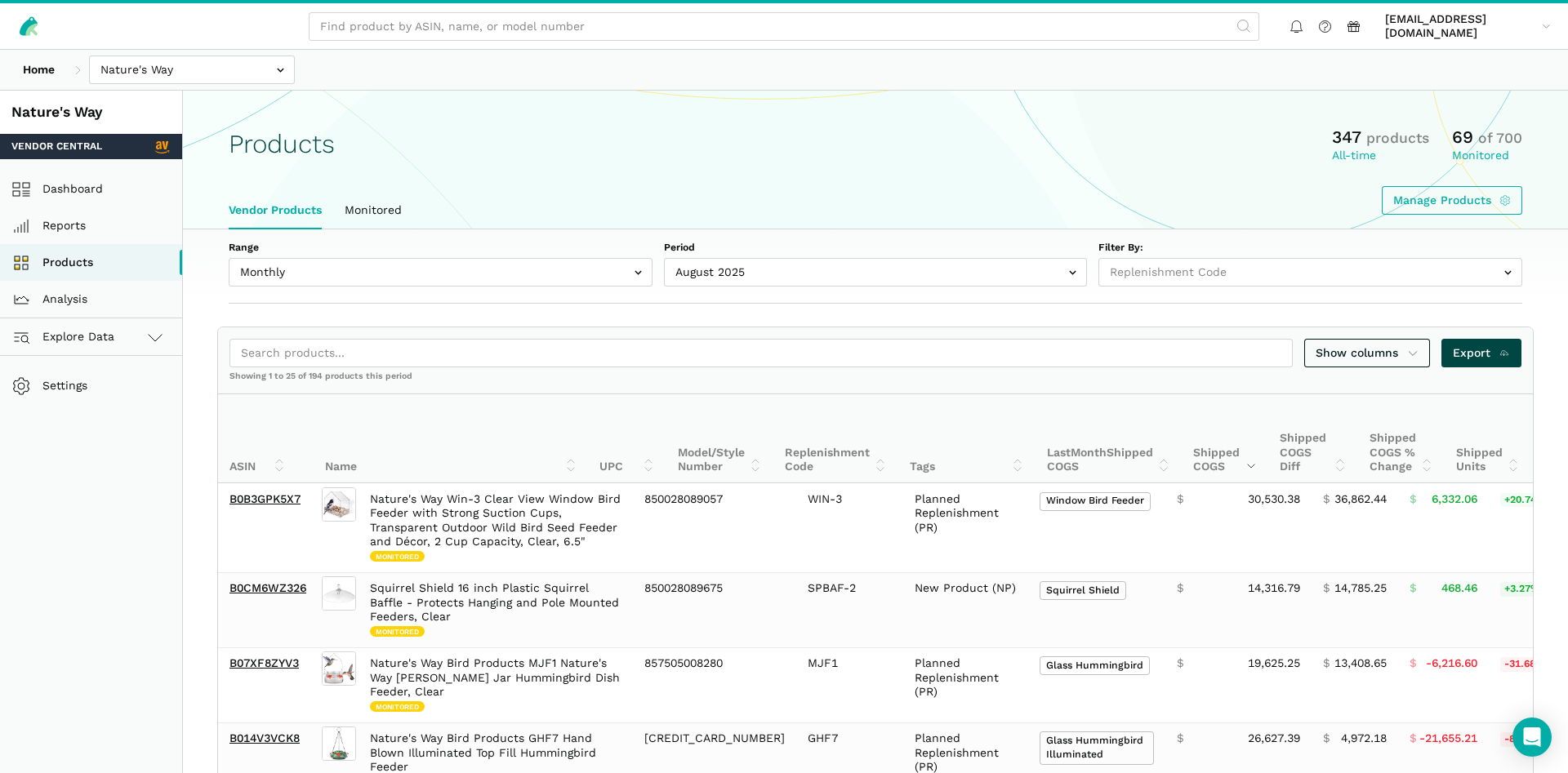
click at [1455, 354] on span "Export" at bounding box center [1482, 353] width 58 height 18
click at [792, 133] on div "Products 347 products All-time 69 of 700 Monitored" at bounding box center [875, 144] width 1294 height 38
click at [197, 79] on input "text" at bounding box center [192, 70] width 206 height 28
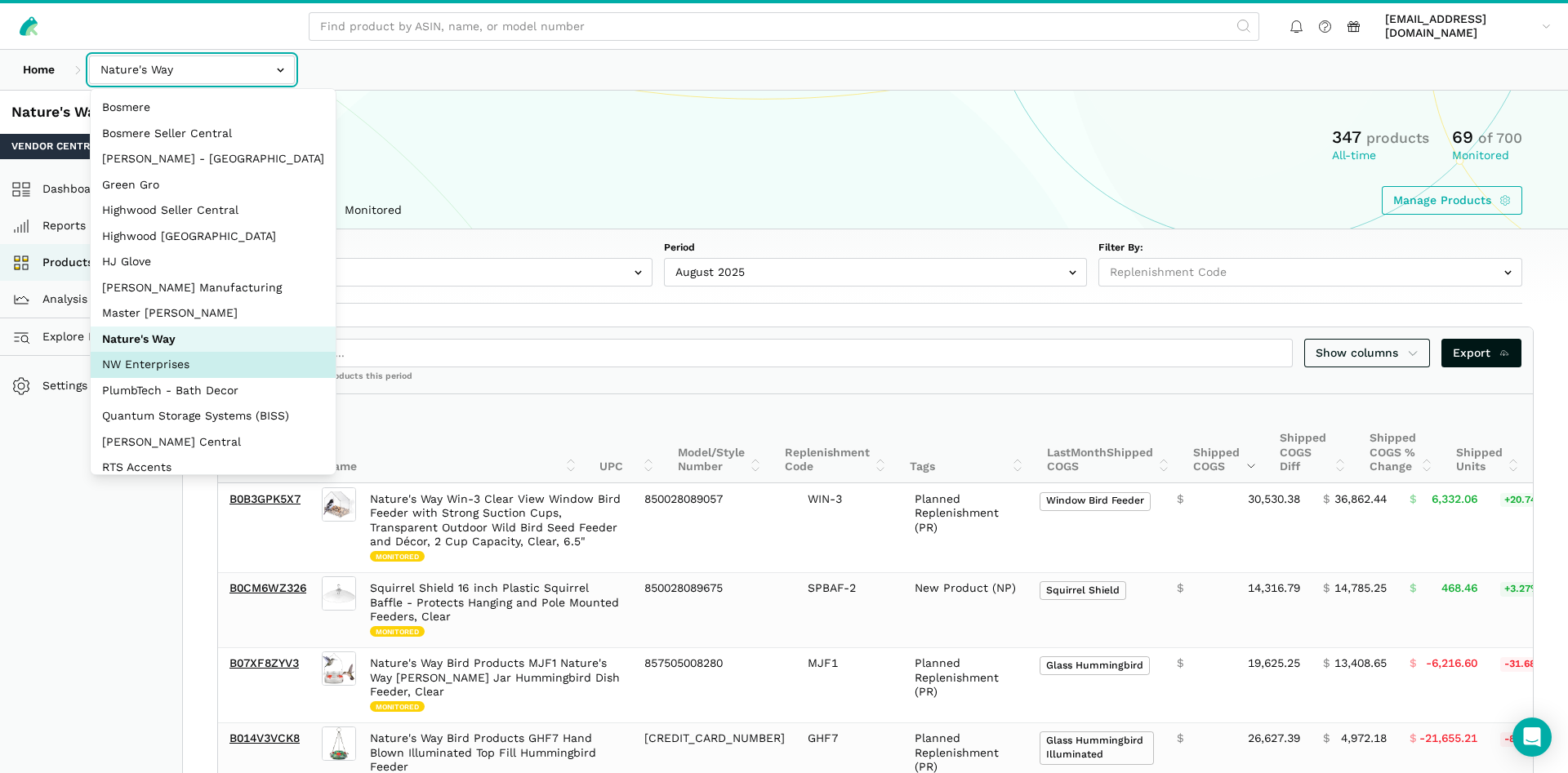
select select "8KcbEGzBHiJ2C1zNfhAn1h3U"
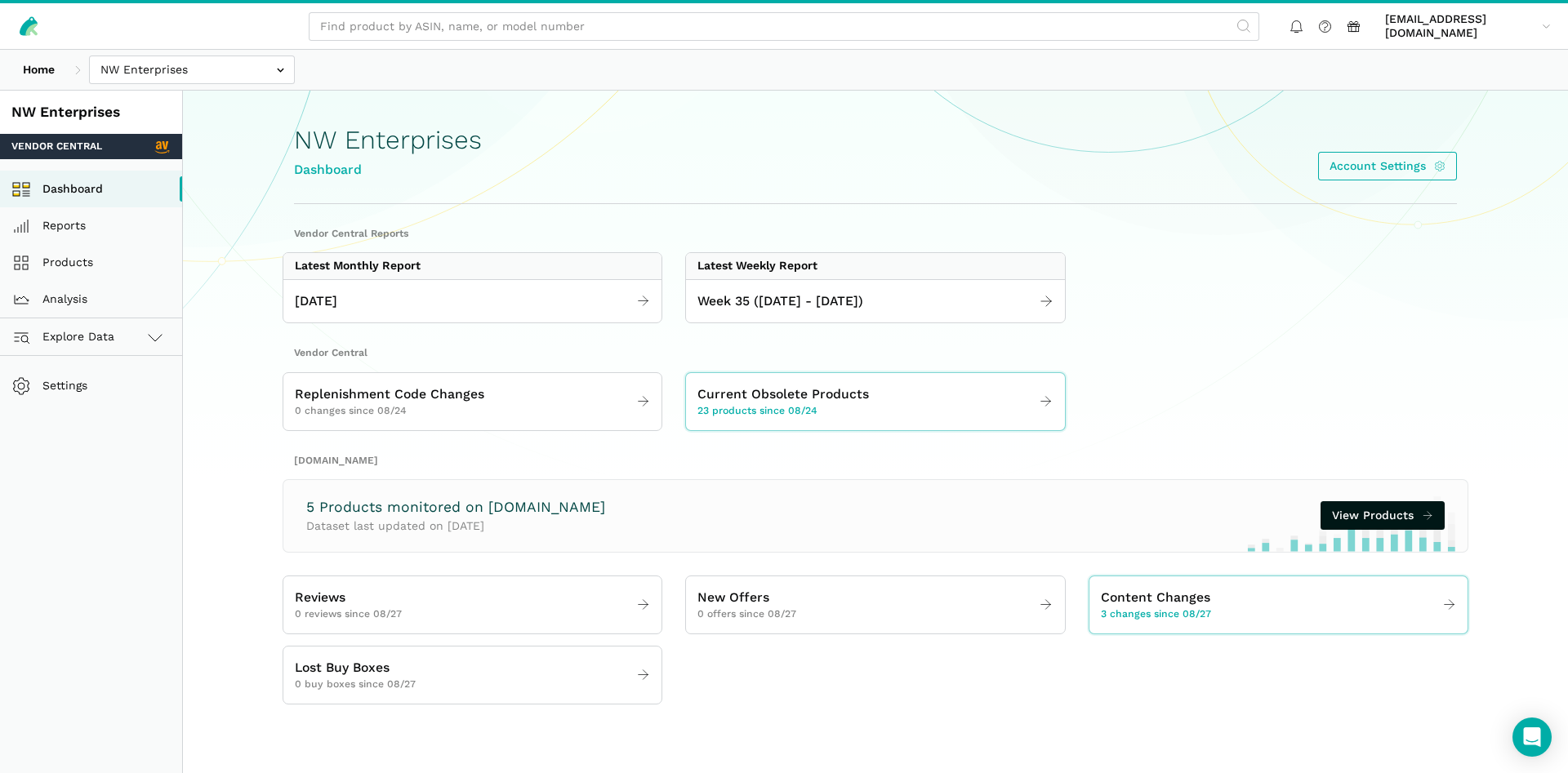
click at [513, 284] on div "[DATE]" at bounding box center [472, 301] width 378 height 44
click at [503, 304] on link "[DATE]" at bounding box center [472, 302] width 378 height 32
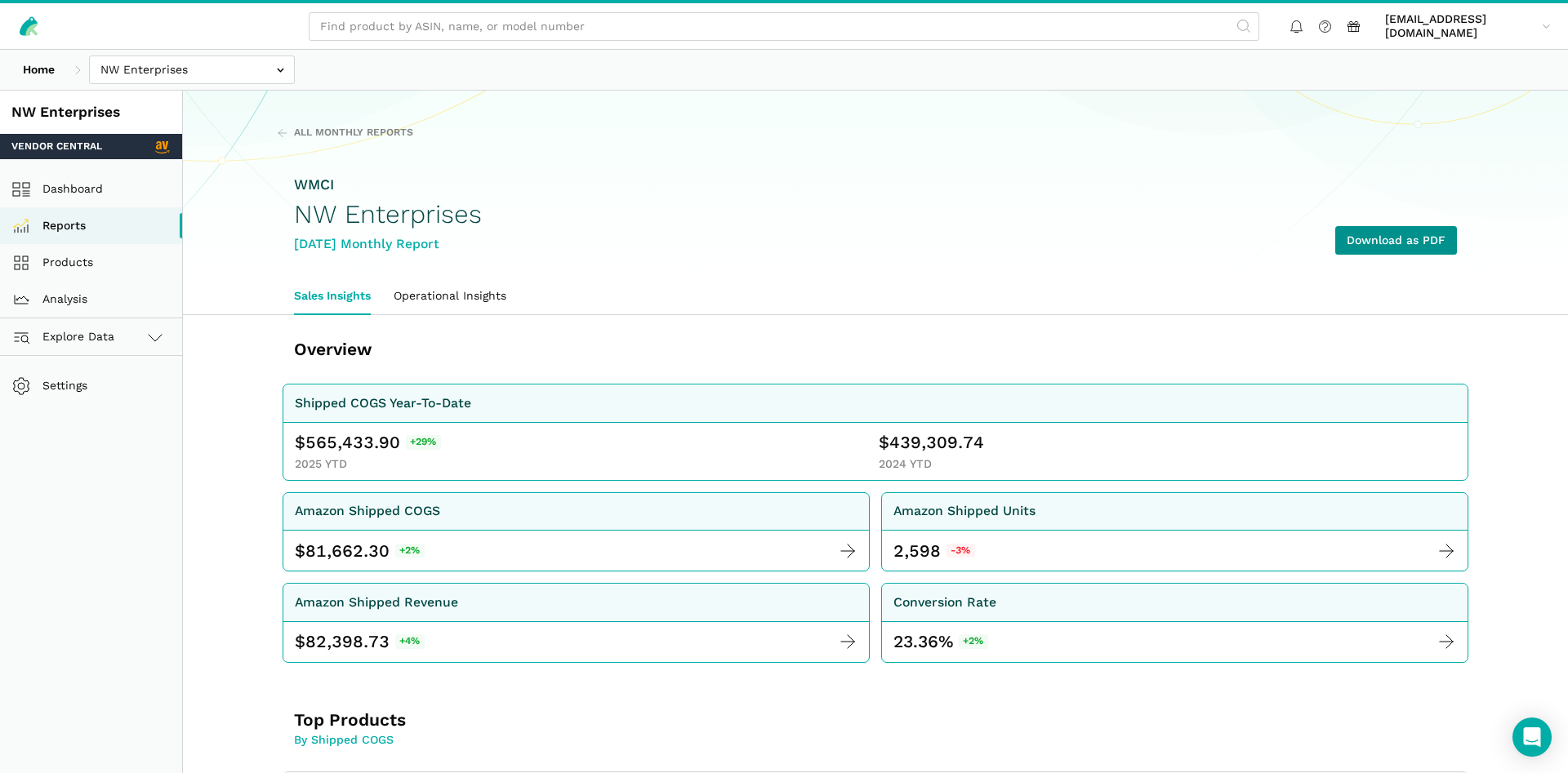
click at [1419, 240] on link "Download as PDF" at bounding box center [1396, 240] width 122 height 28
click at [69, 259] on link "Products" at bounding box center [91, 263] width 182 height 37
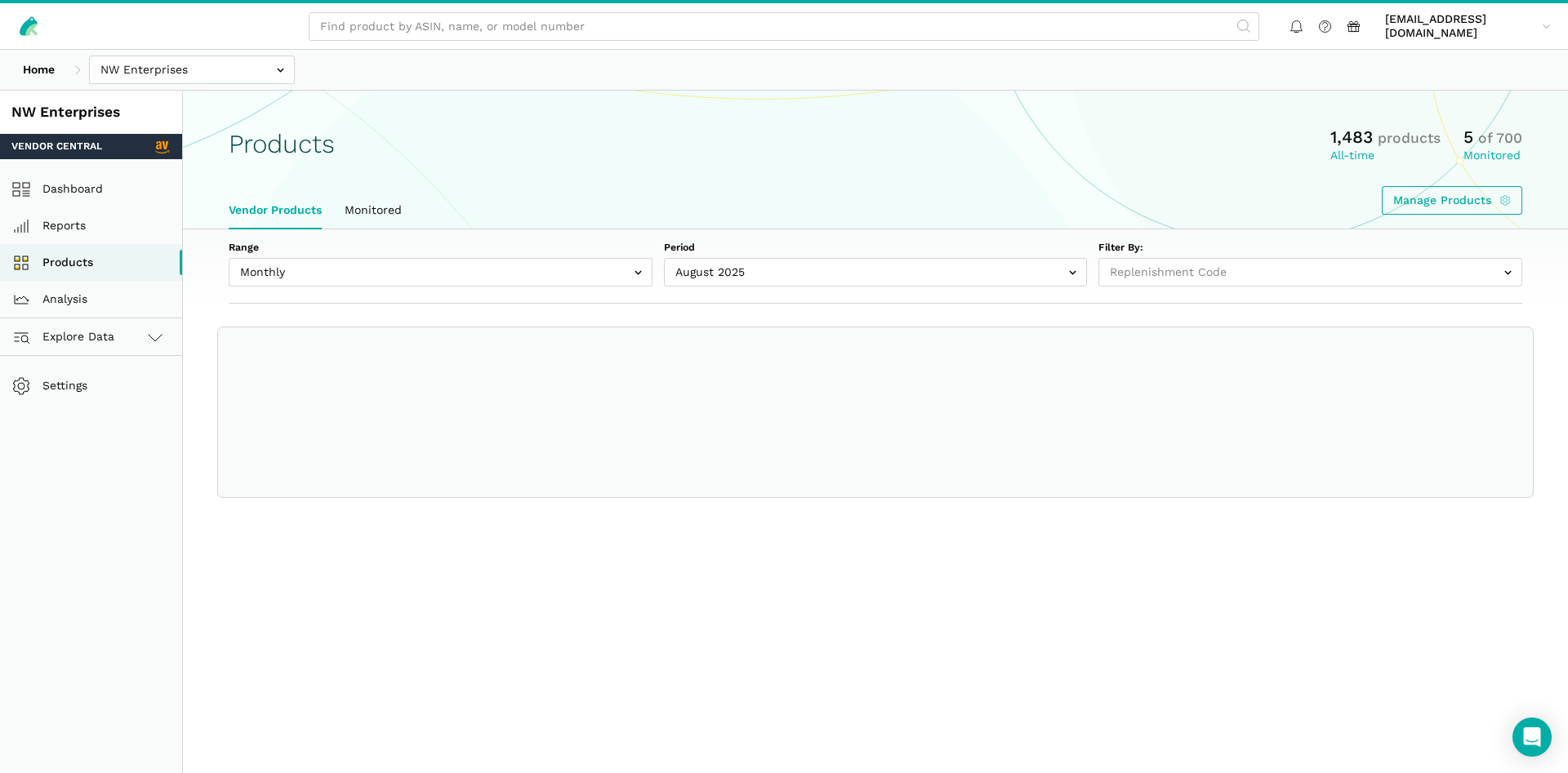
select select
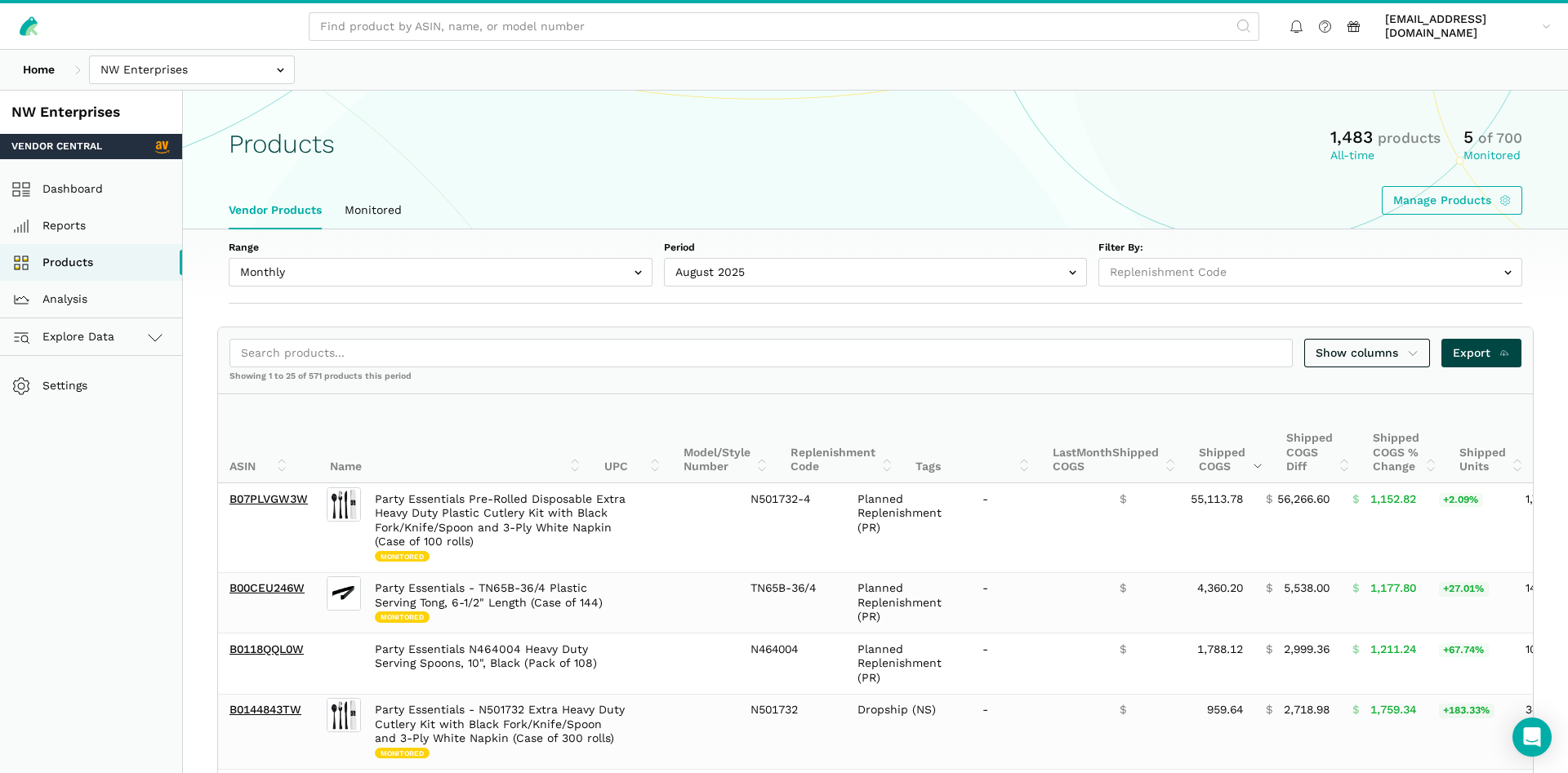
click at [1481, 361] on span "Export" at bounding box center [1482, 353] width 58 height 18
click at [223, 82] on input "text" at bounding box center [192, 70] width 206 height 28
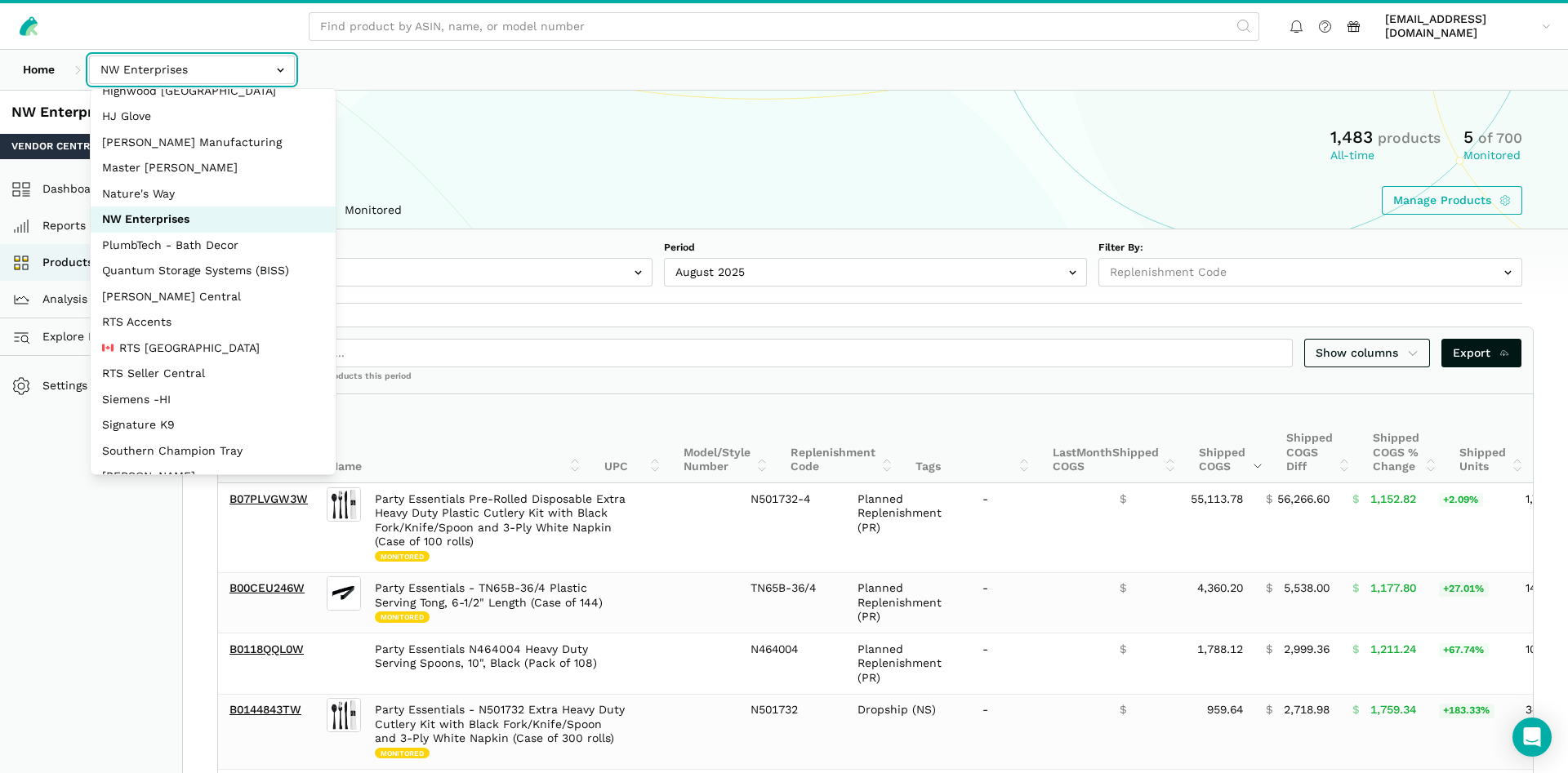
scroll to position [218, 0]
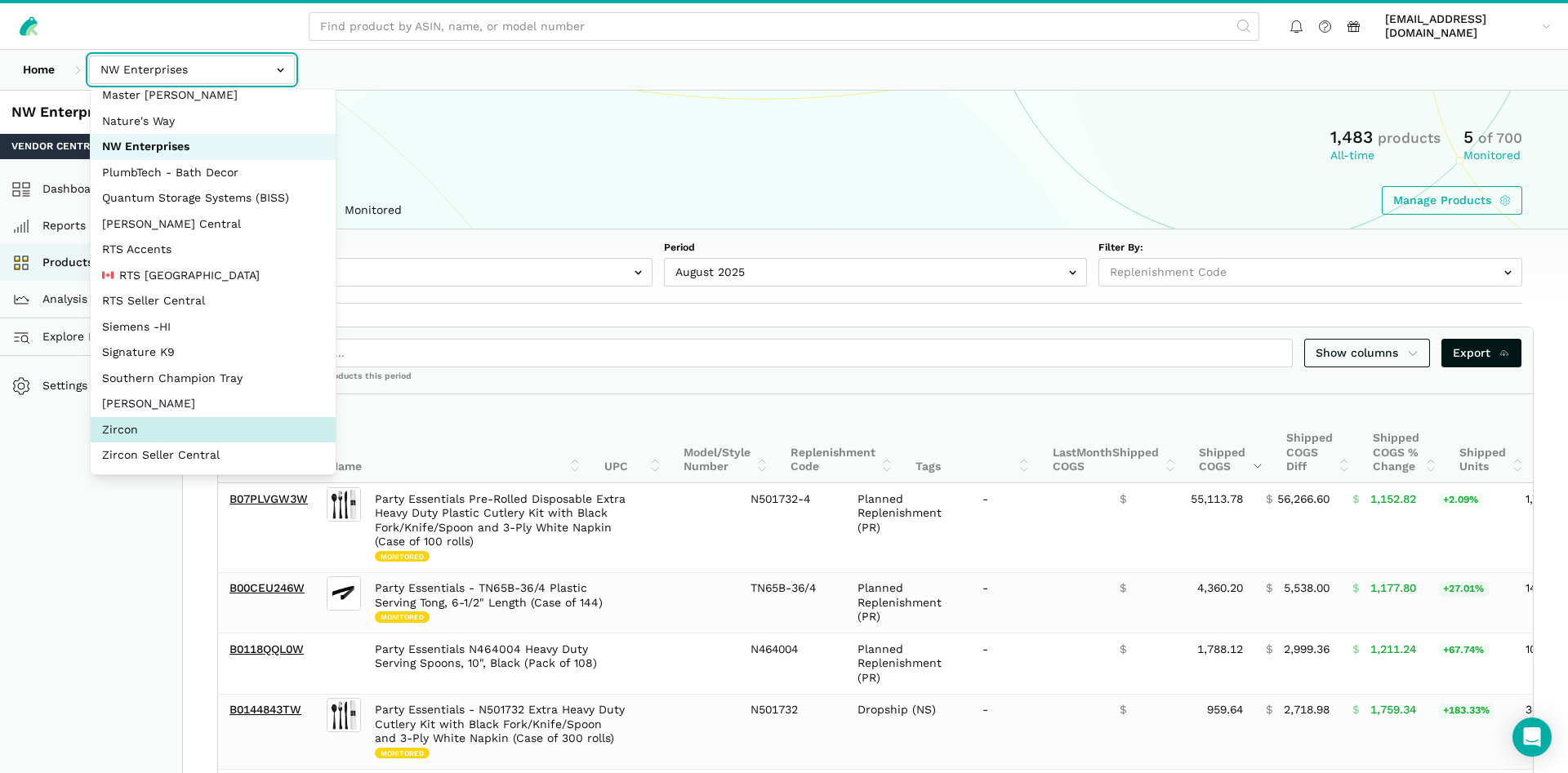
select select "DM38AQ3CPtVJ89bBDkVCzKzE"
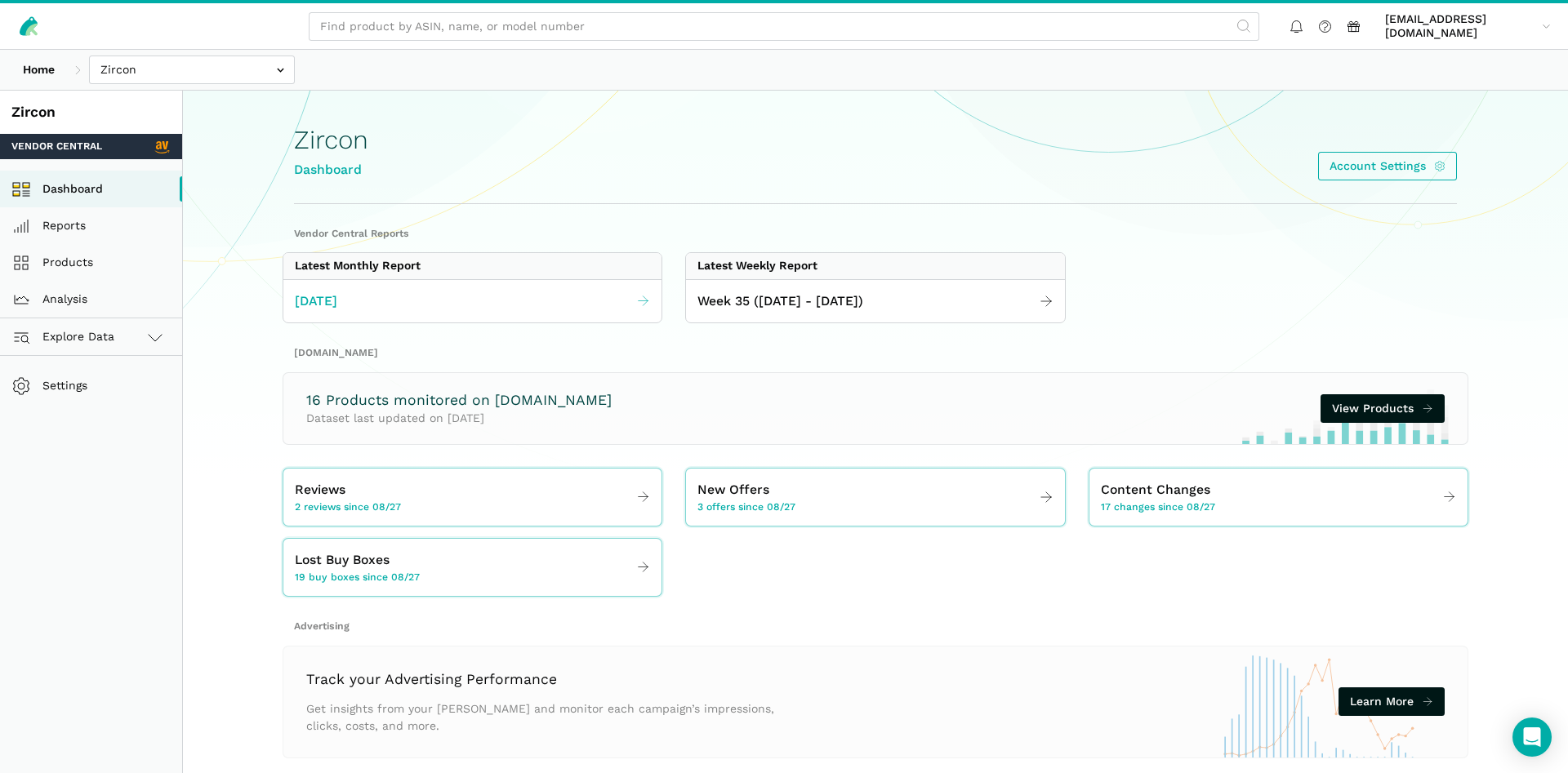
click at [600, 288] on link "[DATE]" at bounding box center [472, 302] width 378 height 32
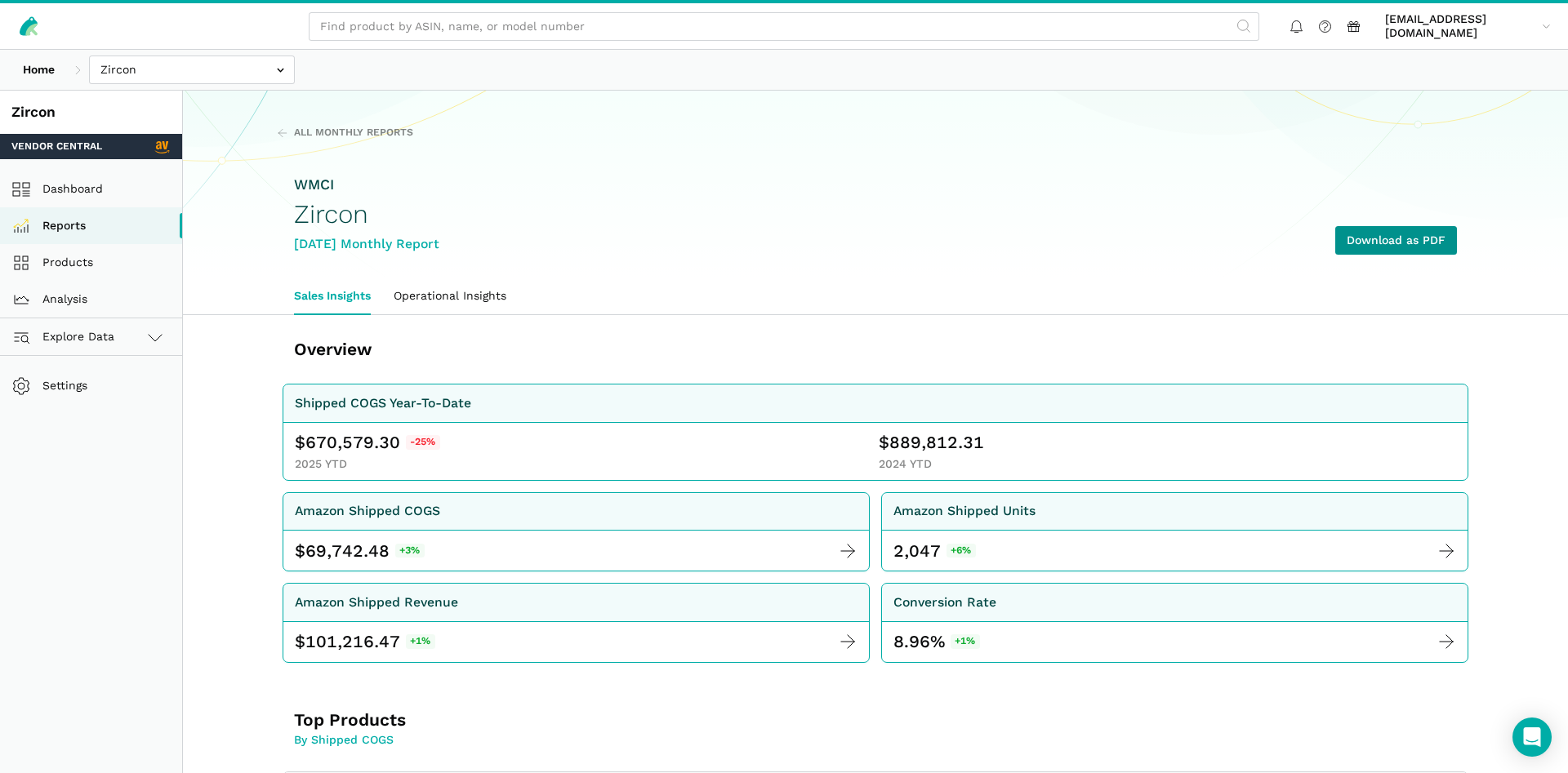
click at [1361, 252] on link "Download as PDF" at bounding box center [1396, 240] width 122 height 28
click at [67, 260] on link "Products" at bounding box center [91, 263] width 182 height 37
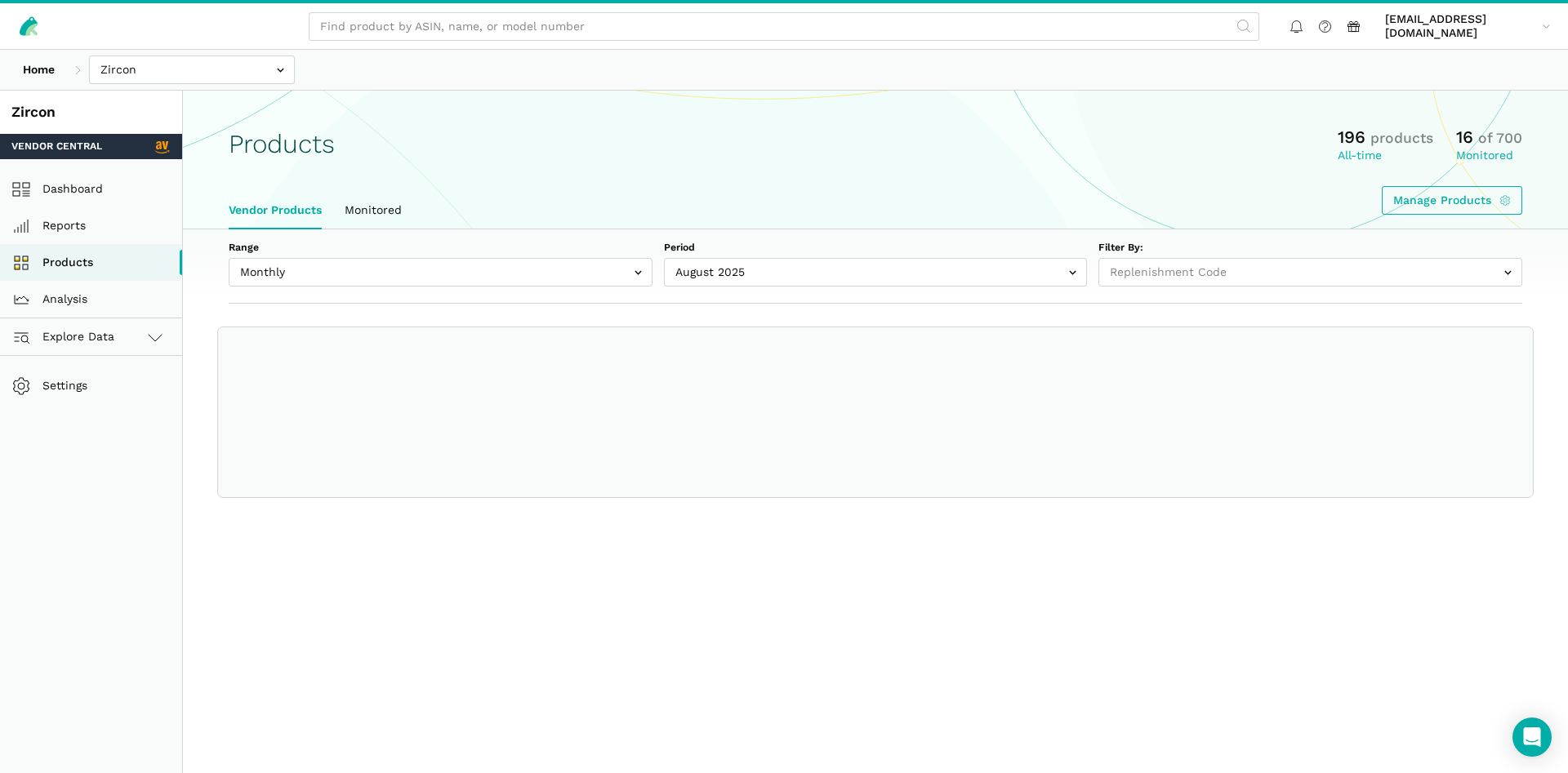
select select
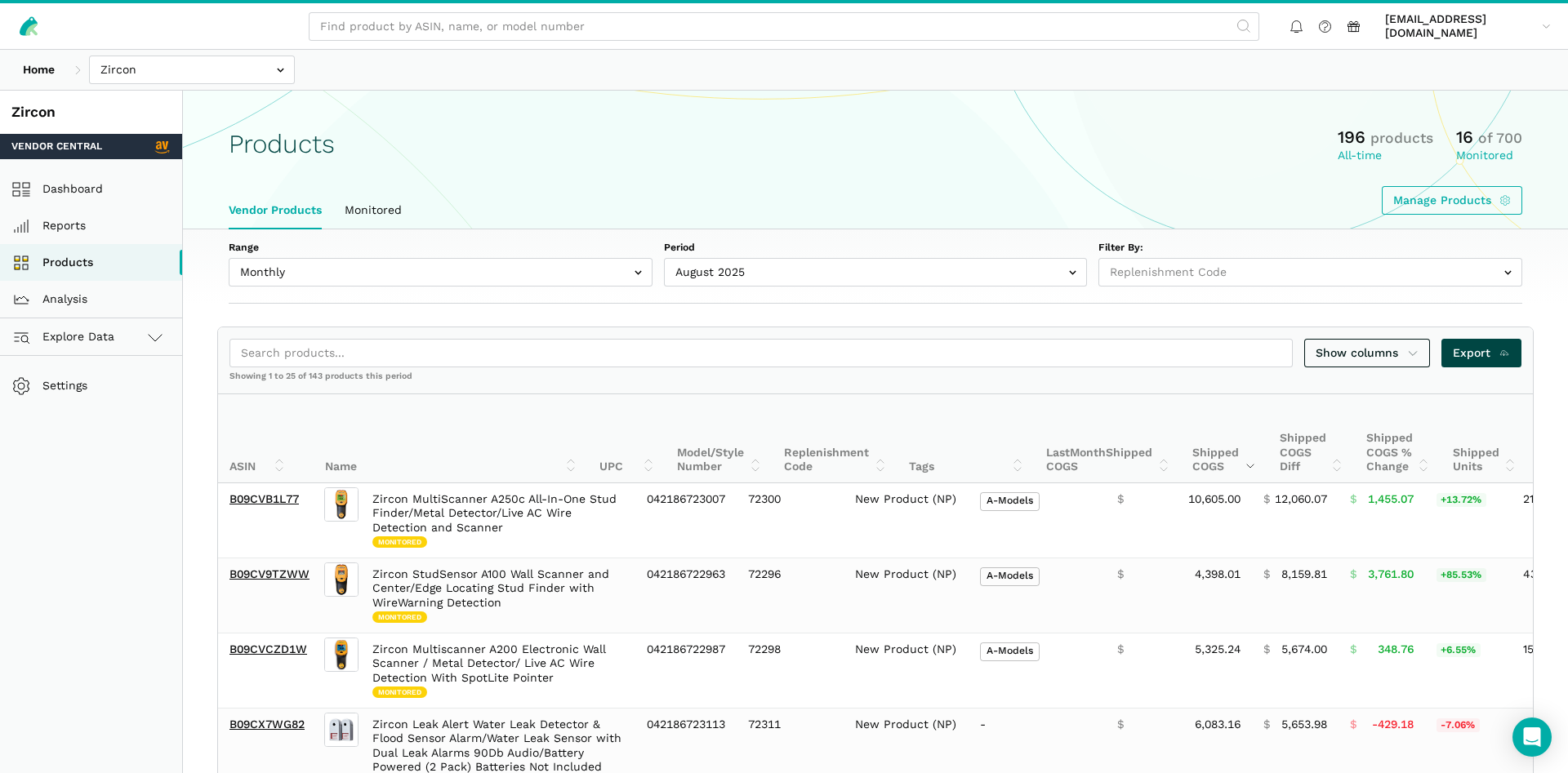
click at [1485, 359] on span "Export" at bounding box center [1482, 353] width 58 height 18
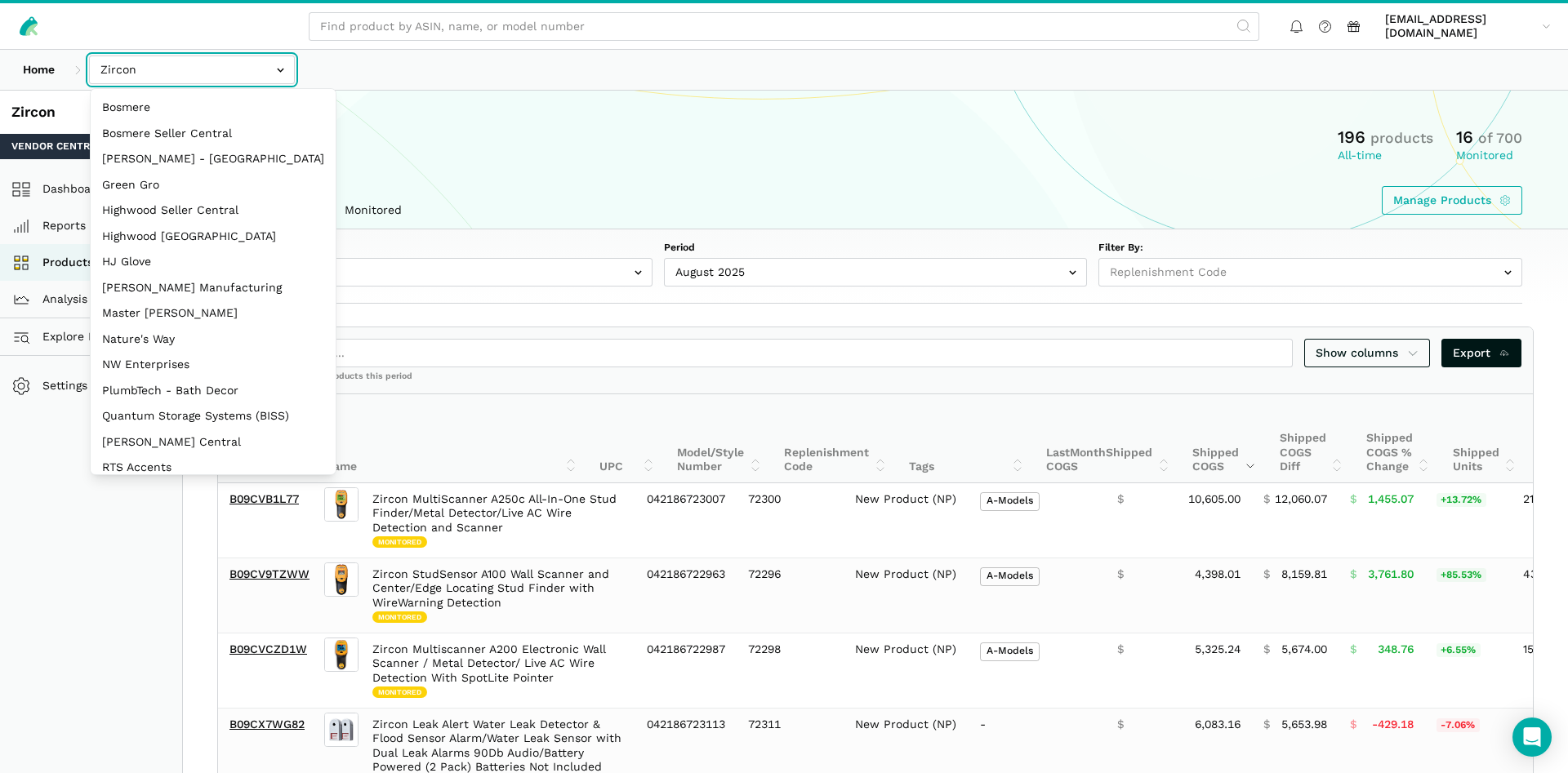
click at [269, 83] on input "text" at bounding box center [192, 70] width 206 height 28
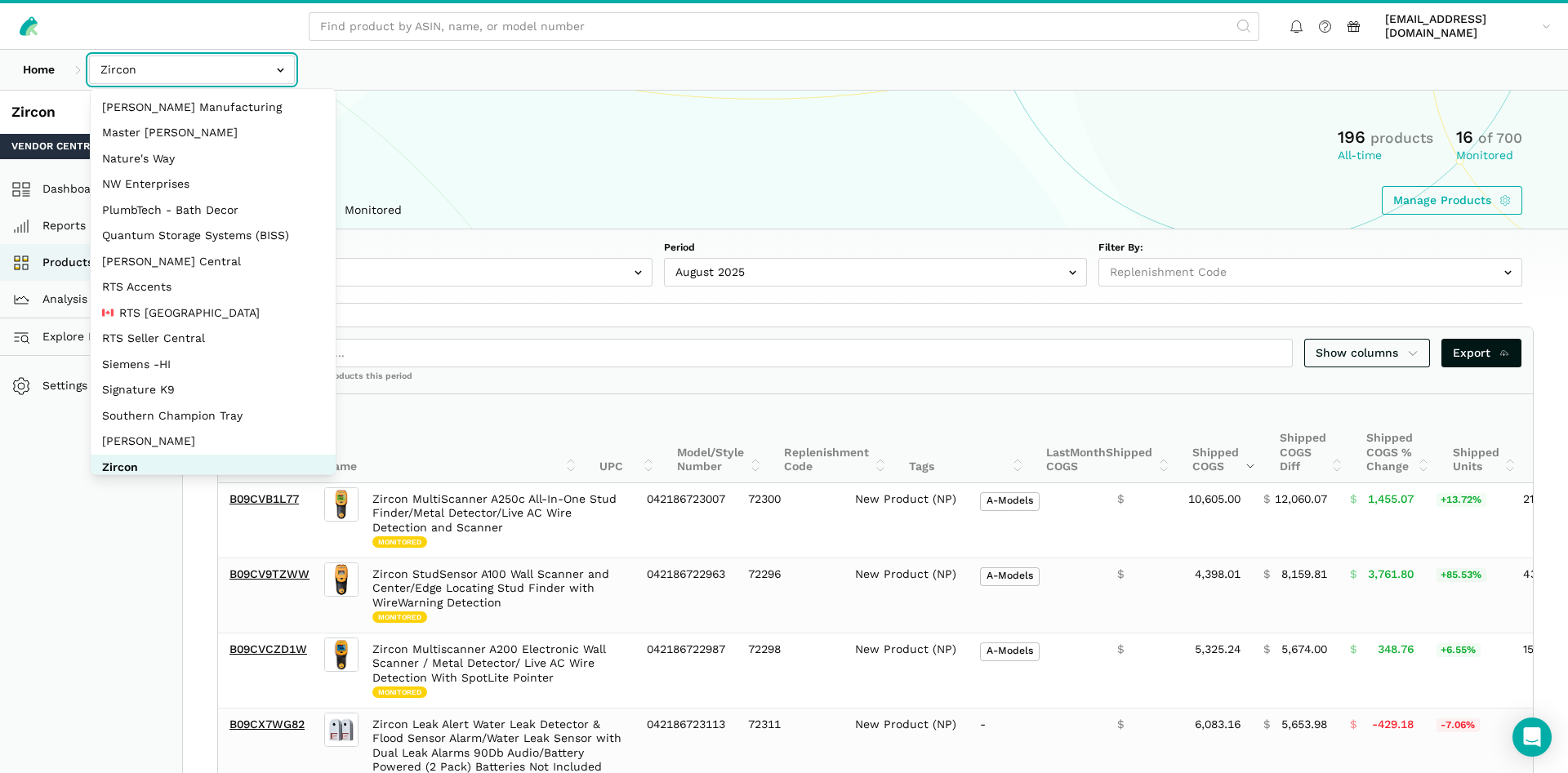
scroll to position [218, 0]
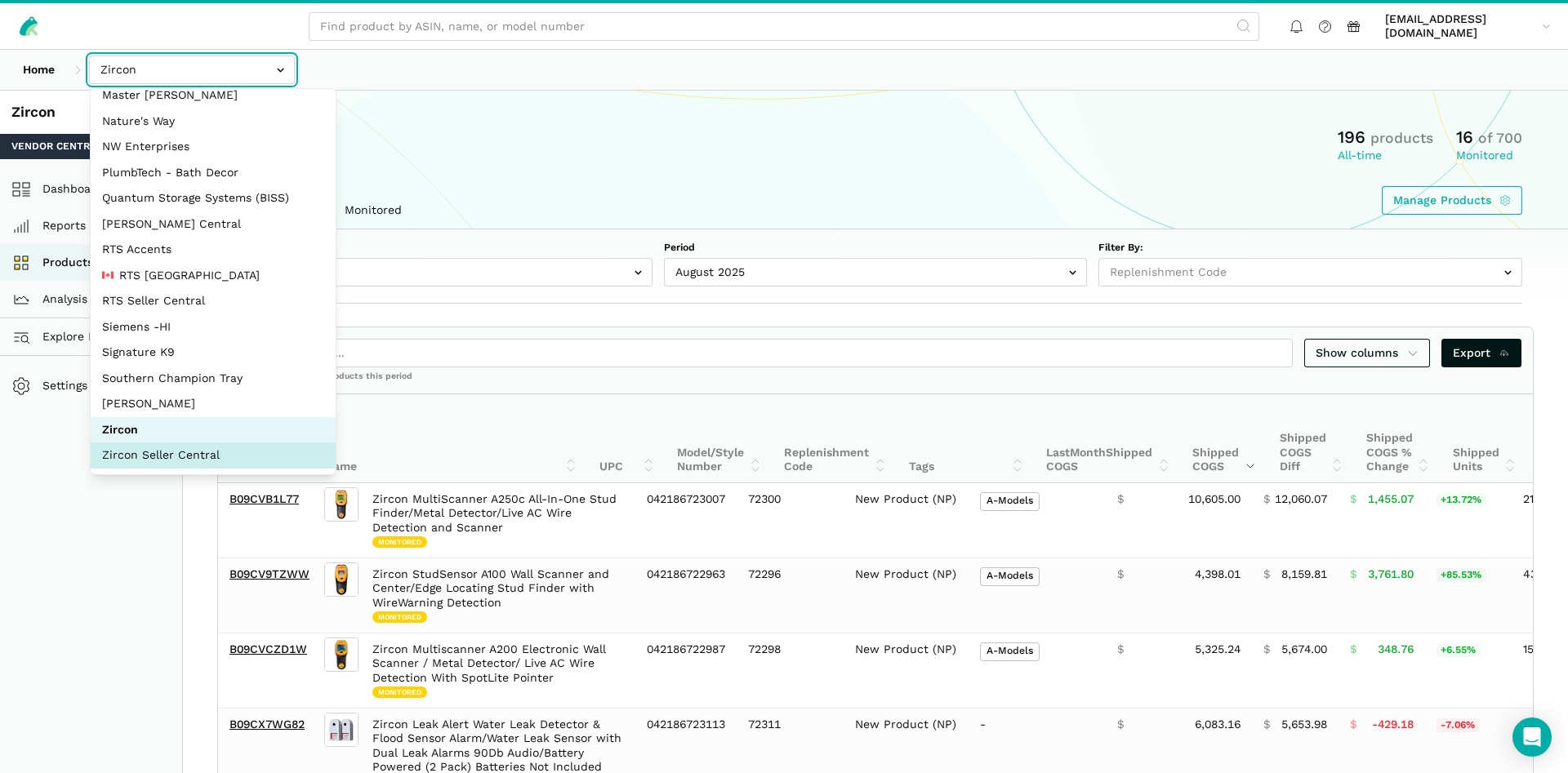
select select "sxXy7QUnd3DBseUermwZGXsL"
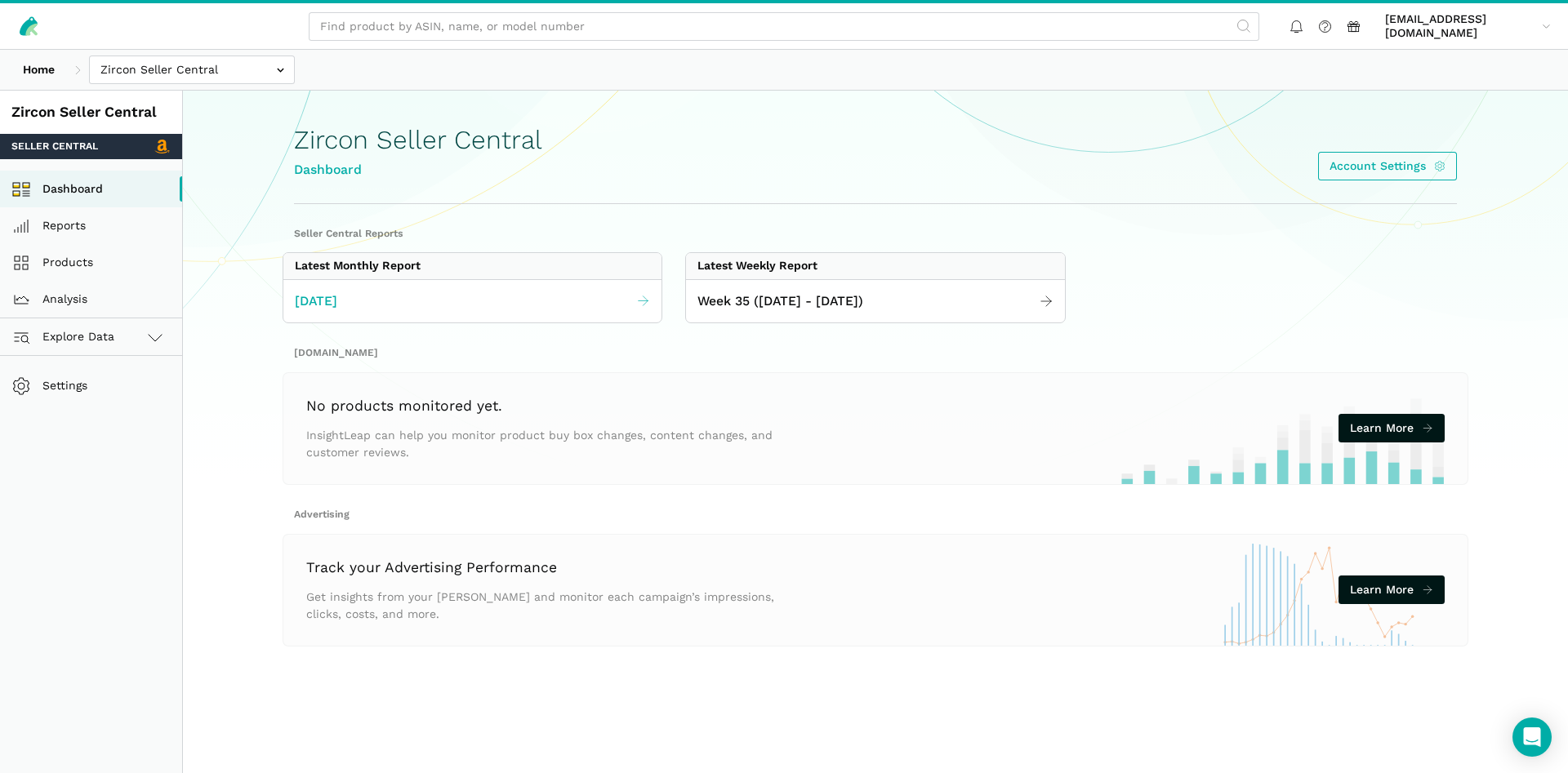
click at [465, 308] on link "[DATE]" at bounding box center [472, 302] width 378 height 32
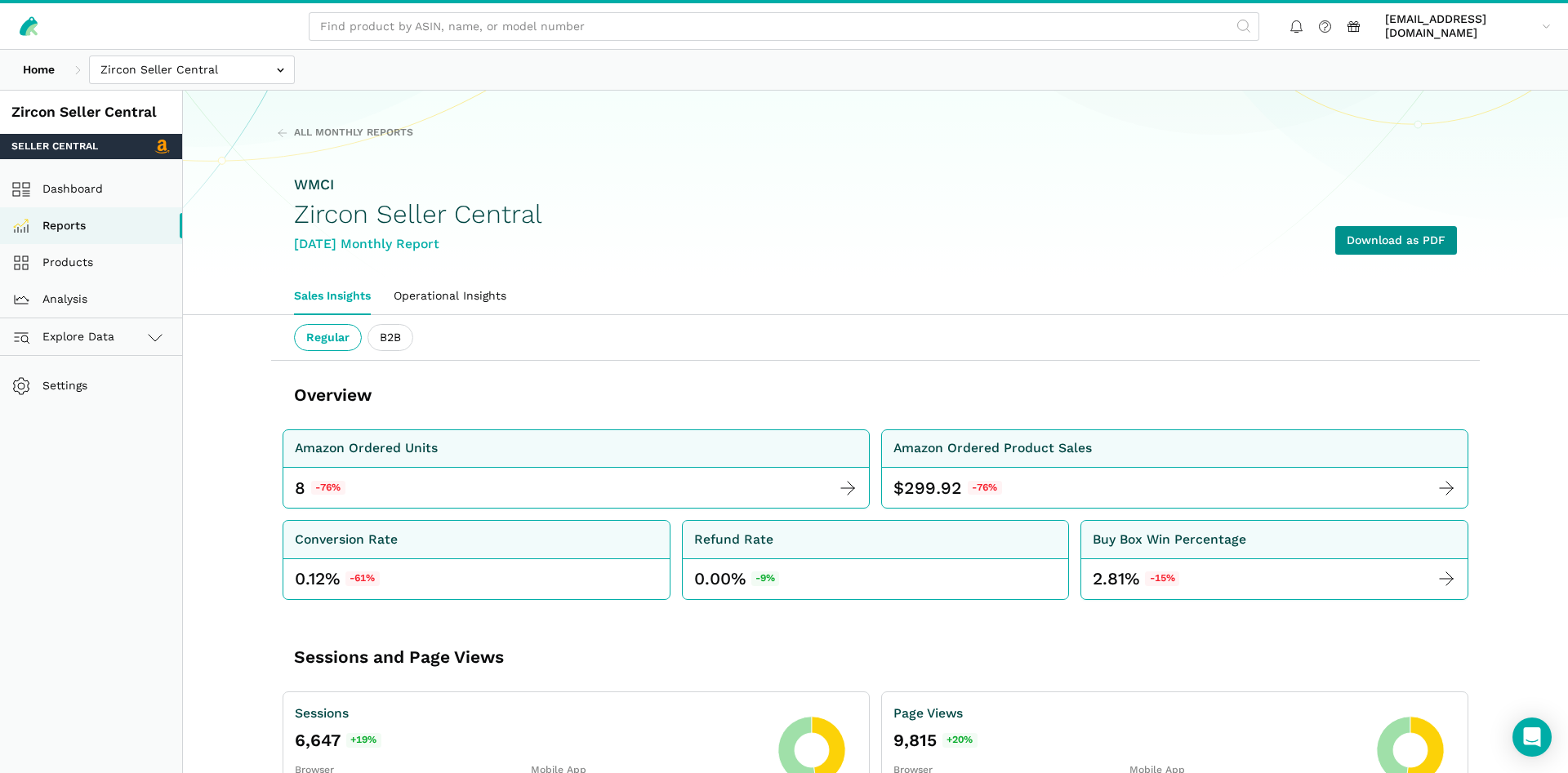
click at [1409, 233] on link "Download as PDF" at bounding box center [1396, 240] width 122 height 28
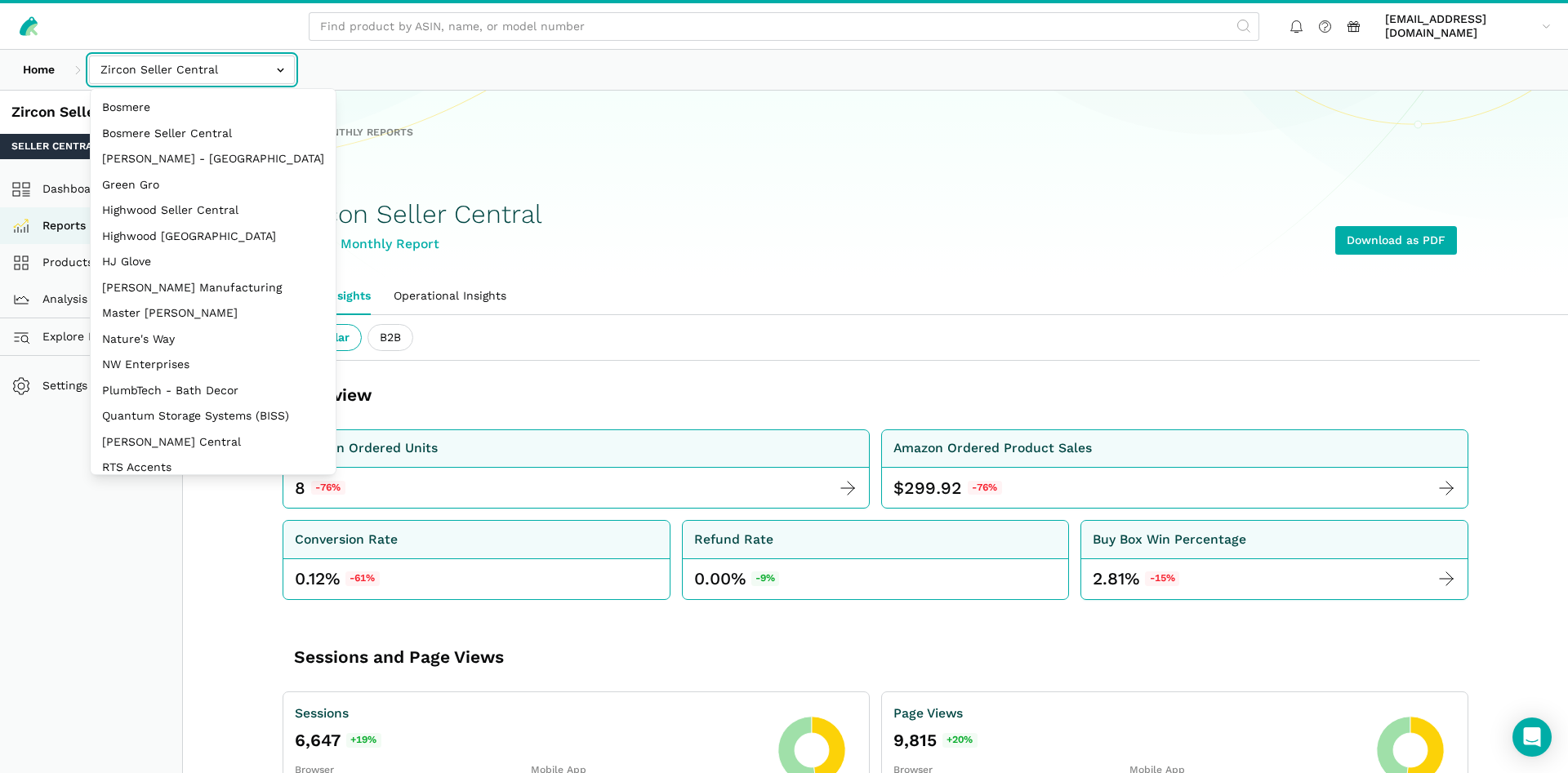
click at [199, 77] on input "text" at bounding box center [192, 70] width 206 height 28
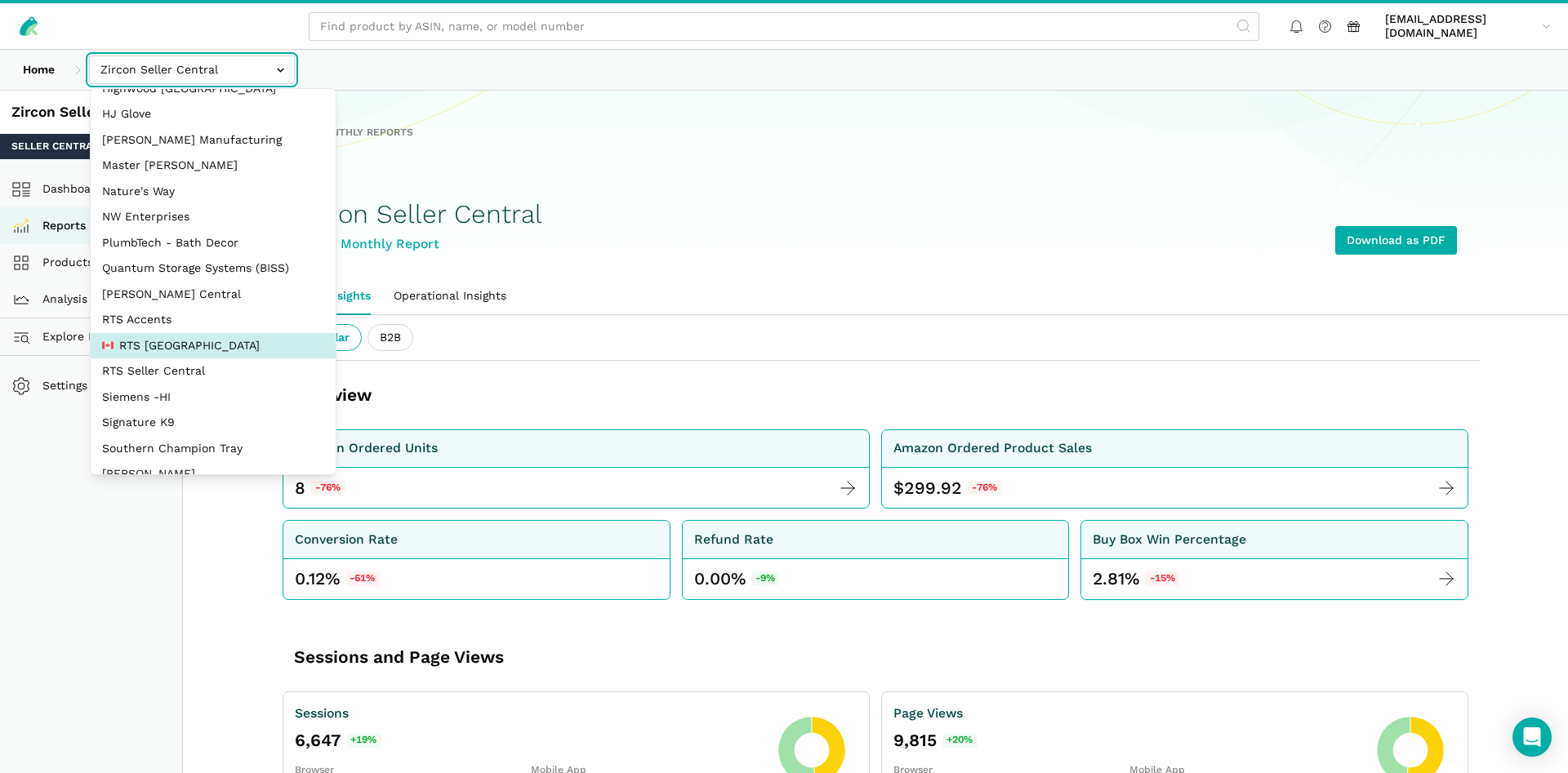
scroll to position [218, 0]
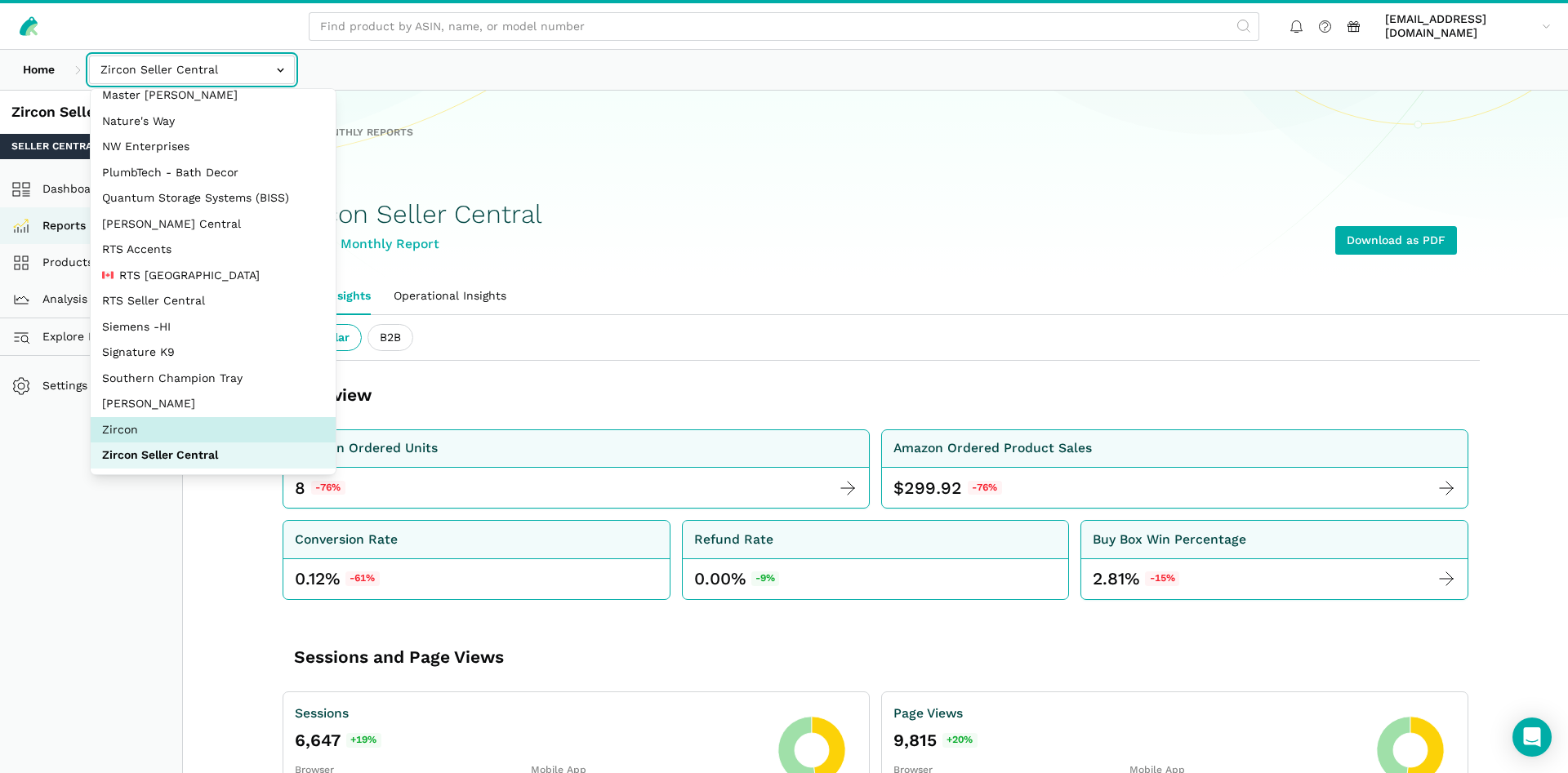
select select "DM38AQ3CPtVJ89bBDkVCzKzE"
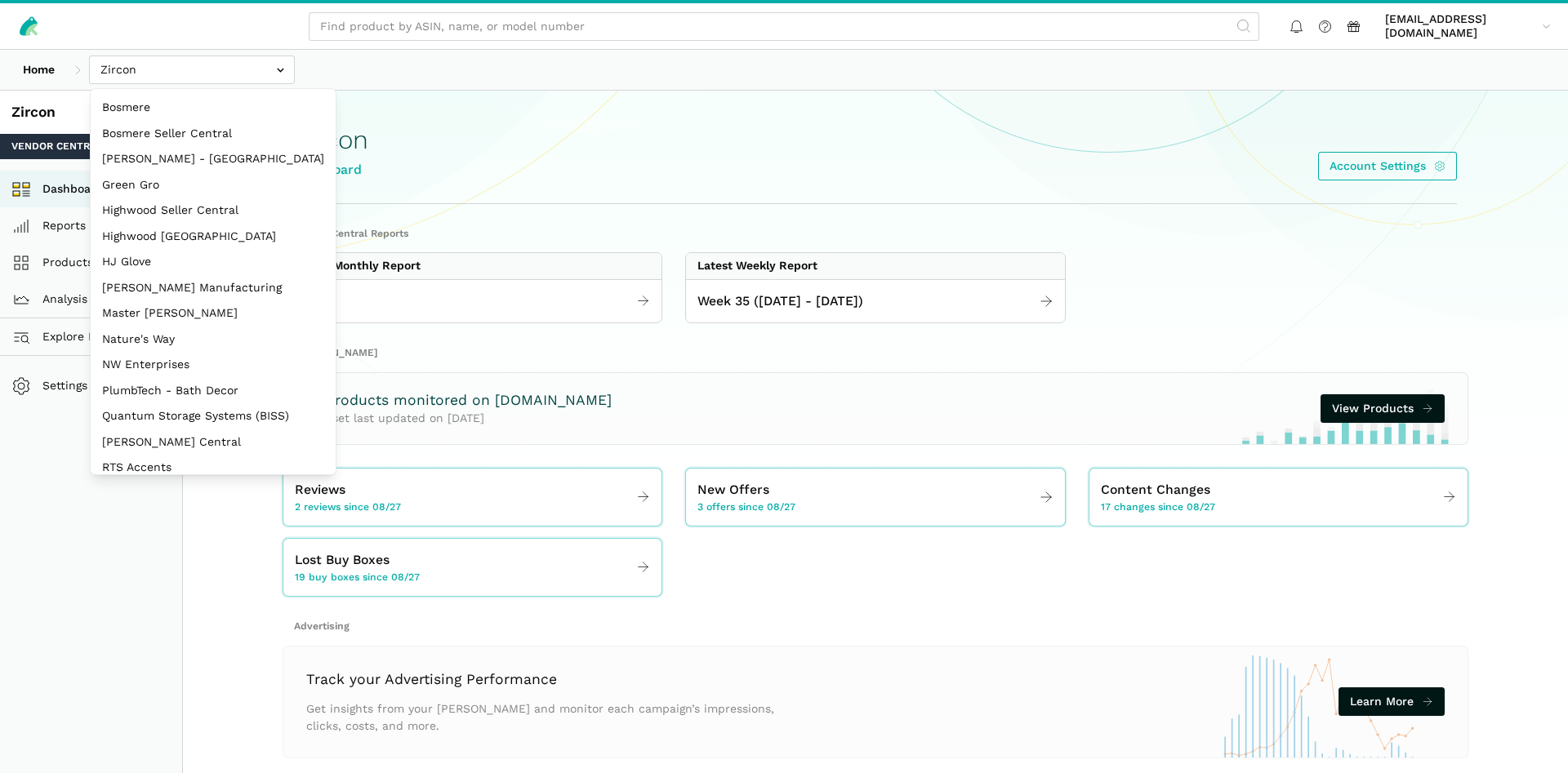
click at [187, 65] on input "text" at bounding box center [192, 70] width 206 height 28
select select "ZsdjZB9W7DRA5a2dt3EdZNCw"
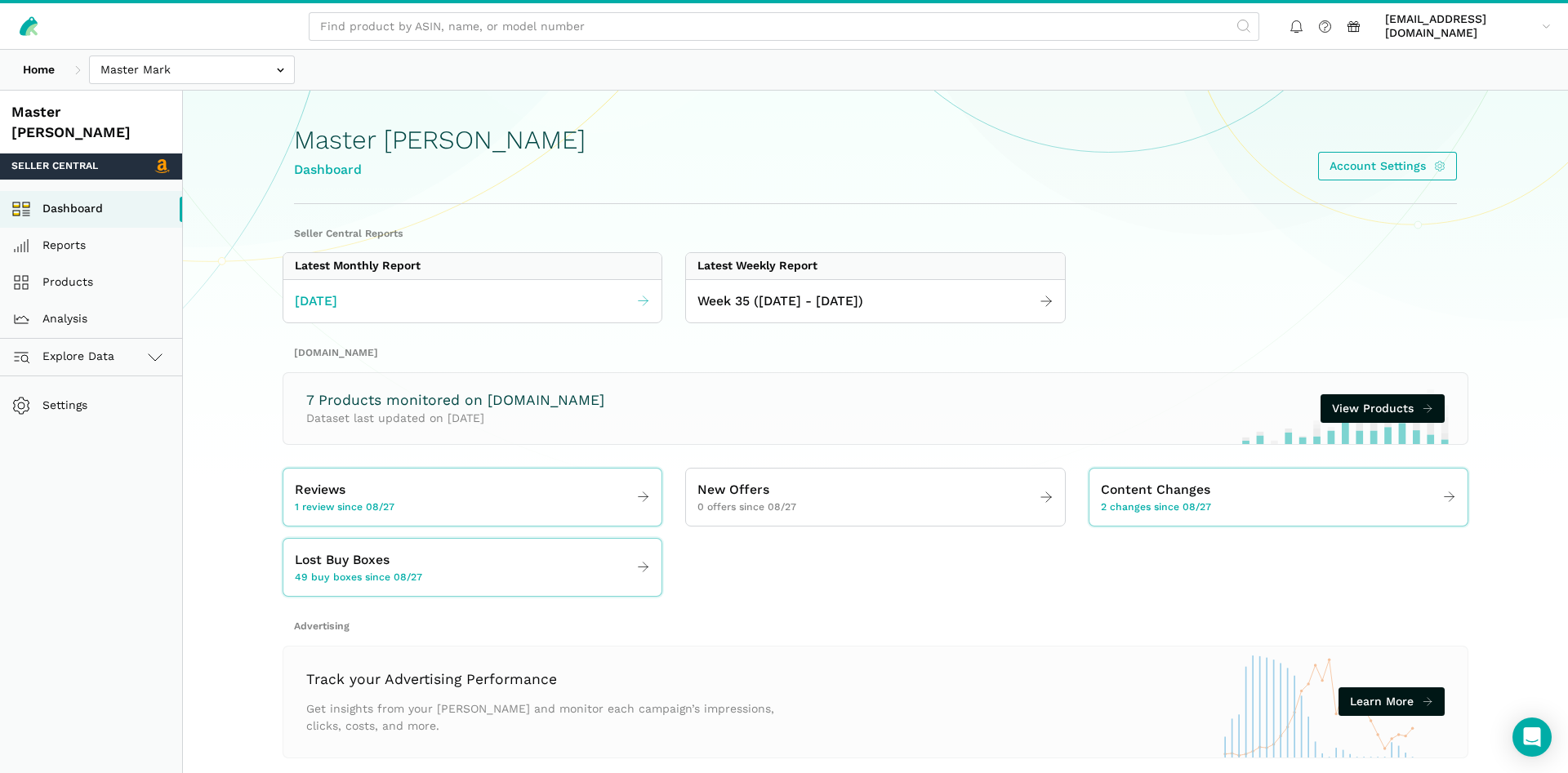
click at [381, 316] on link "[DATE]" at bounding box center [472, 302] width 378 height 32
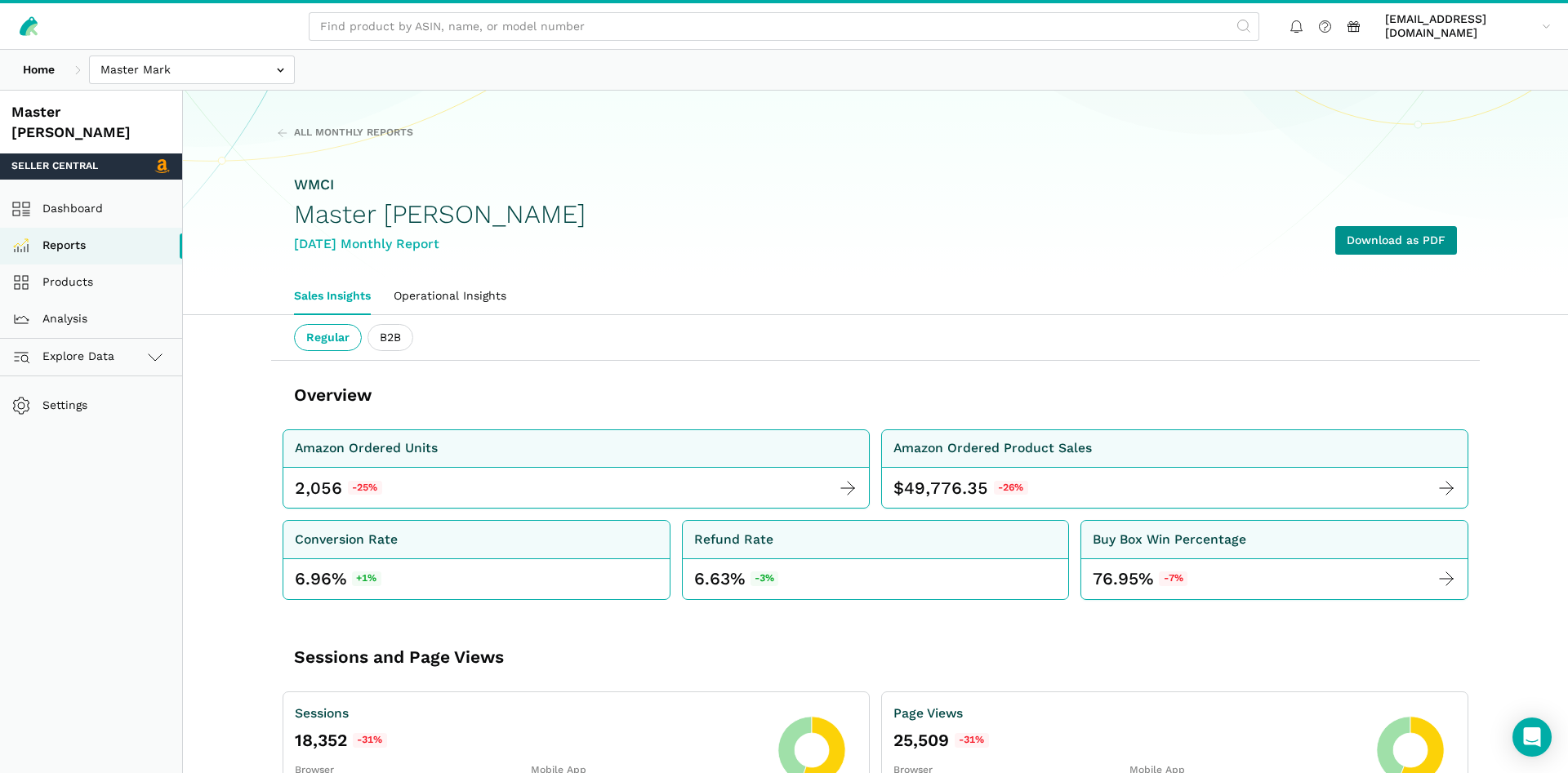
click at [1379, 250] on link "Download as PDF" at bounding box center [1396, 240] width 122 height 28
click at [68, 269] on link "Products" at bounding box center [91, 283] width 182 height 37
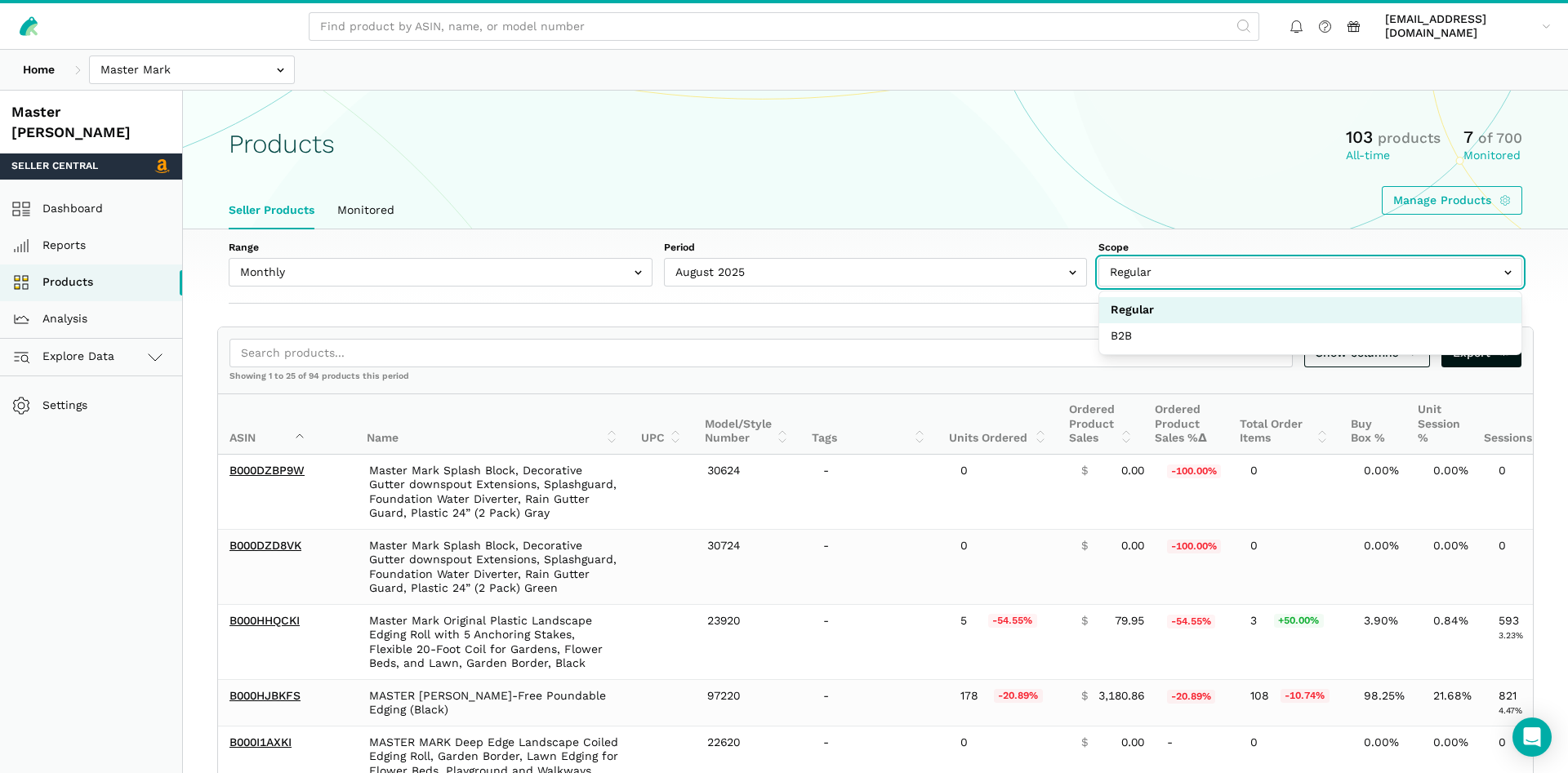
click at [1143, 276] on input "text" at bounding box center [1310, 272] width 424 height 28
click at [1206, 189] on div "Manage Products" at bounding box center [875, 200] width 1294 height 28
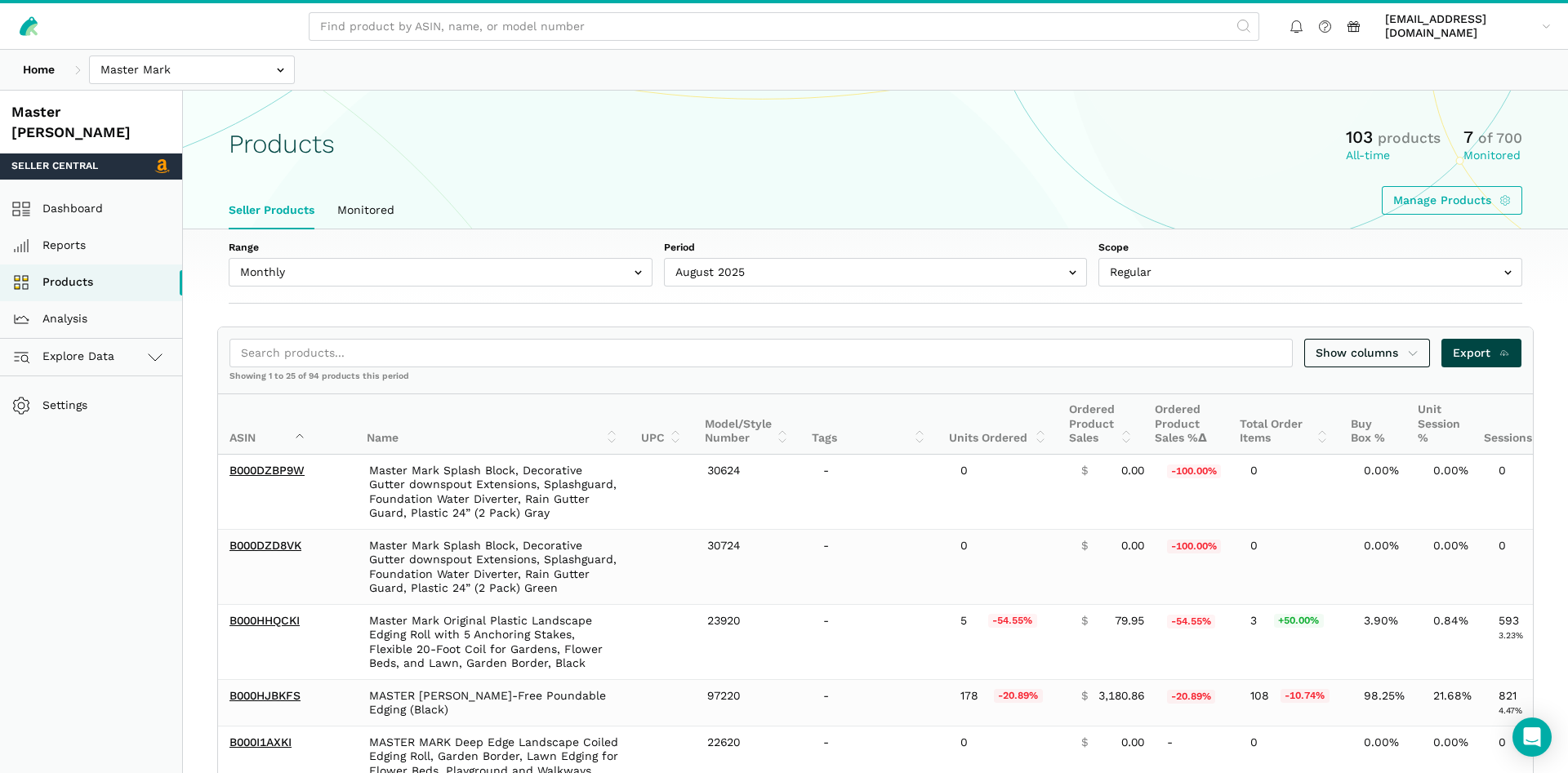
click at [1498, 344] on link "Export" at bounding box center [1481, 353] width 81 height 28
click at [60, 191] on link "Dashboard" at bounding box center [91, 209] width 182 height 37
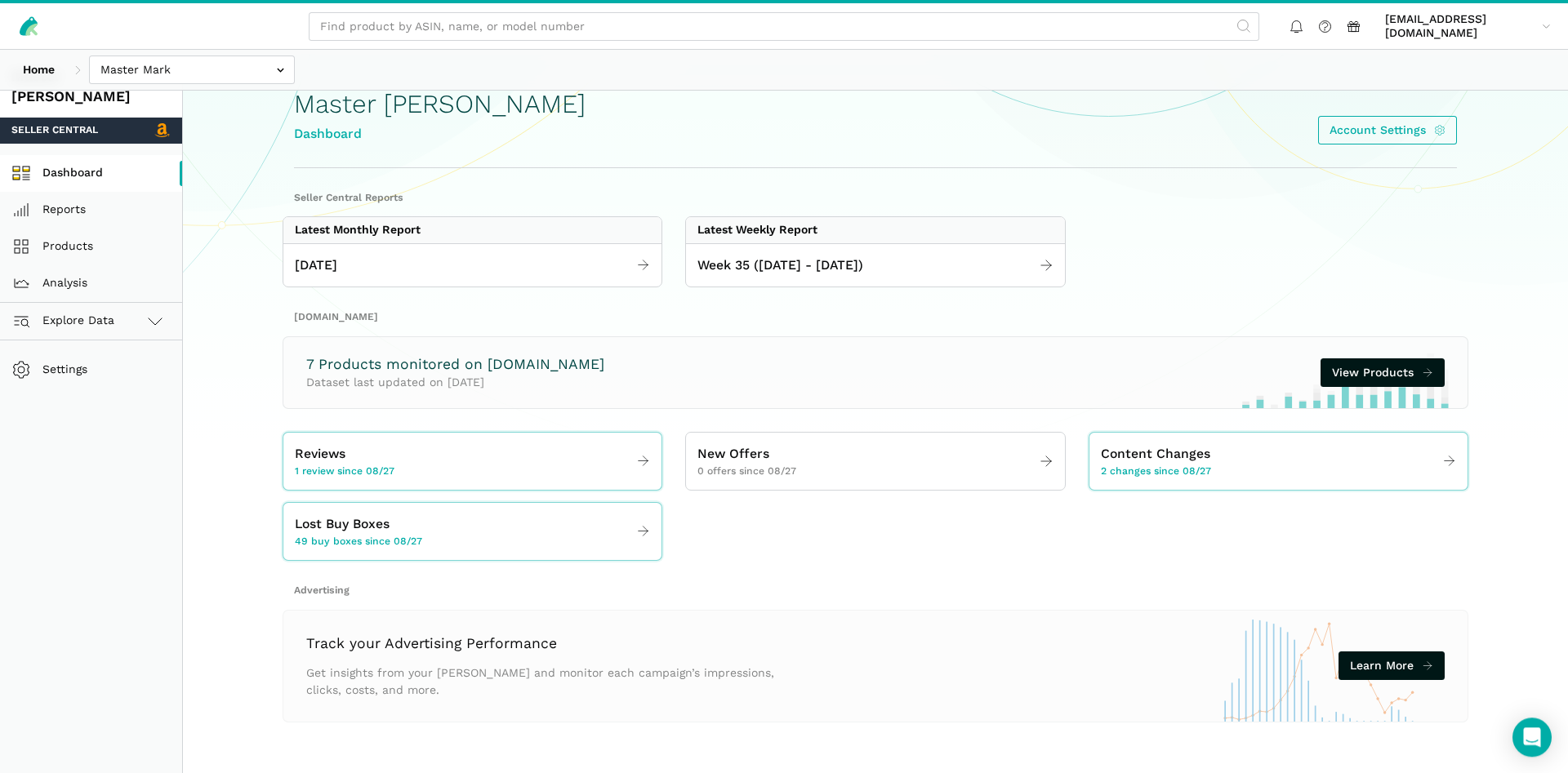
scroll to position [8, 0]
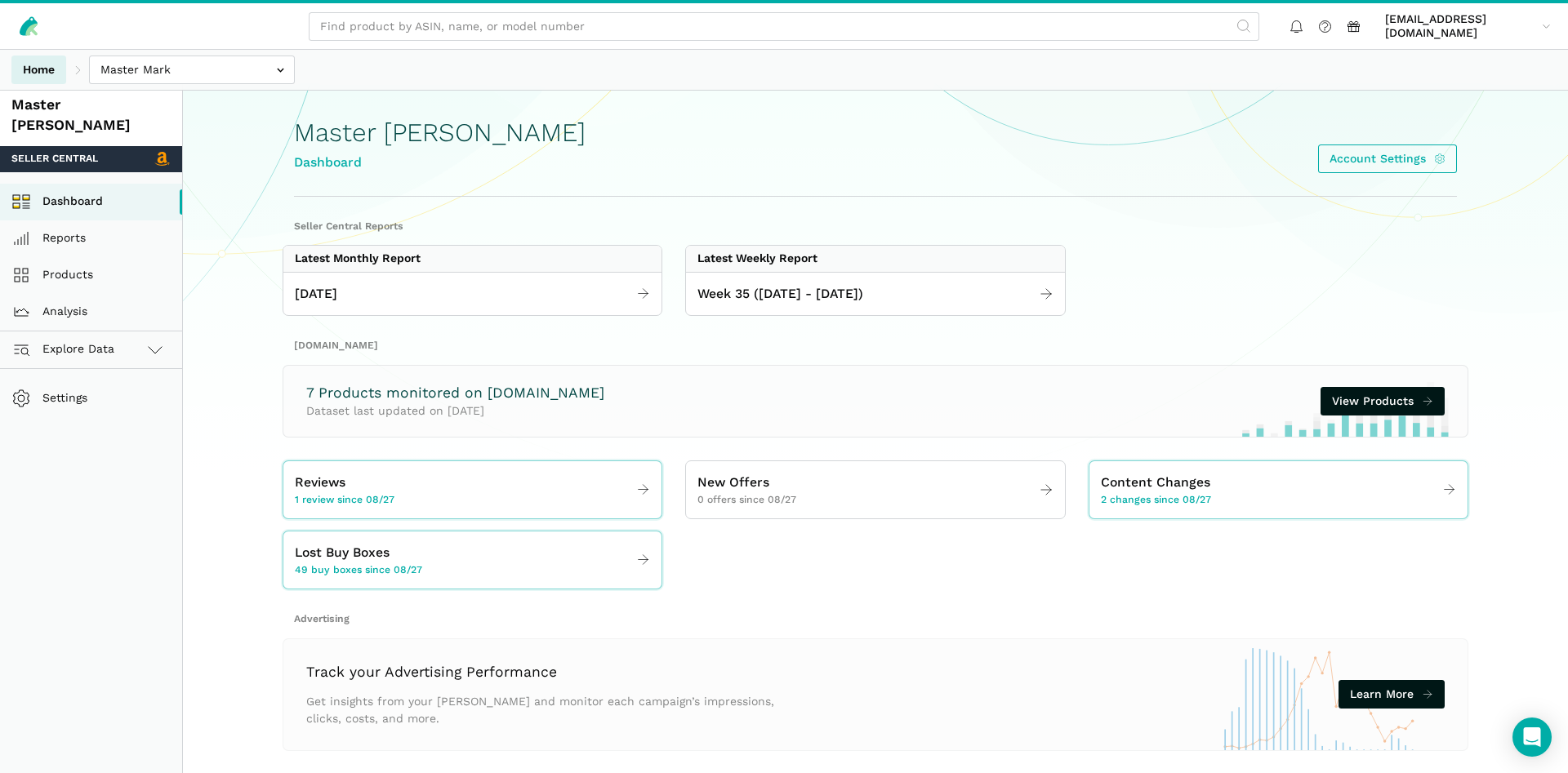
click at [28, 70] on link "Home" at bounding box center [39, 70] width 55 height 28
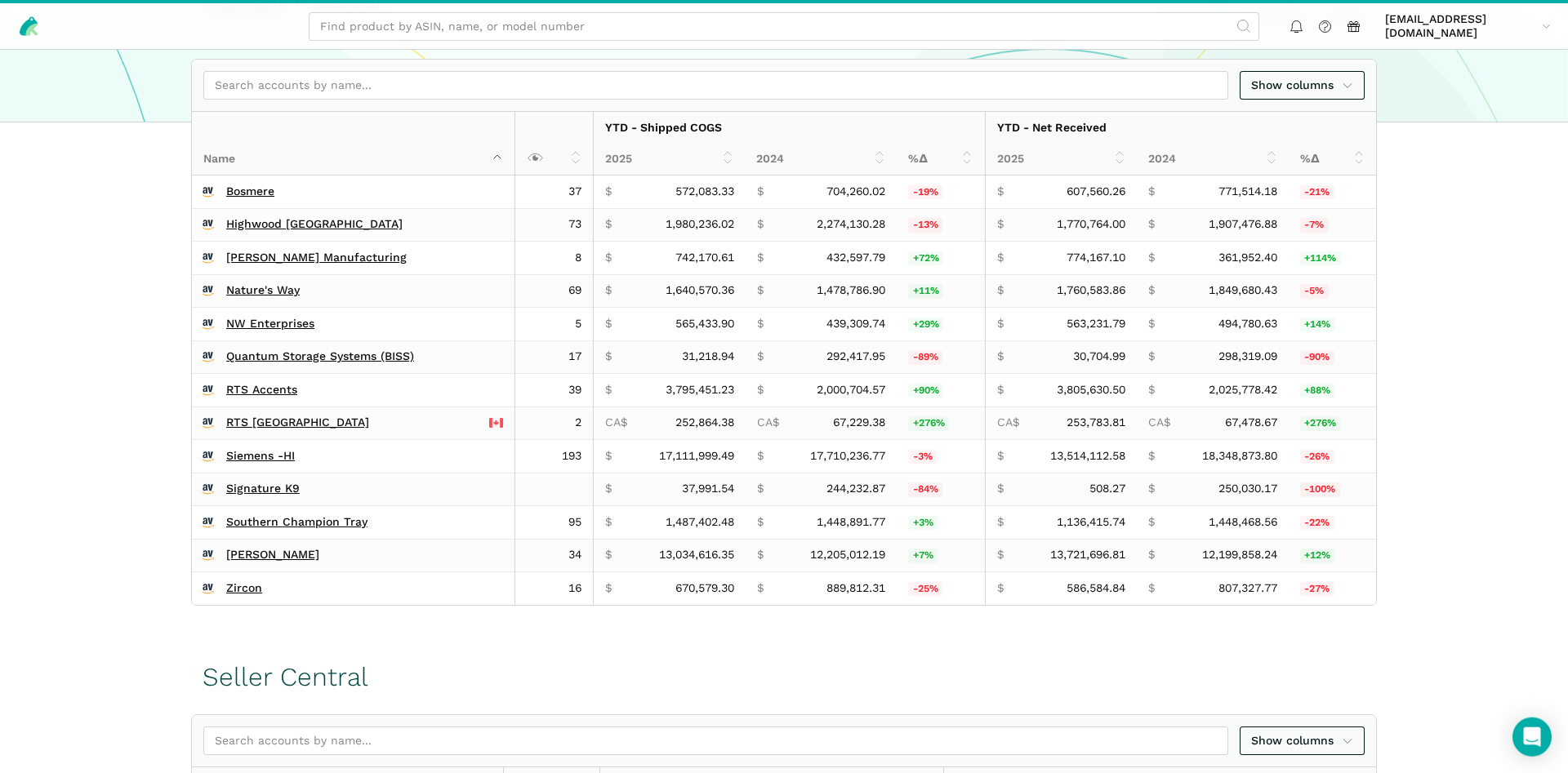
scroll to position [499, 0]
